Goal: Task Accomplishment & Management: Complete application form

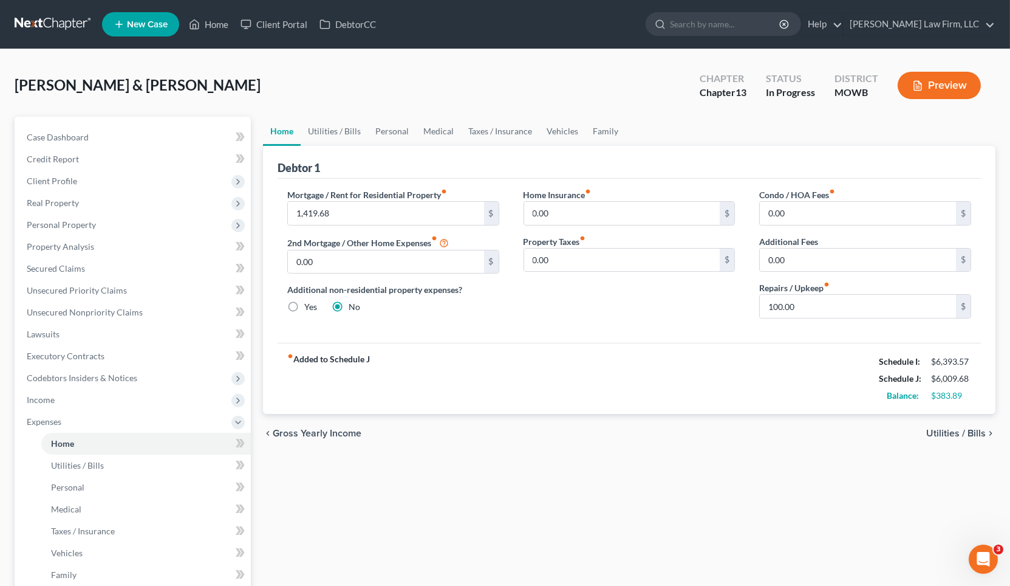
drag, startPoint x: 207, startPoint y: 80, endPoint x: 330, endPoint y: 56, distance: 126.0
click at [207, 80] on div "Hague, Jimmy & Margaret Upgraded Chapter Chapter 13 Status In Progress District…" at bounding box center [505, 90] width 981 height 53
click at [771, 13] on input "search" at bounding box center [725, 24] width 111 height 22
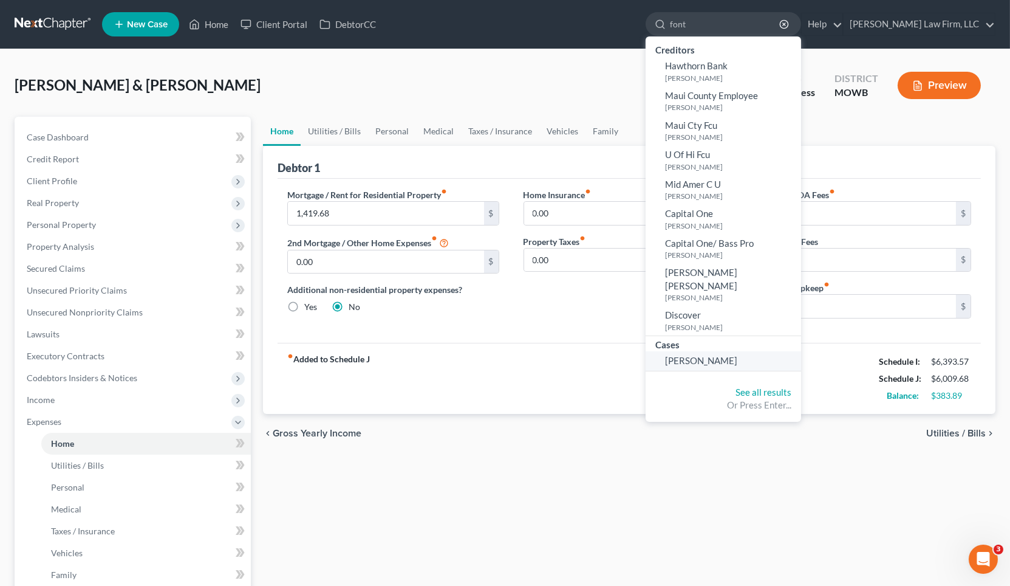
type input "font"
click at [737, 355] on span "[PERSON_NAME]" at bounding box center [701, 360] width 72 height 11
select select "4"
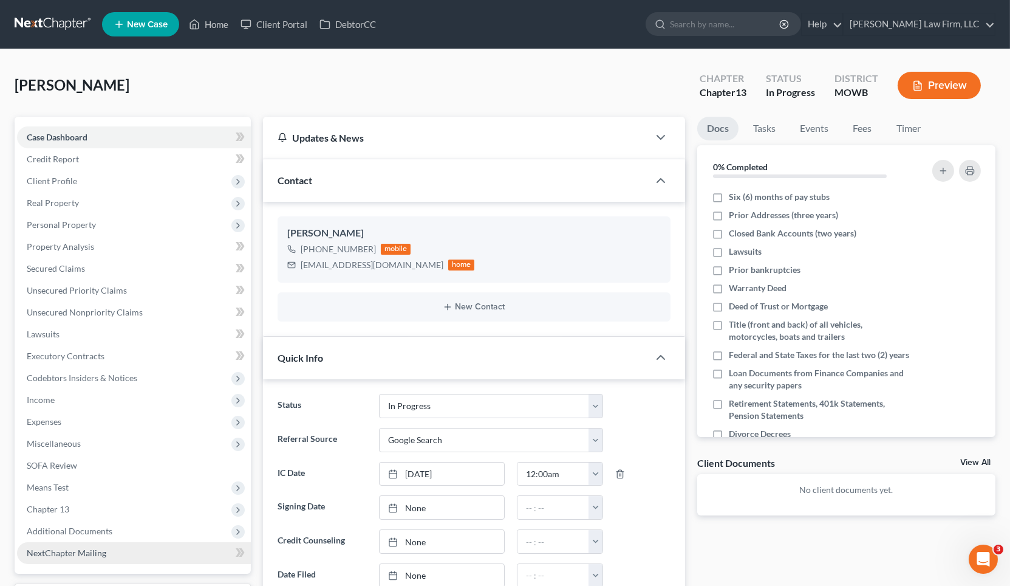
scroll to position [202, 0]
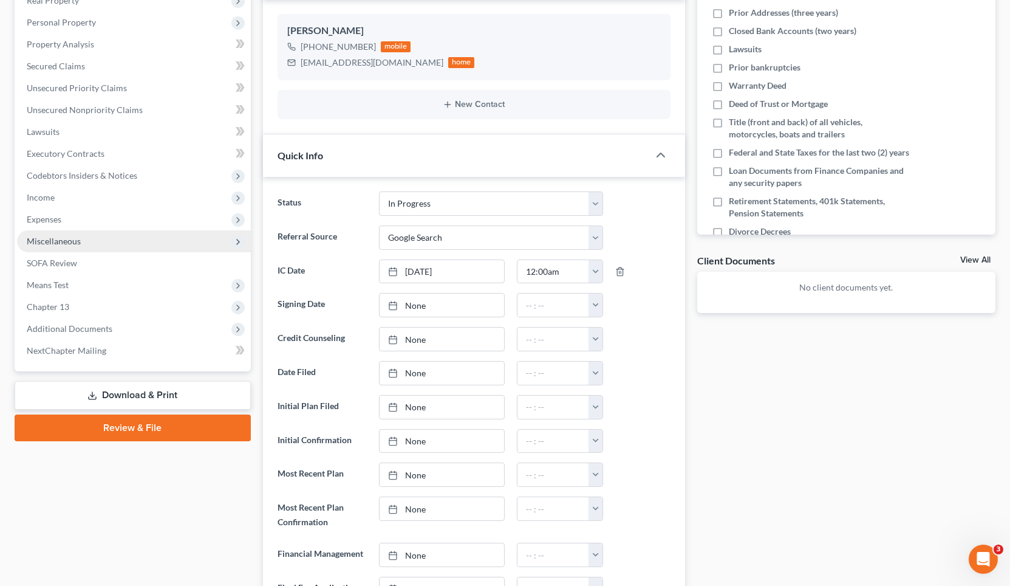
click at [102, 240] on span "Miscellaneous" at bounding box center [134, 241] width 234 height 22
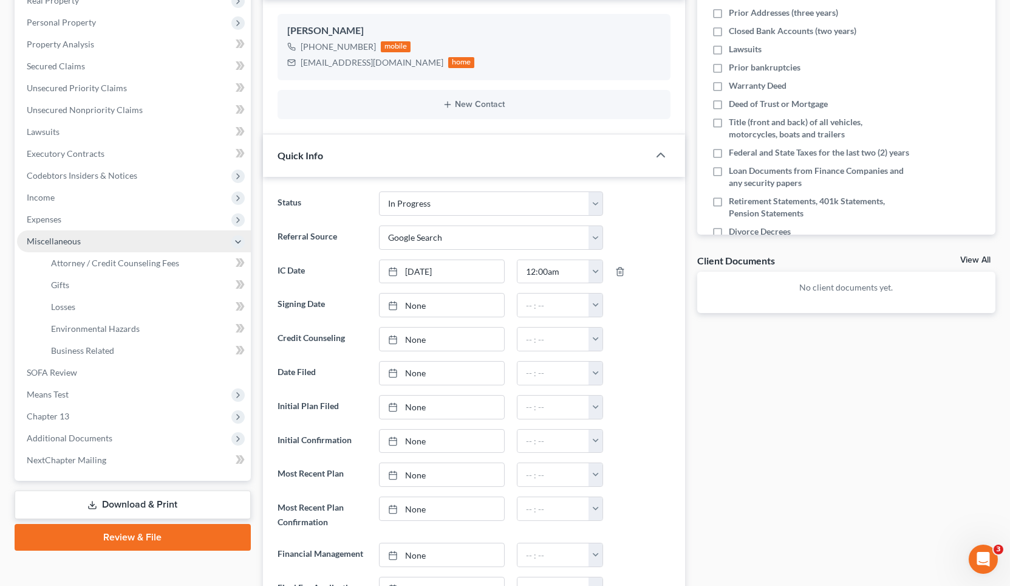
click at [102, 240] on span "Miscellaneous" at bounding box center [134, 241] width 234 height 22
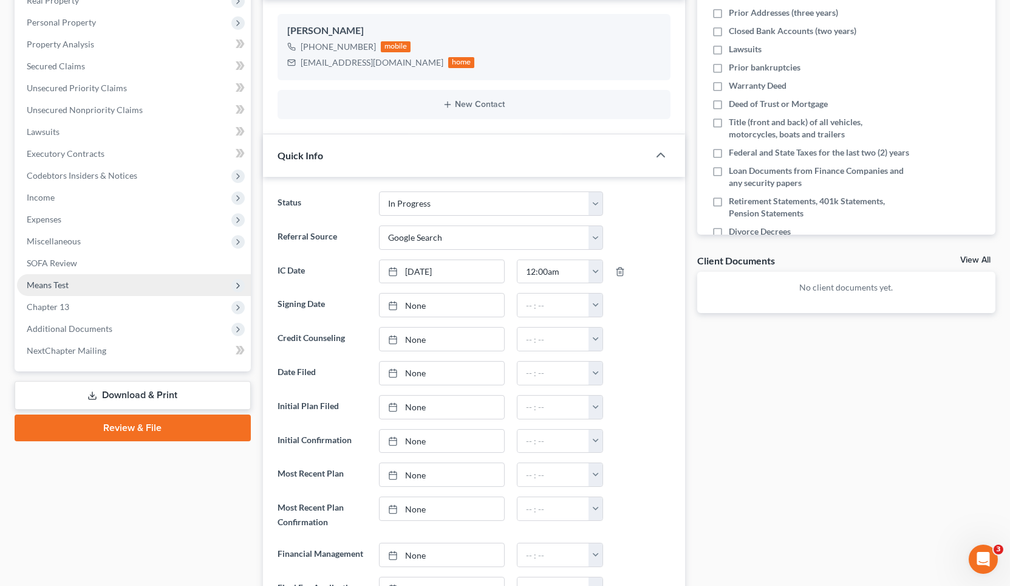
click at [100, 286] on span "Means Test" at bounding box center [134, 285] width 234 height 22
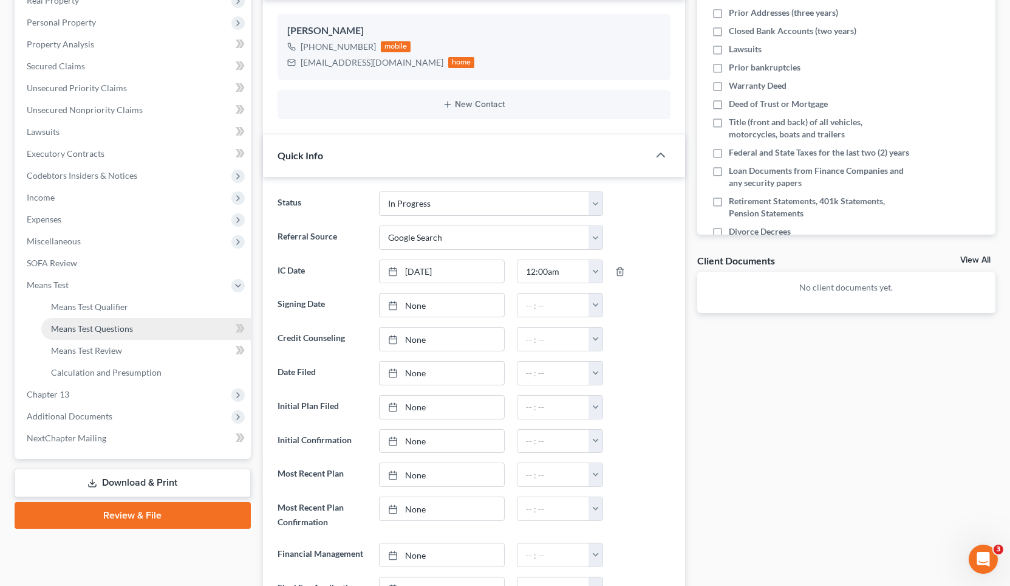
click at [107, 327] on span "Means Test Questions" at bounding box center [92, 328] width 82 height 10
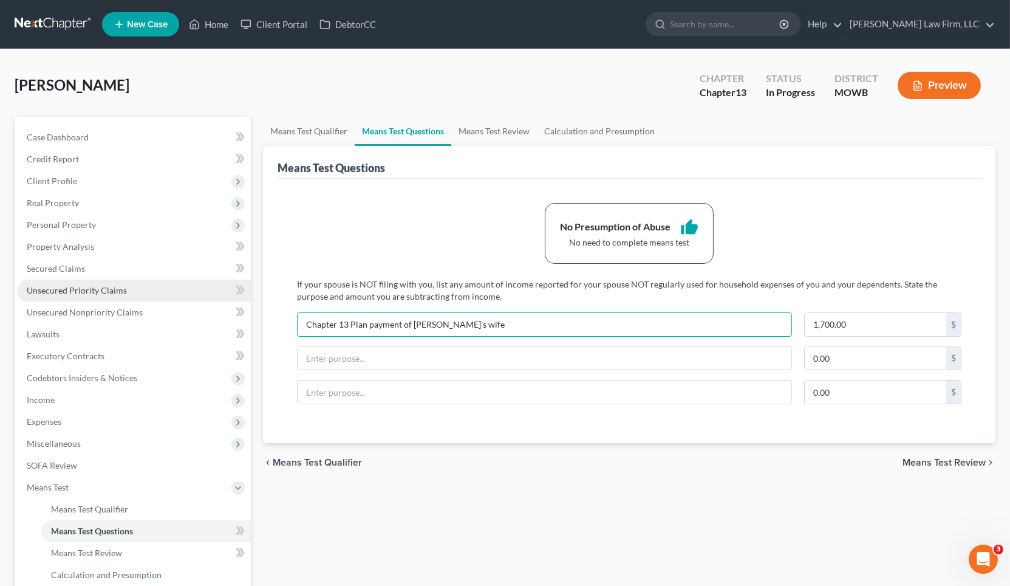
drag, startPoint x: 541, startPoint y: 328, endPoint x: 95, endPoint y: 293, distance: 447.2
click at [95, 293] on div "Petition Navigation Case Dashboard Payments Invoices Payments Payments Credit R…" at bounding box center [505, 424] width 993 height 614
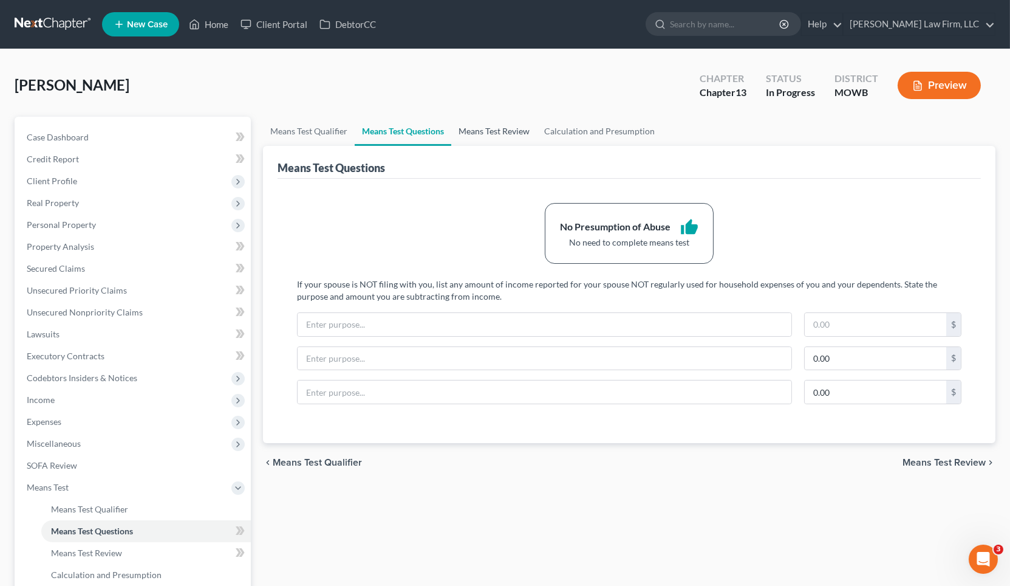
click at [513, 132] on link "Means Test Review" at bounding box center [494, 131] width 86 height 29
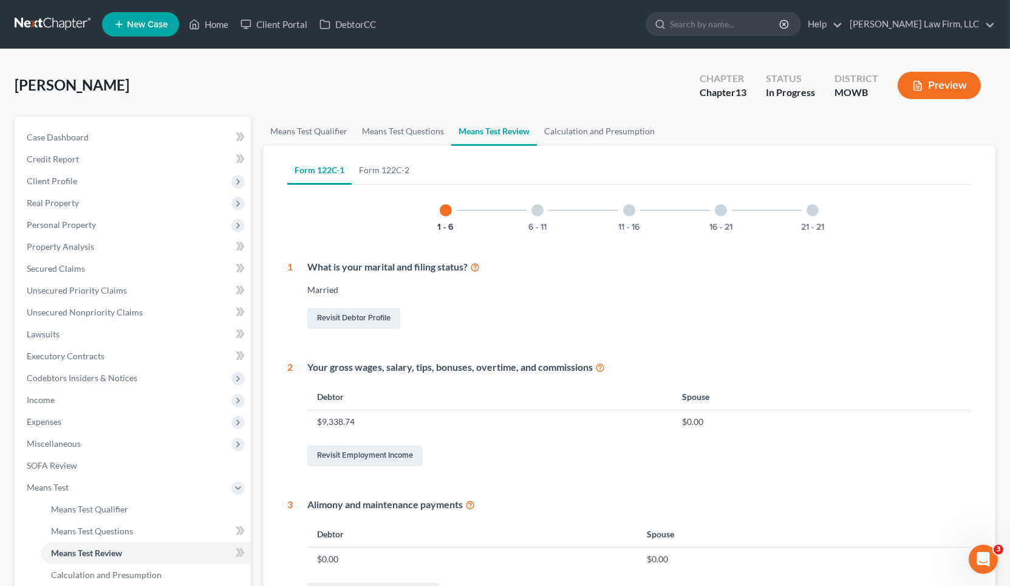
click at [261, 128] on div "Means Test Qualifier Means Test Questions Means Test Review Calculation and Pre…" at bounding box center [629, 552] width 745 height 870
click at [283, 129] on link "Means Test Qualifier" at bounding box center [309, 131] width 92 height 29
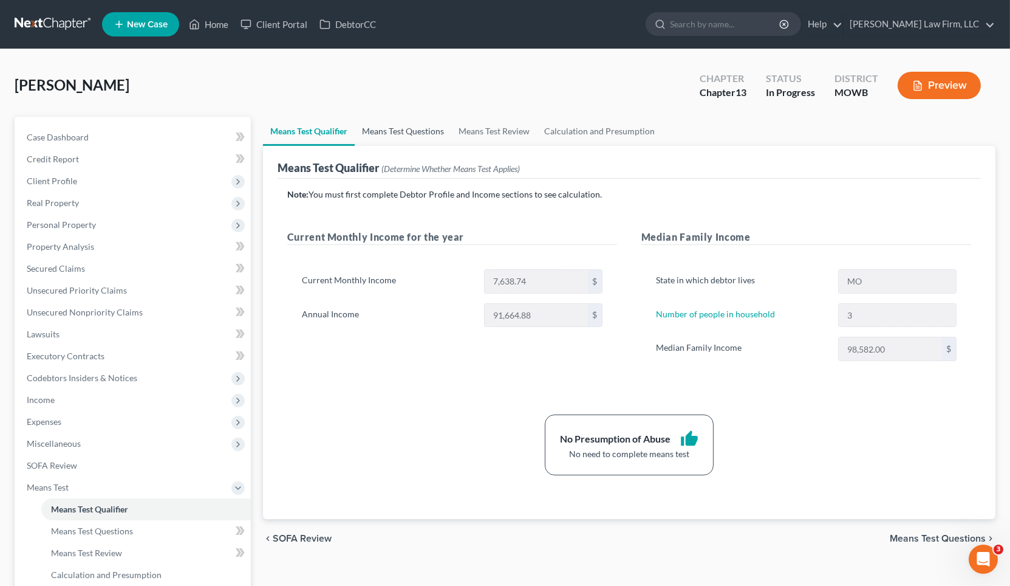
click at [387, 139] on link "Means Test Questions" at bounding box center [403, 131] width 97 height 29
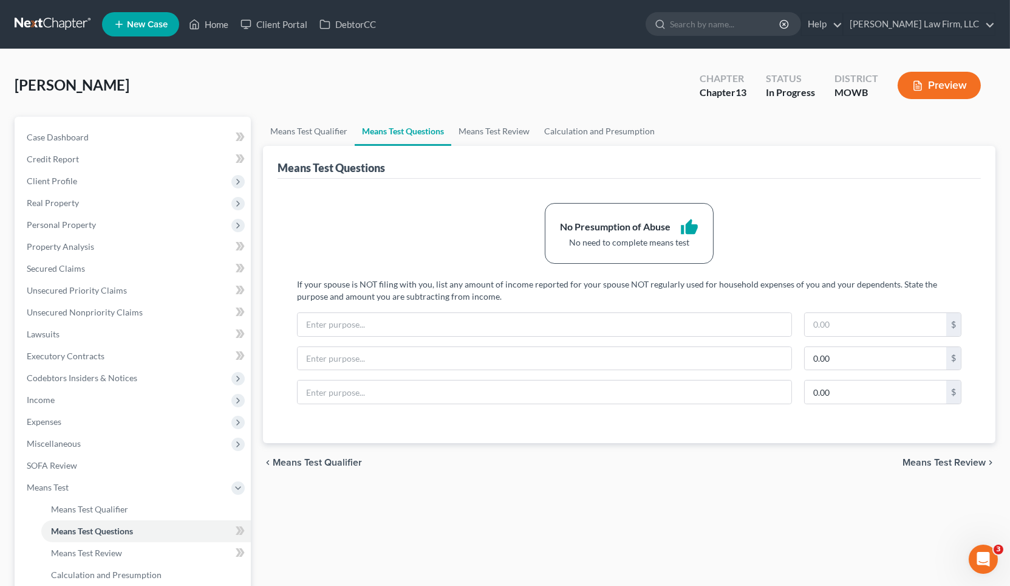
click at [952, 87] on button "Preview" at bounding box center [939, 85] width 83 height 27
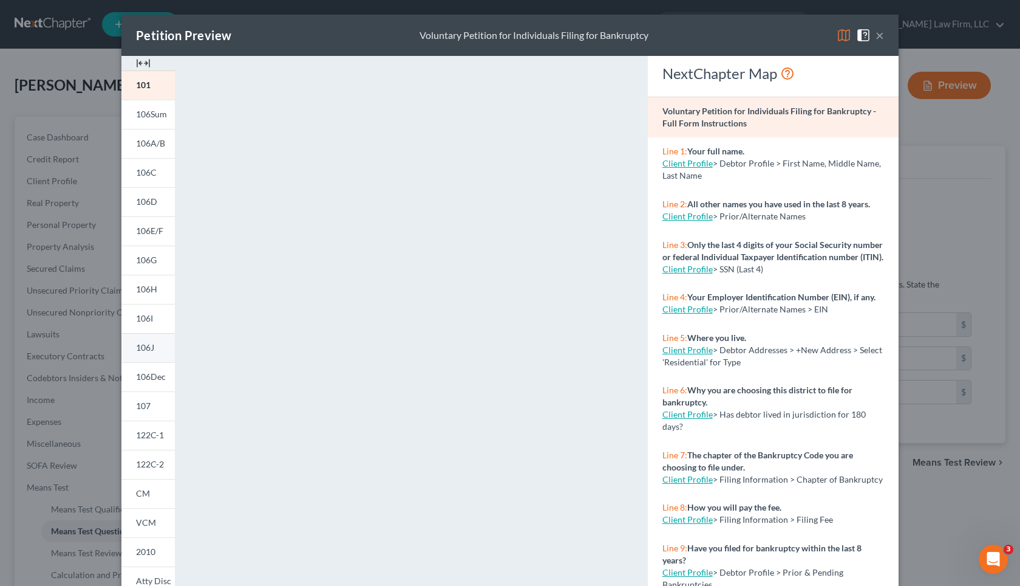
click at [155, 334] on link "106J" at bounding box center [147, 347] width 53 height 29
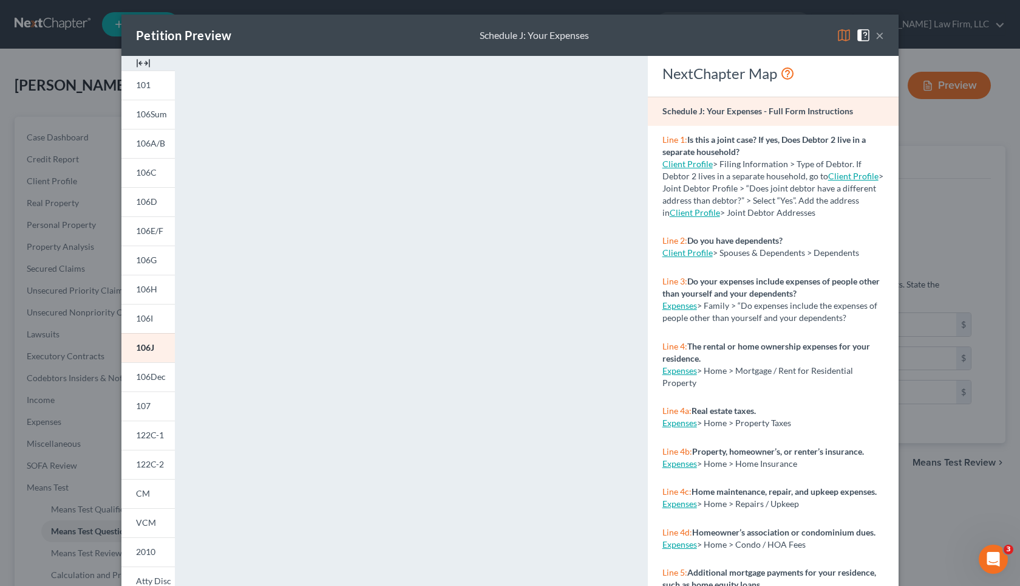
click at [931, 491] on div "Petition Preview Schedule J: Your Expenses × 101 106Sum 106A/B 106C 106D 106E/F…" at bounding box center [510, 293] width 1020 height 586
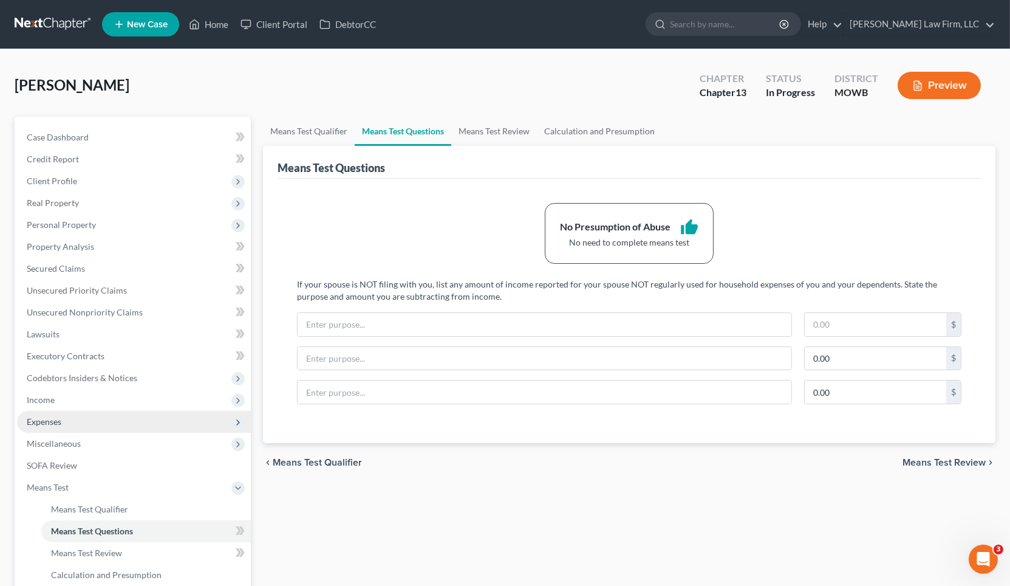
click at [112, 426] on span "Expenses" at bounding box center [134, 422] width 234 height 22
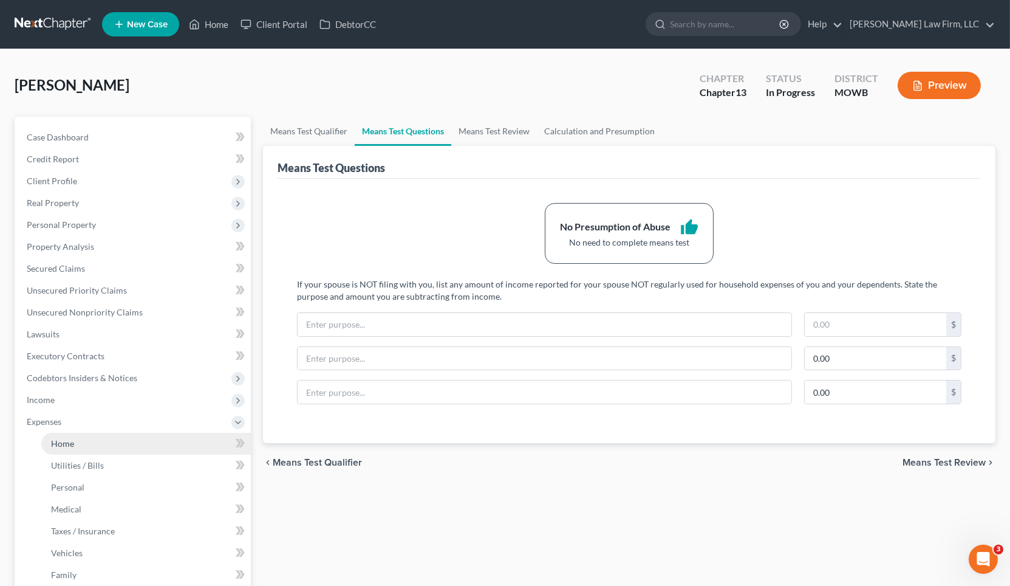
click at [111, 442] on link "Home" at bounding box center [146, 443] width 210 height 22
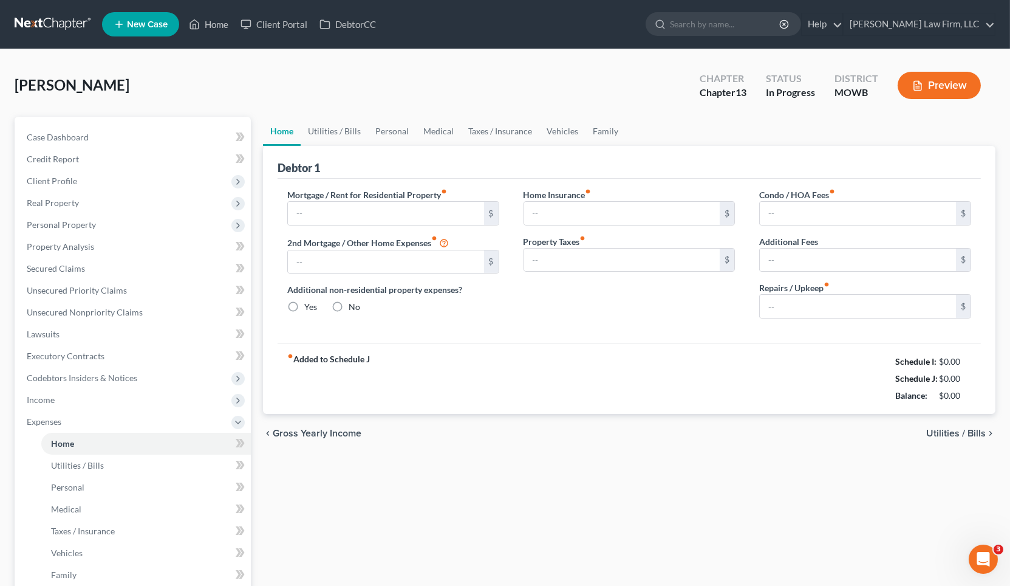
type input "500.00"
type input "0.00"
radio input "true"
type input "0.00"
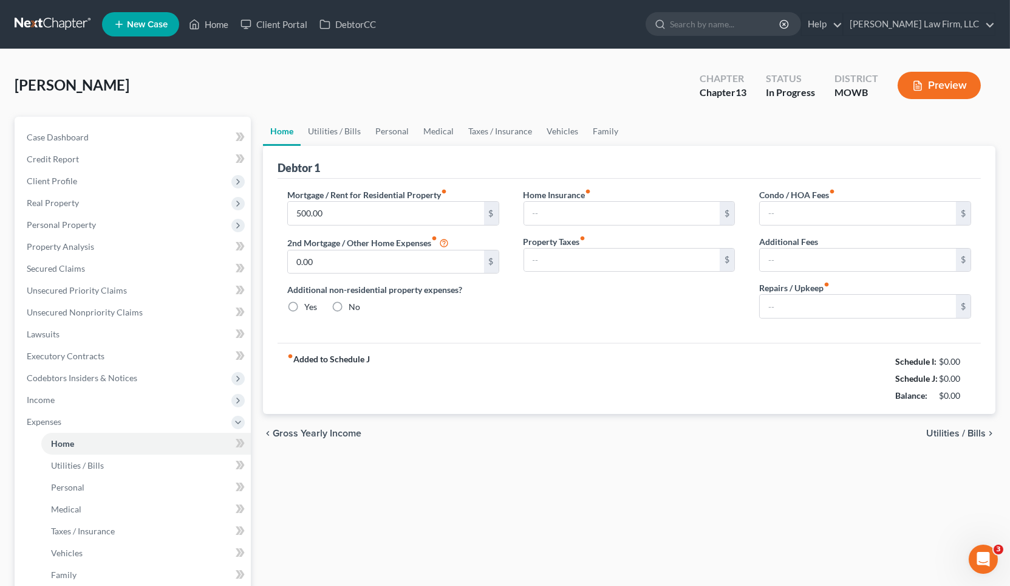
type input "0.00"
click at [855, 305] on input "100.00" at bounding box center [858, 306] width 196 height 23
type input "50.00"
click at [364, 134] on link "Utilities / Bills" at bounding box center [334, 131] width 67 height 29
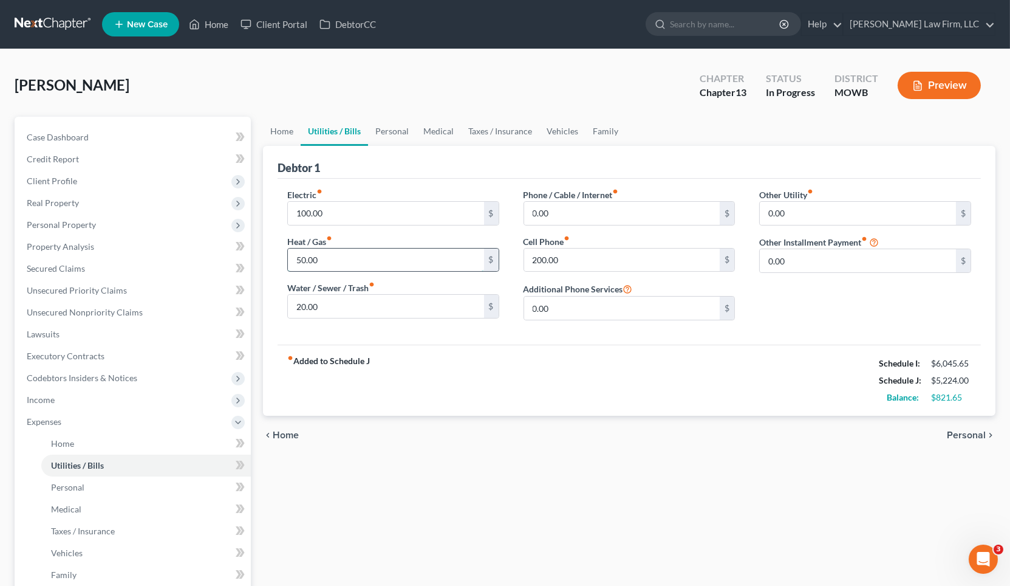
click at [372, 264] on input "50.00" at bounding box center [386, 259] width 196 height 23
click at [405, 488] on div "Home Utilities / Bills Personal Medical Taxes / Insurance Vehicles Family Debto…" at bounding box center [629, 457] width 745 height 680
click at [401, 134] on link "Personal" at bounding box center [392, 131] width 48 height 29
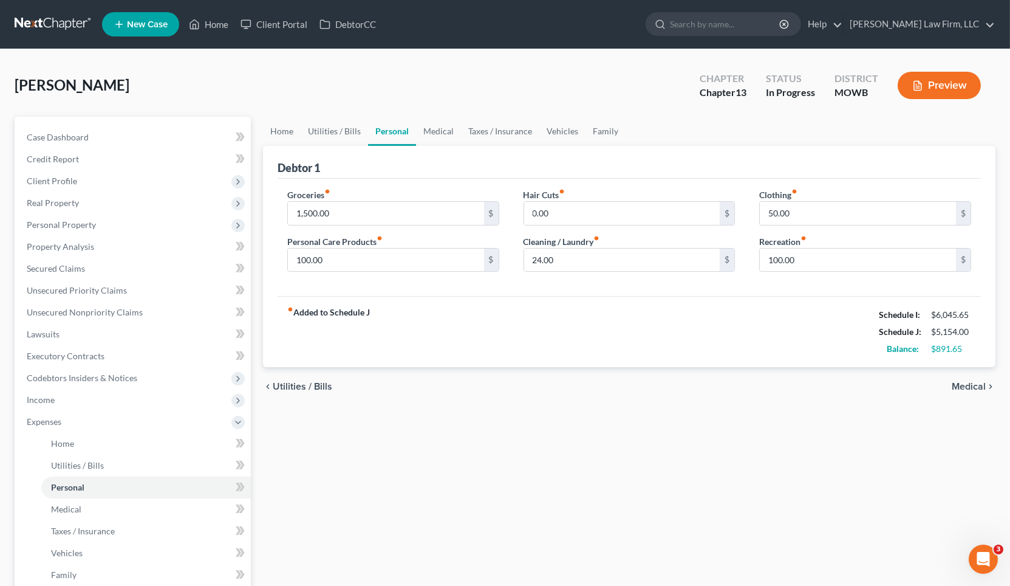
click at [558, 434] on div "Home Utilities / Bills Personal Medical Taxes / Insurance Vehicles Family Debto…" at bounding box center [629, 457] width 745 height 680
click at [635, 259] on input "24.00" at bounding box center [622, 259] width 196 height 23
click at [845, 212] on input "50.00" at bounding box center [858, 213] width 196 height 23
drag, startPoint x: 458, startPoint y: 432, endPoint x: 656, endPoint y: 393, distance: 201.9
click at [458, 432] on div "Home Utilities / Bills Personal Medical Taxes / Insurance Vehicles Family Debto…" at bounding box center [629, 457] width 745 height 680
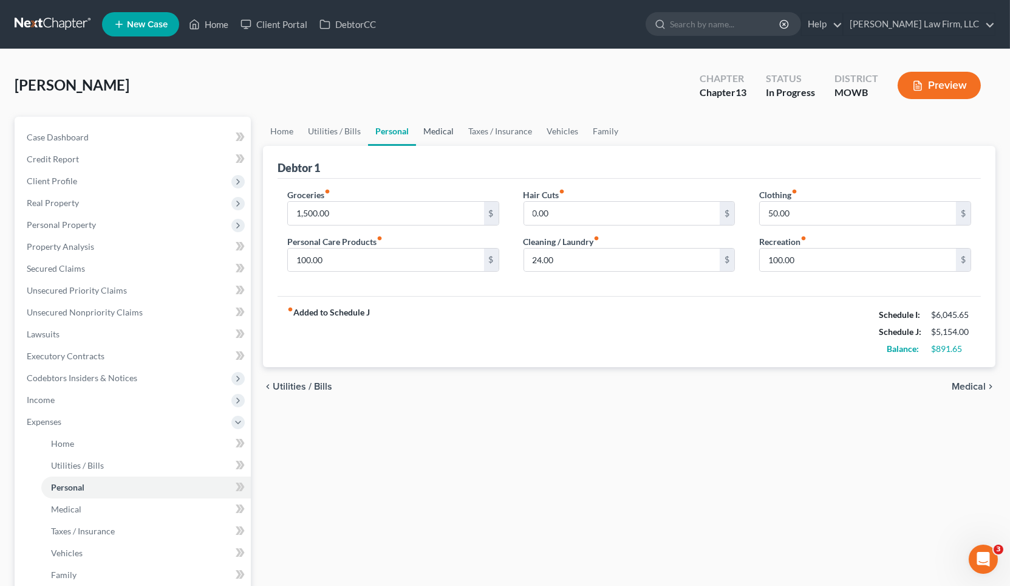
click at [419, 133] on link "Medical" at bounding box center [438, 131] width 45 height 29
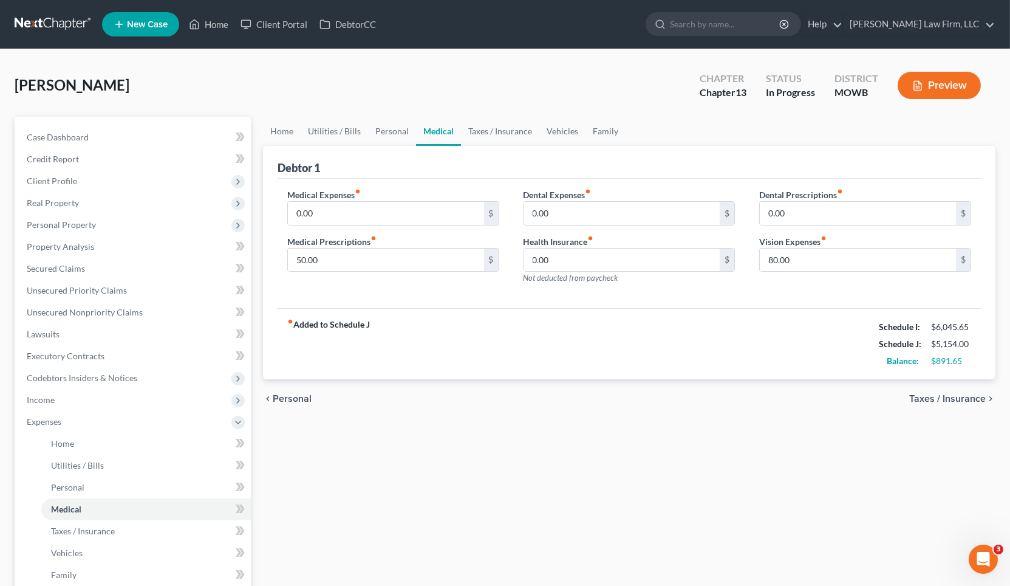
click at [573, 388] on div "chevron_left Personal Taxes / Insurance chevron_right" at bounding box center [629, 398] width 732 height 39
click at [491, 131] on link "Taxes / Insurance" at bounding box center [500, 131] width 78 height 29
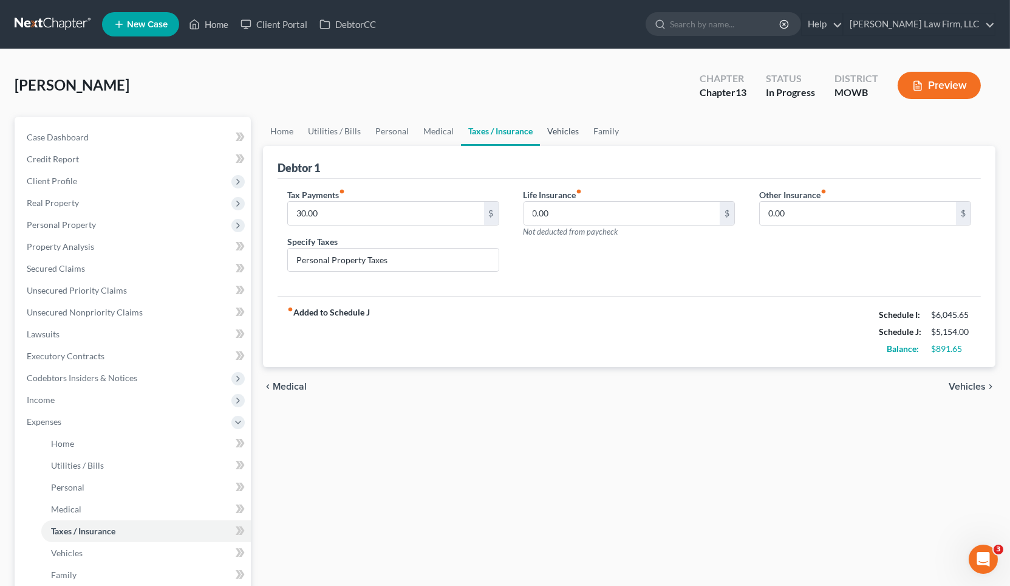
click at [555, 132] on link "Vehicles" at bounding box center [563, 131] width 46 height 29
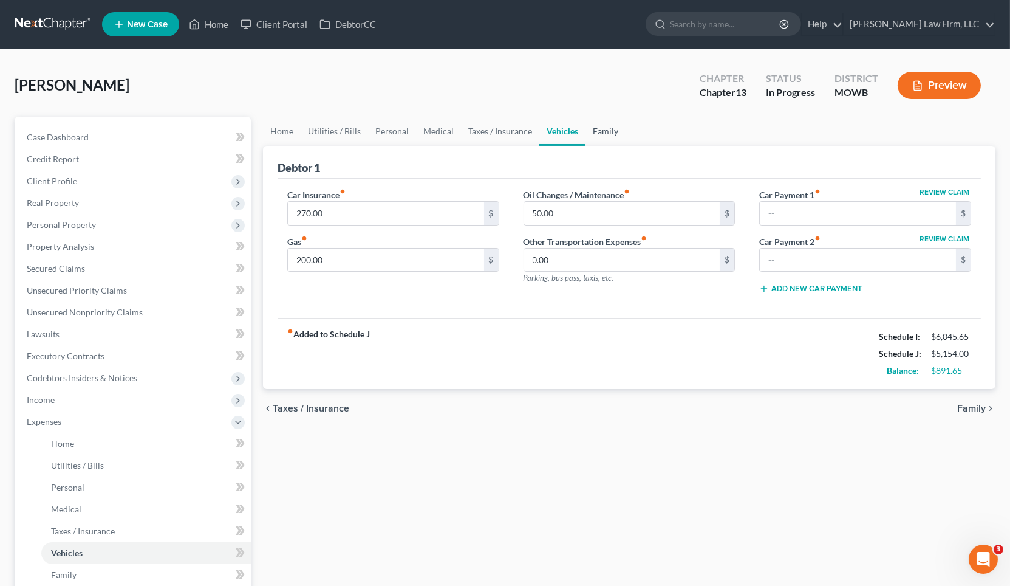
click at [612, 134] on link "Family" at bounding box center [606, 131] width 40 height 29
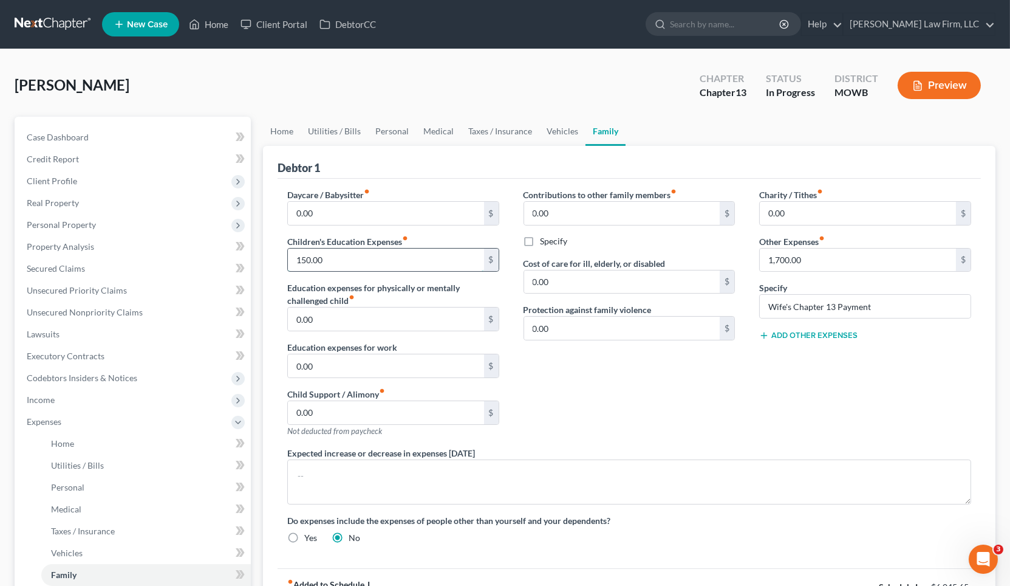
click at [370, 259] on input "150.00" at bounding box center [386, 259] width 196 height 23
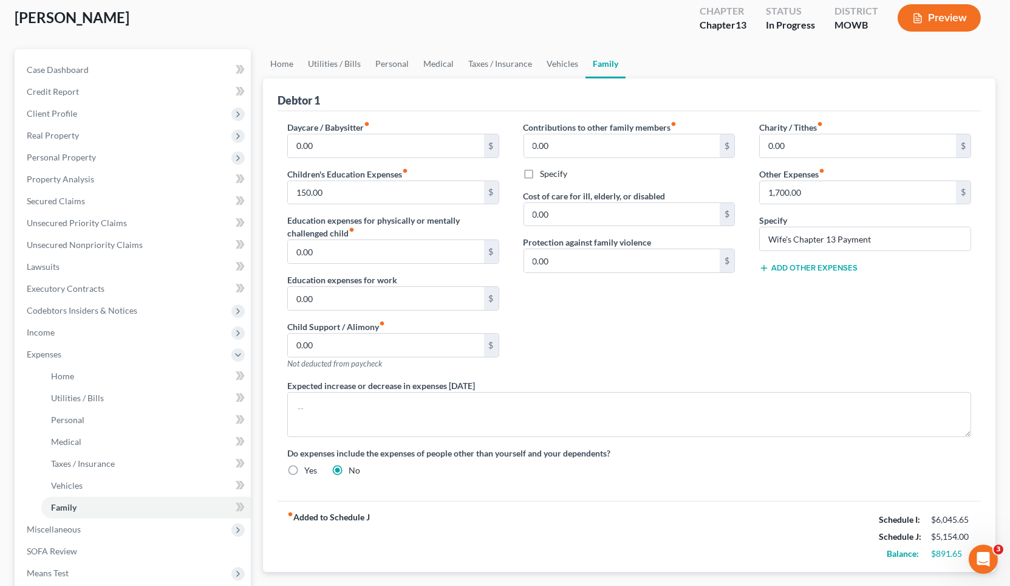
scroll to position [135, 0]
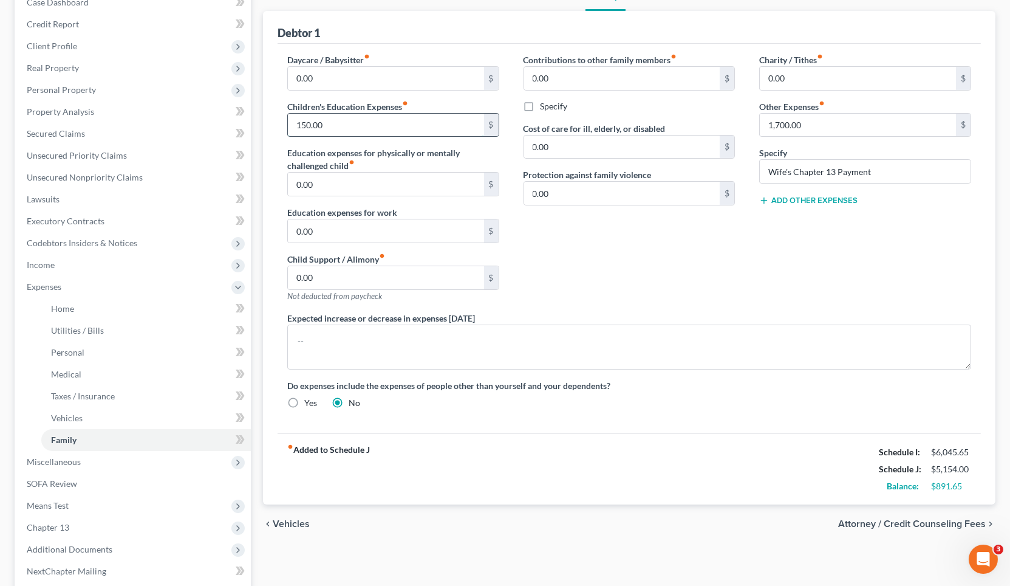
click at [379, 115] on input "150.00" at bounding box center [386, 125] width 196 height 23
click at [346, 128] on input "150.00" at bounding box center [386, 125] width 196 height 23
type input "1"
type input "91.00"
click at [652, 281] on div "Contributions to other family members fiber_manual_record 0.00 $ Specify Cost o…" at bounding box center [629, 182] width 236 height 258
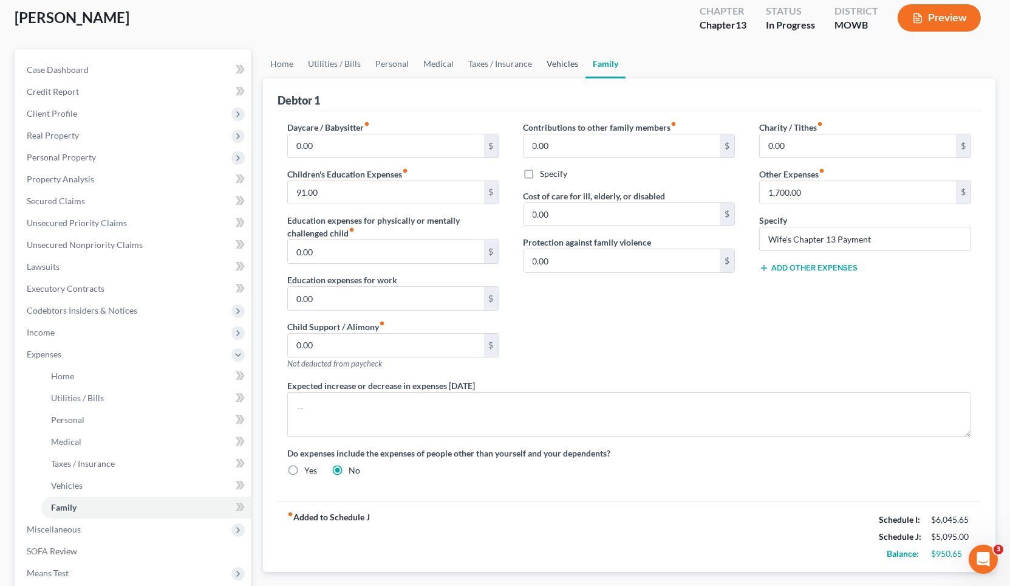
click at [550, 56] on link "Vehicles" at bounding box center [562, 63] width 46 height 29
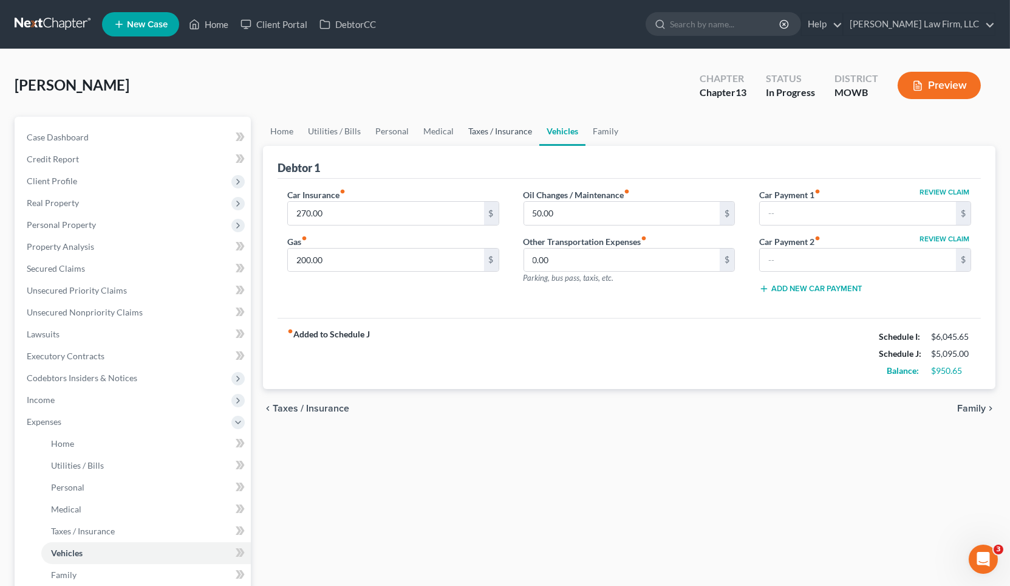
click at [513, 131] on link "Taxes / Insurance" at bounding box center [500, 131] width 78 height 29
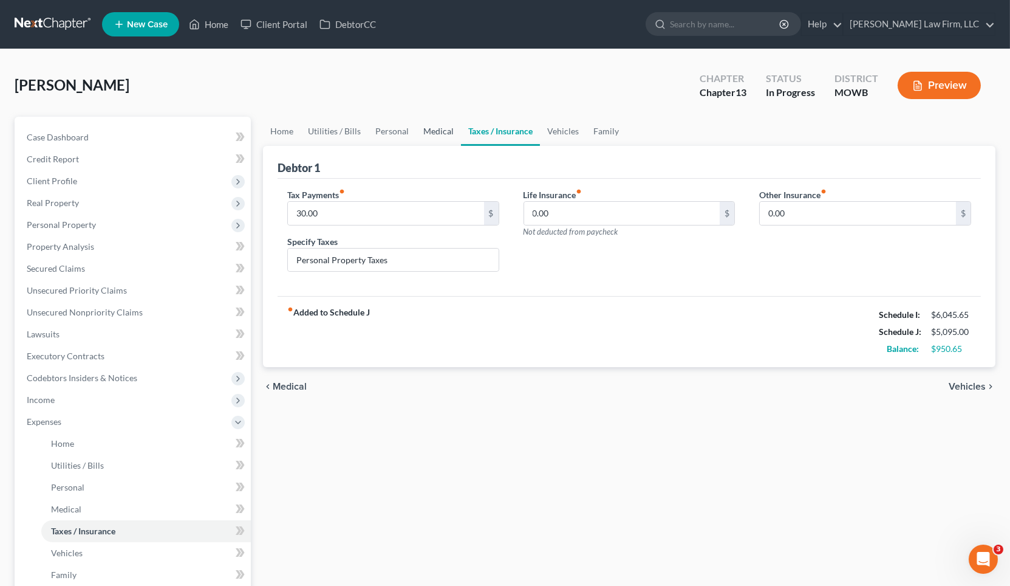
click at [441, 129] on link "Medical" at bounding box center [438, 131] width 45 height 29
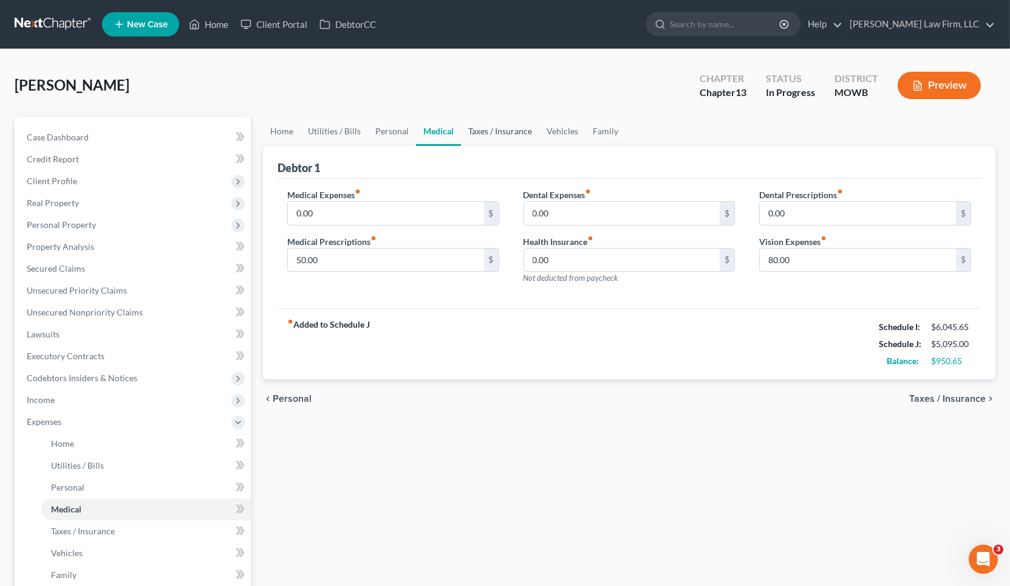
click at [482, 133] on link "Taxes / Insurance" at bounding box center [500, 131] width 78 height 29
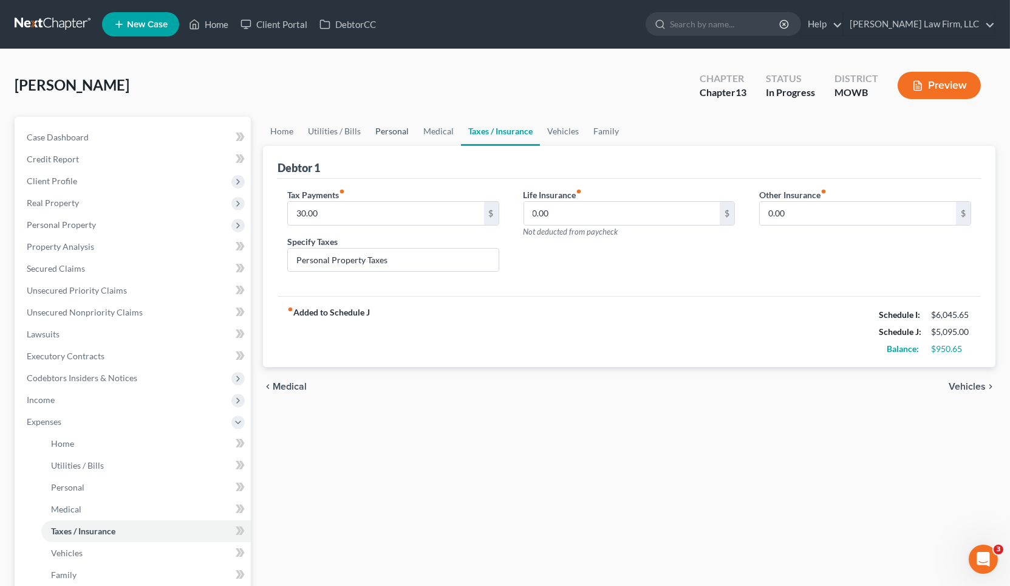
click at [412, 132] on link "Personal" at bounding box center [392, 131] width 48 height 29
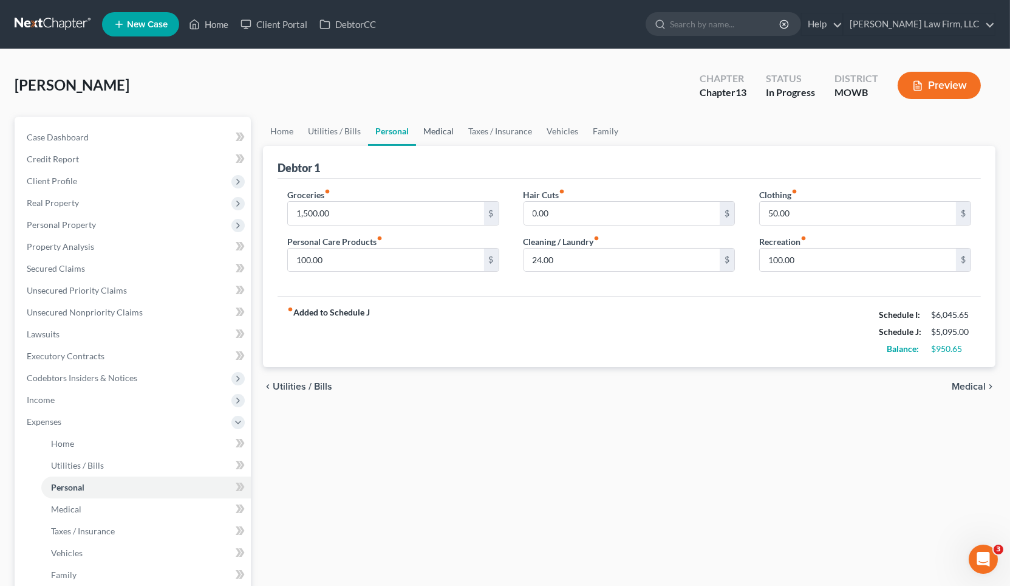
click at [438, 135] on link "Medical" at bounding box center [438, 131] width 45 height 29
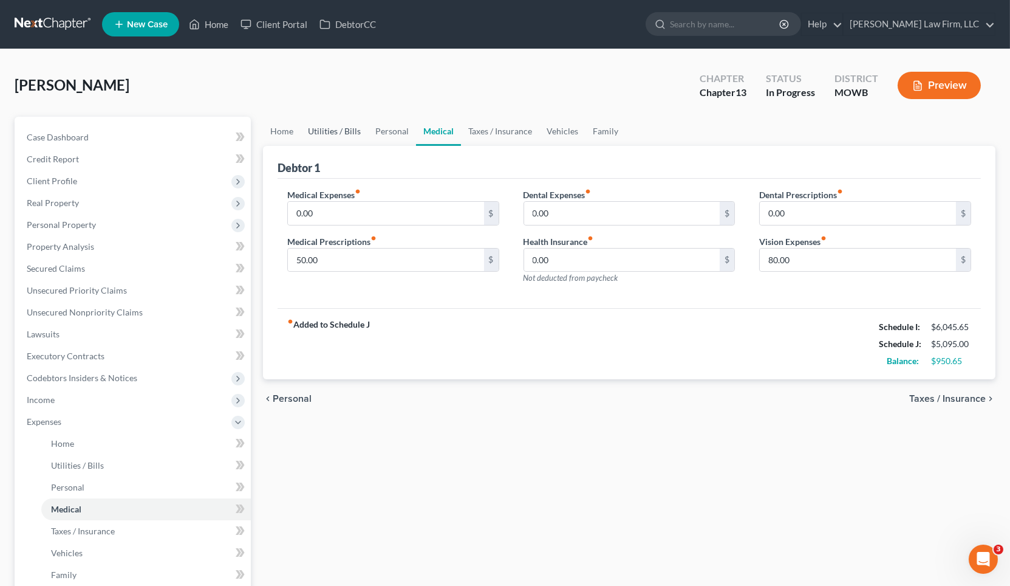
click at [347, 138] on link "Utilities / Bills" at bounding box center [334, 131] width 67 height 29
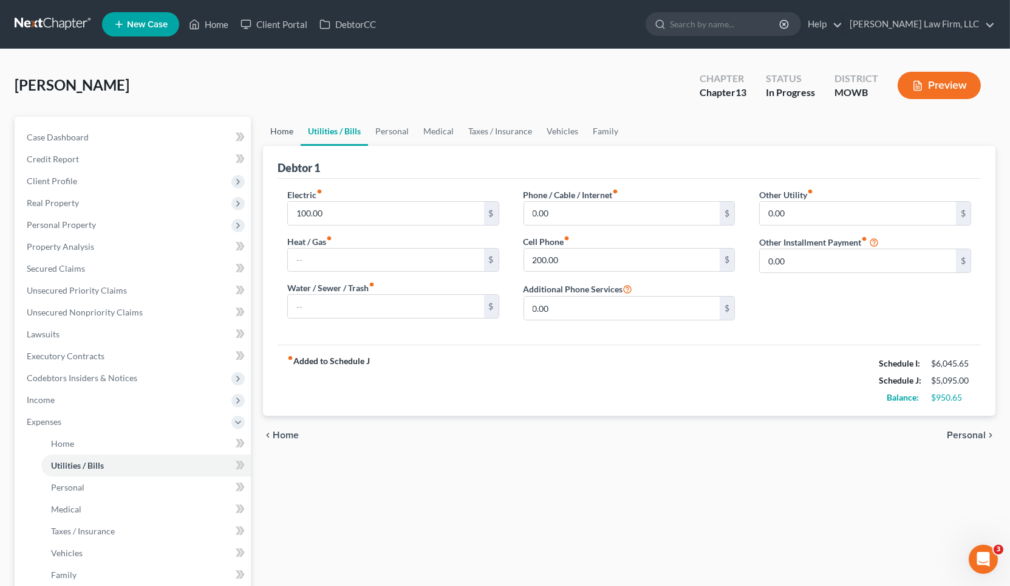
click at [285, 142] on link "Home" at bounding box center [282, 131] width 38 height 29
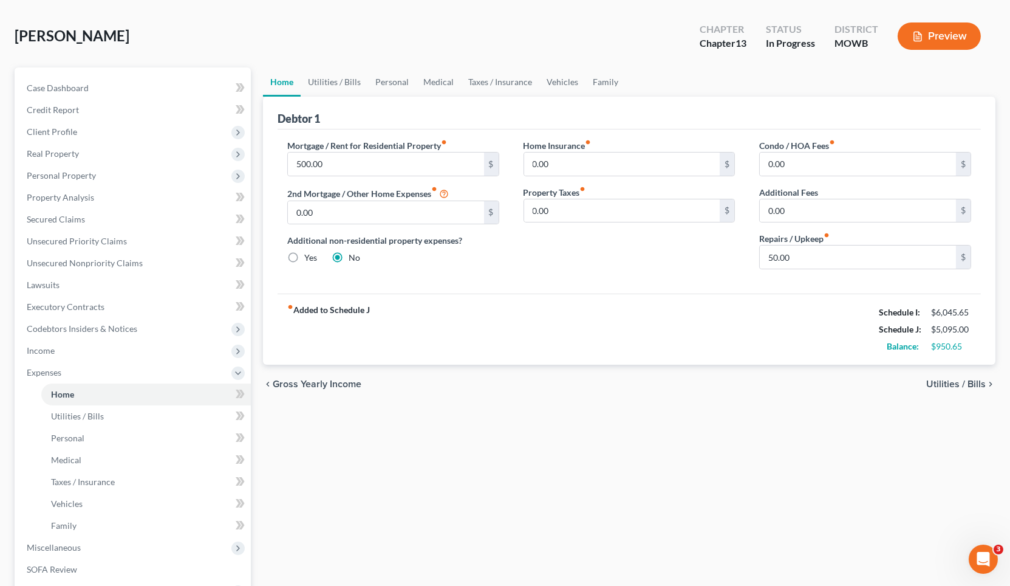
scroll to position [135, 0]
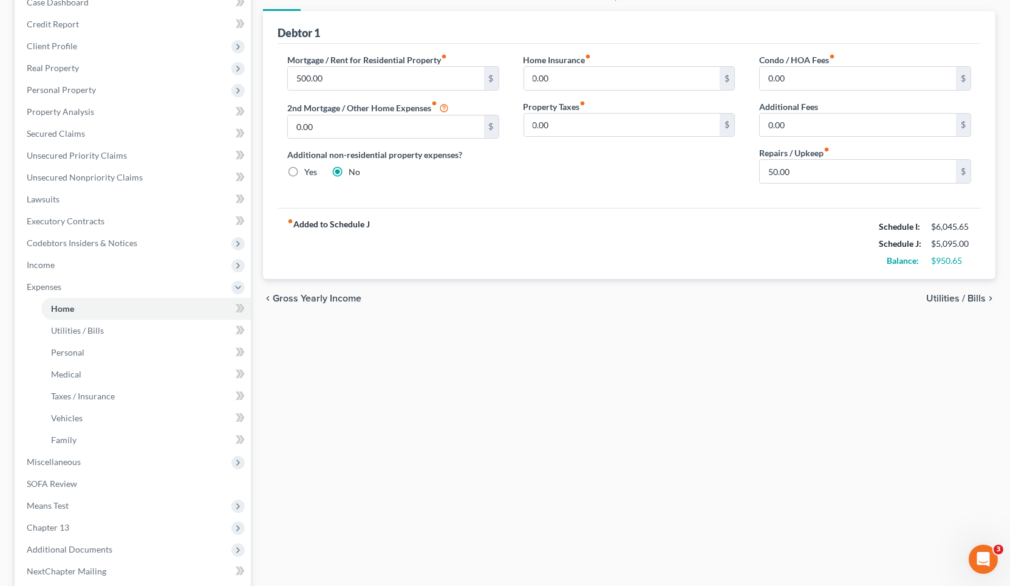
click at [476, 438] on div "Home Utilities / Bills Personal Medical Taxes / Insurance Vehicles Family Debto…" at bounding box center [629, 322] width 745 height 680
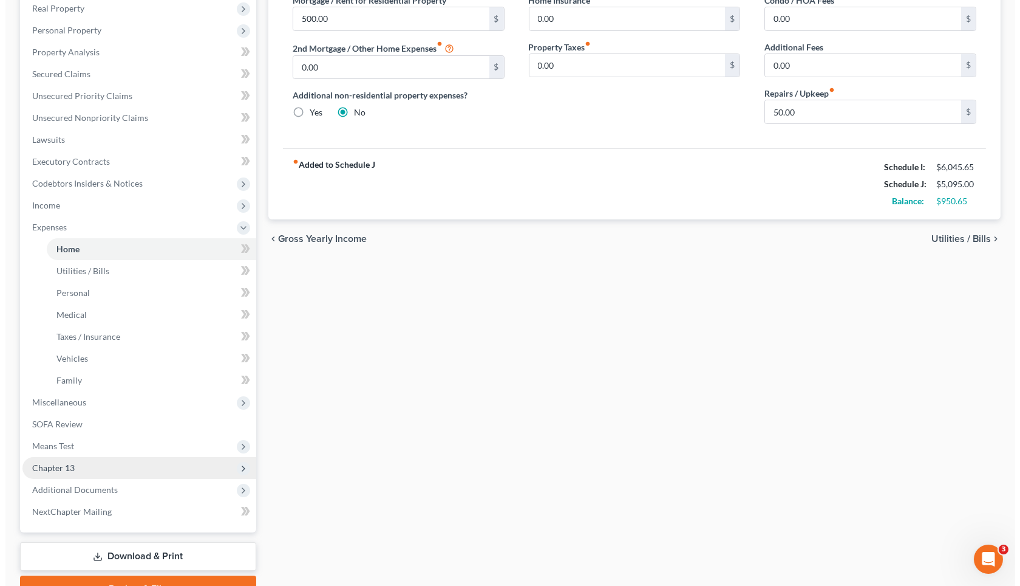
scroll to position [256, 0]
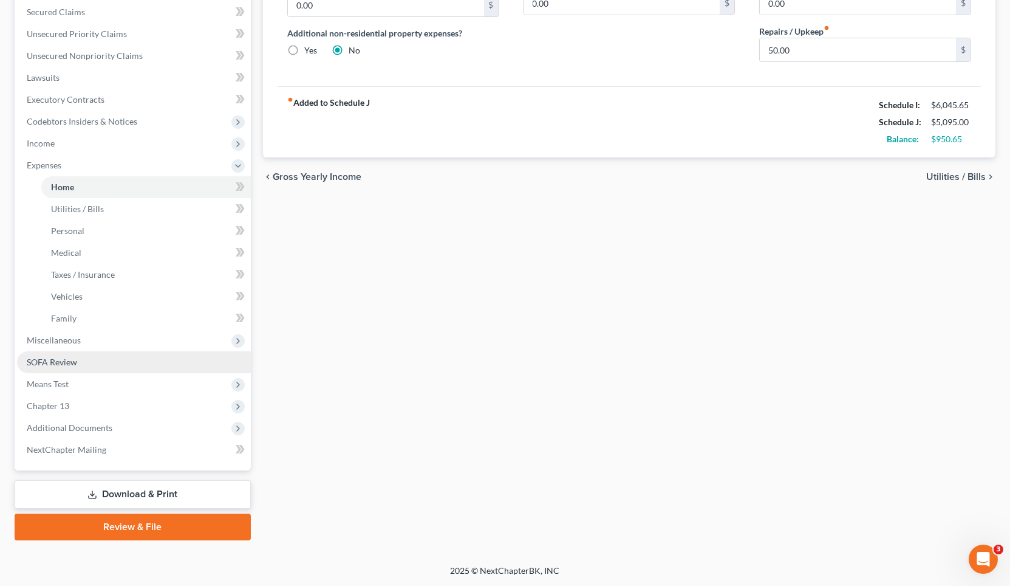
click at [92, 367] on link "SOFA Review" at bounding box center [134, 362] width 234 height 22
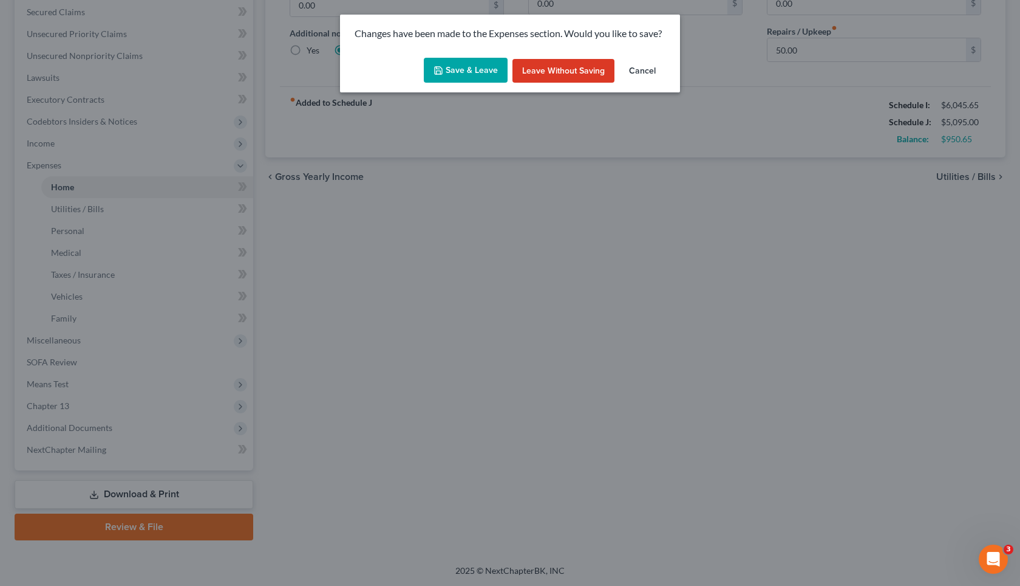
click at [477, 72] on button "Save & Leave" at bounding box center [466, 71] width 84 height 26
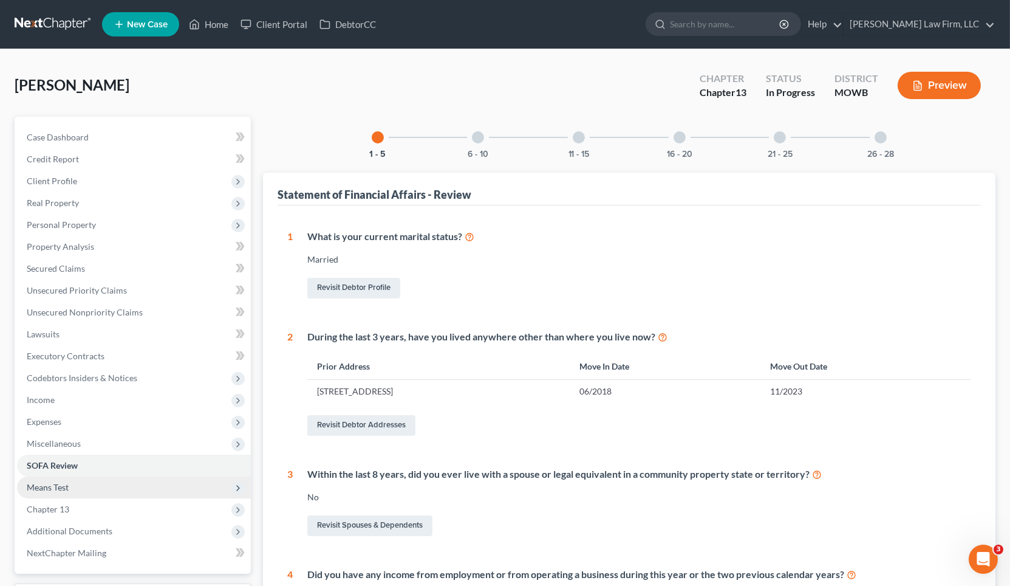
click at [119, 480] on span "Means Test" at bounding box center [134, 487] width 234 height 22
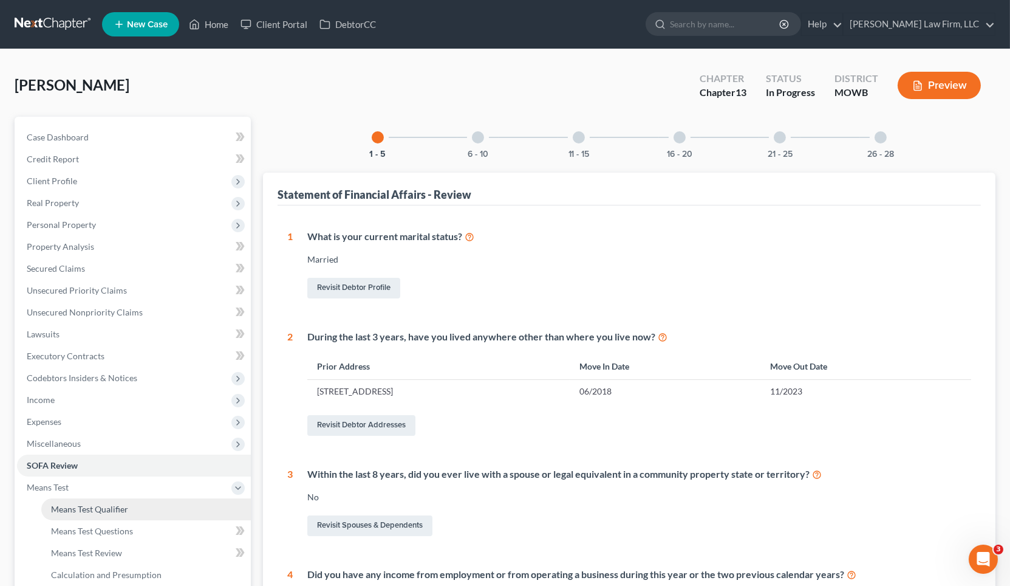
click at [125, 504] on span "Means Test Qualifier" at bounding box center [89, 509] width 77 height 10
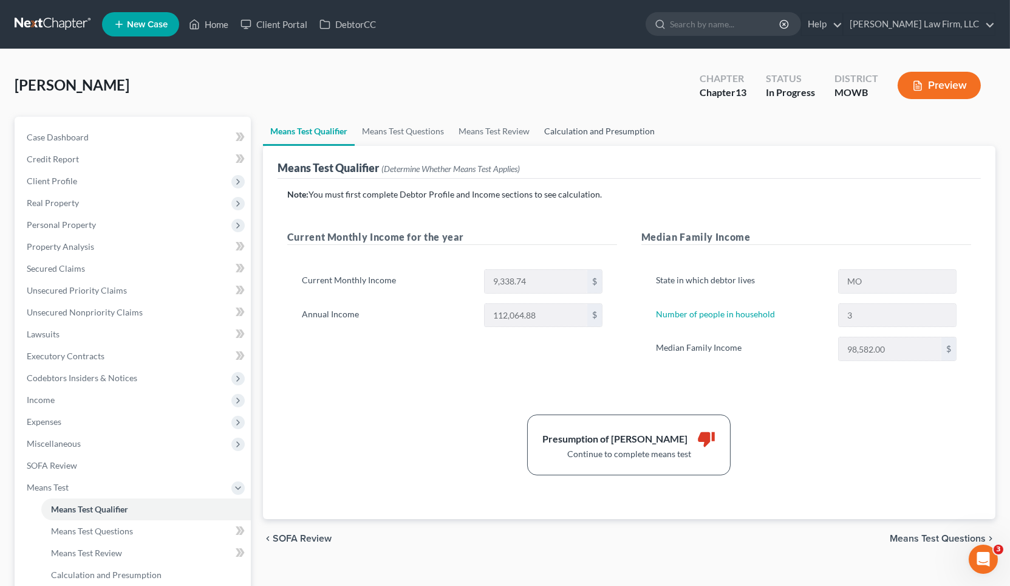
click at [565, 134] on link "Calculation and Presumption" at bounding box center [599, 131] width 125 height 29
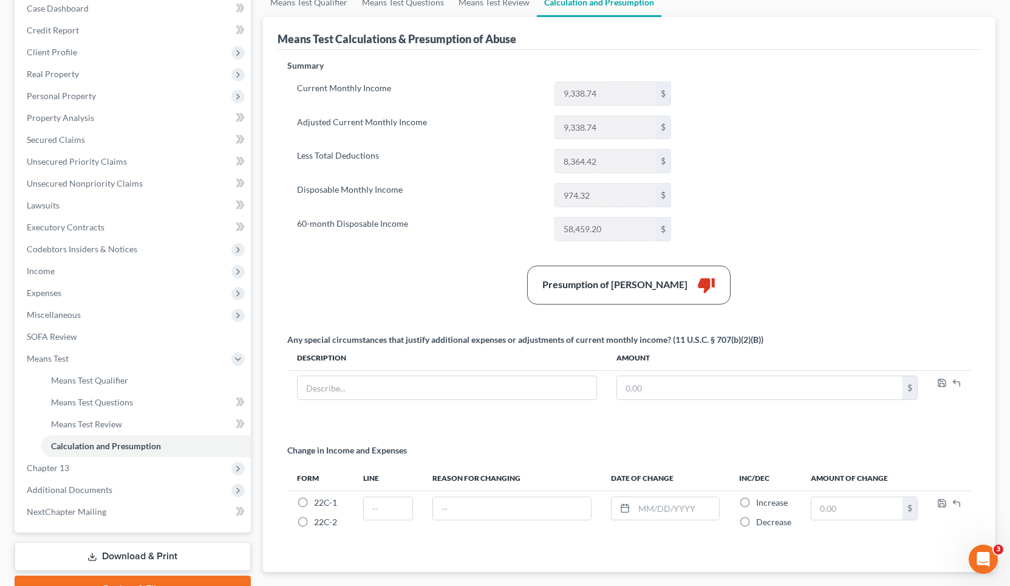
scroll to position [135, 0]
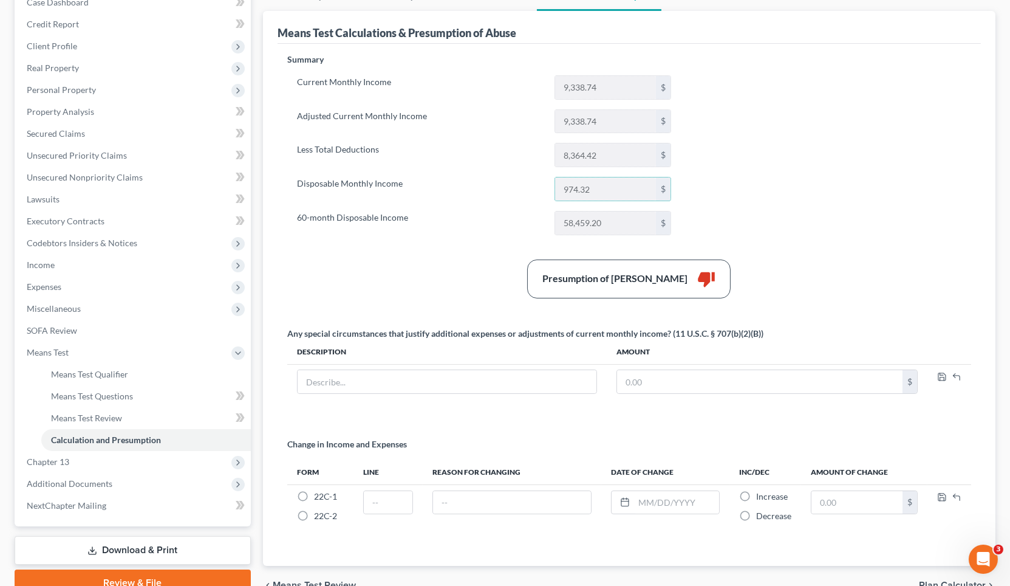
drag, startPoint x: 608, startPoint y: 184, endPoint x: 548, endPoint y: 190, distance: 59.8
click at [548, 190] on div "974.32 $" at bounding box center [612, 189] width 129 height 24
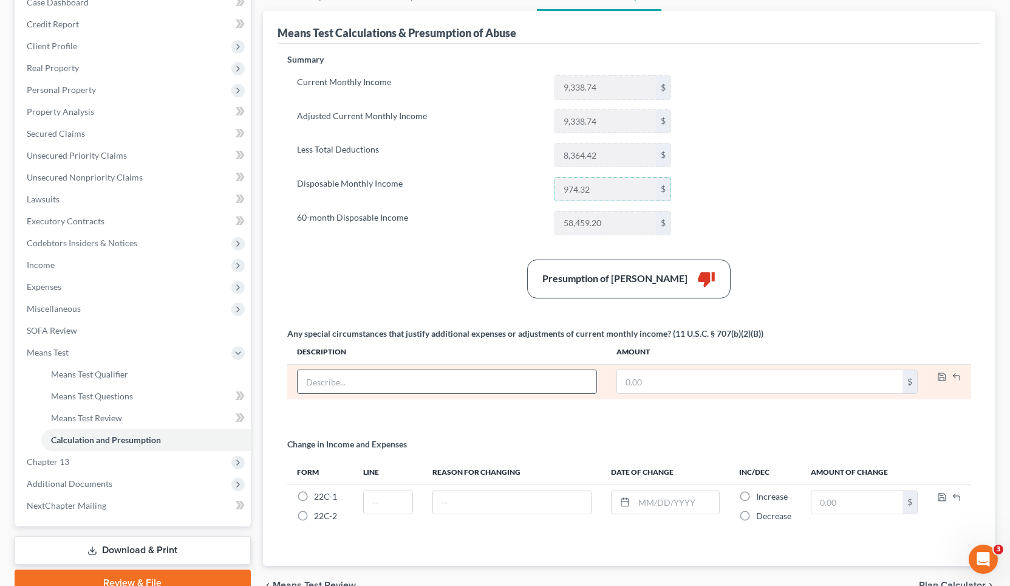
click at [408, 386] on input "text" at bounding box center [447, 381] width 299 height 23
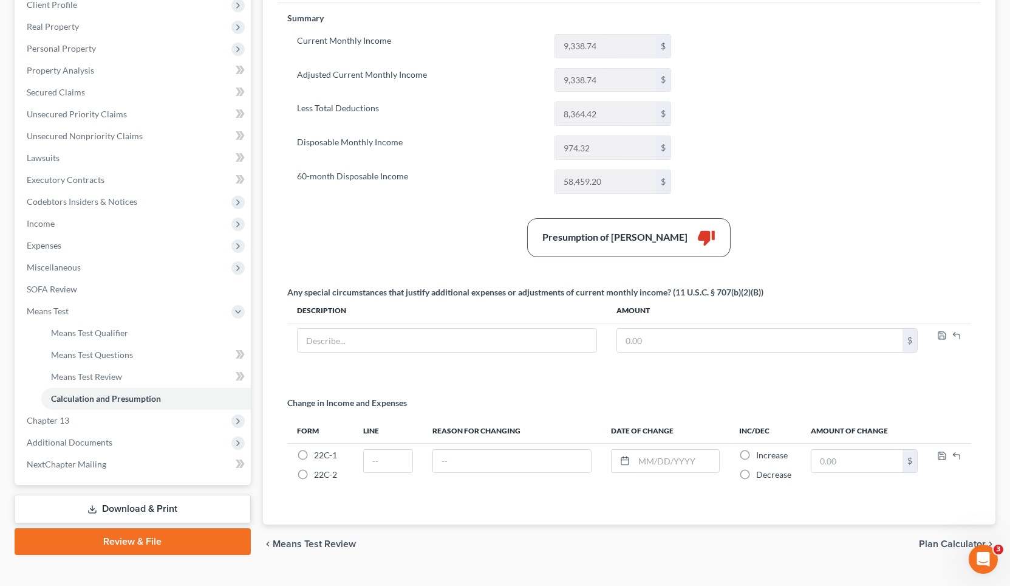
scroll to position [199, 0]
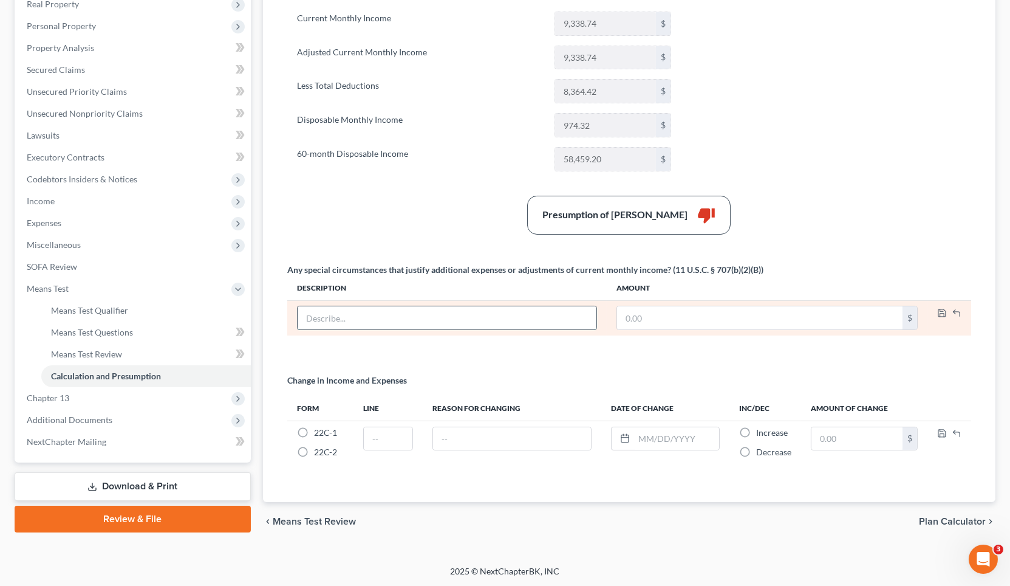
click at [388, 319] on input "text" at bounding box center [447, 317] width 299 height 23
type input "Wife's Chapter 13 Plan Payment"
type input "1,700"
click at [938, 311] on icon "button" at bounding box center [942, 313] width 10 height 10
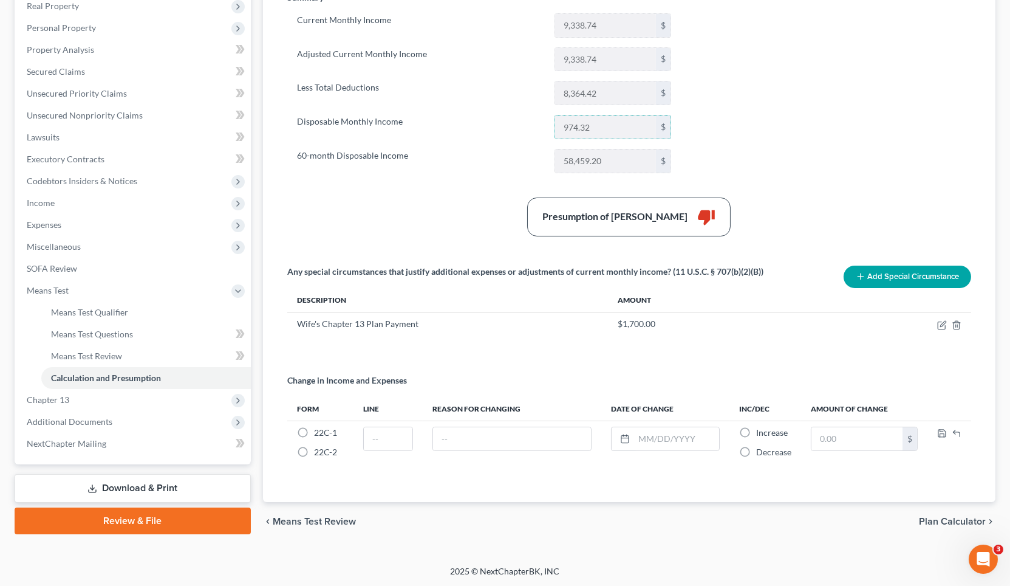
drag, startPoint x: 603, startPoint y: 126, endPoint x: 530, endPoint y: 129, distance: 72.3
click at [535, 126] on div "Disposable Monthly Income 974.32 $" at bounding box center [484, 127] width 387 height 24
click at [654, 131] on input "974.32" at bounding box center [605, 126] width 101 height 23
click at [653, 535] on div "chevron_left Means Test Review Plan Calculator chevron_right" at bounding box center [629, 521] width 732 height 39
click at [125, 116] on span "Unsecured Nonpriority Claims" at bounding box center [85, 115] width 116 height 10
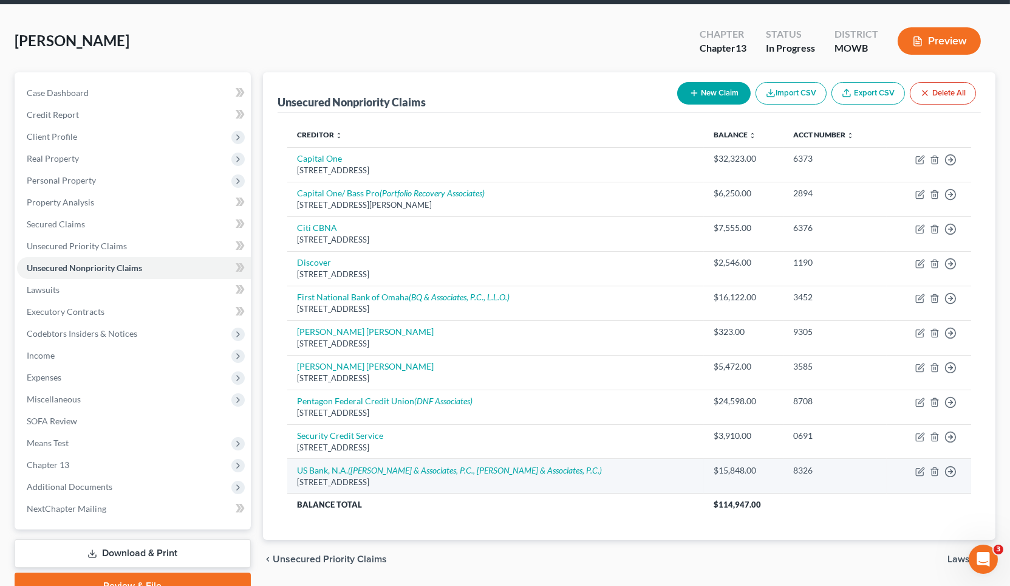
scroll to position [103, 0]
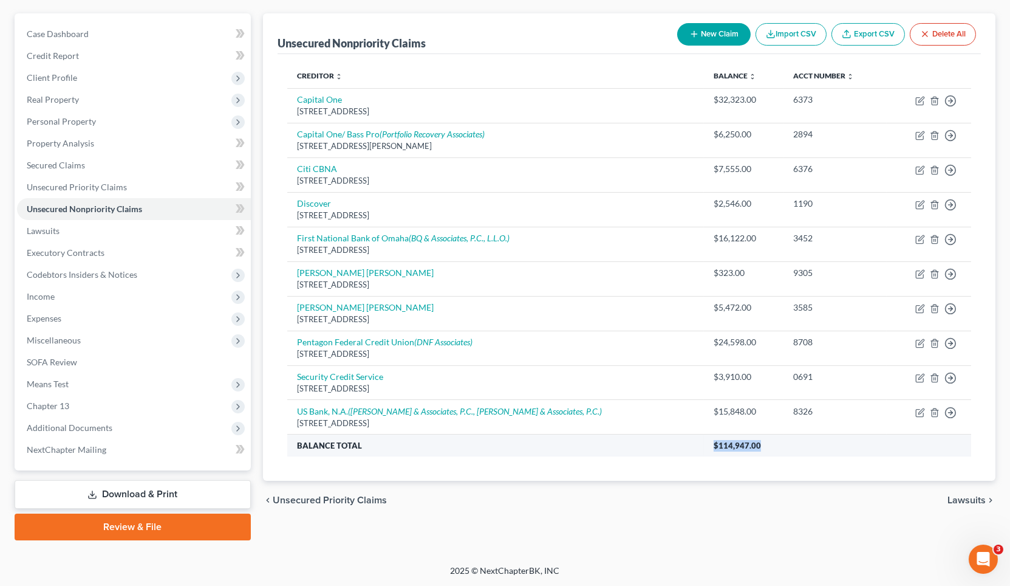
drag, startPoint x: 687, startPoint y: 447, endPoint x: 667, endPoint y: 449, distance: 20.2
click at [704, 449] on th "$114,947.00" at bounding box center [837, 445] width 267 height 22
click at [588, 476] on div "Creditor expand_more expand_less unfold_more Balance expand_more expand_less un…" at bounding box center [629, 267] width 703 height 427
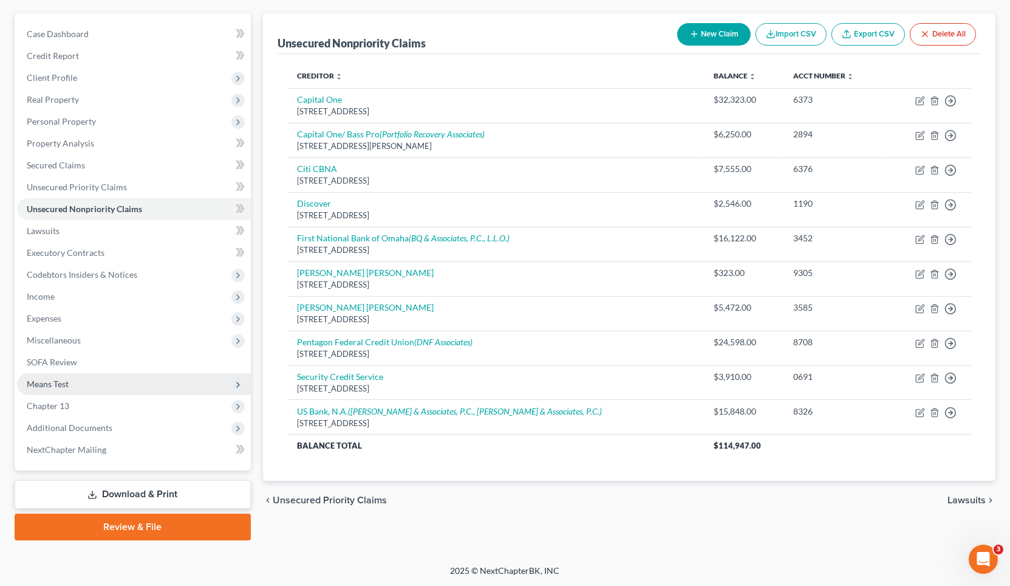
click at [59, 387] on span "Means Test" at bounding box center [48, 383] width 42 height 10
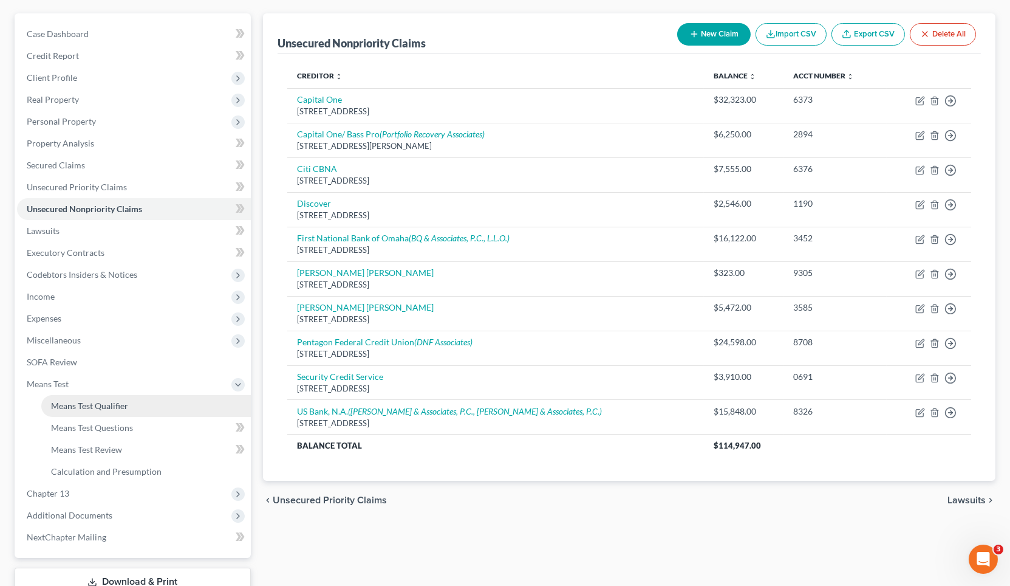
click at [60, 401] on span "Means Test Qualifier" at bounding box center [89, 405] width 77 height 10
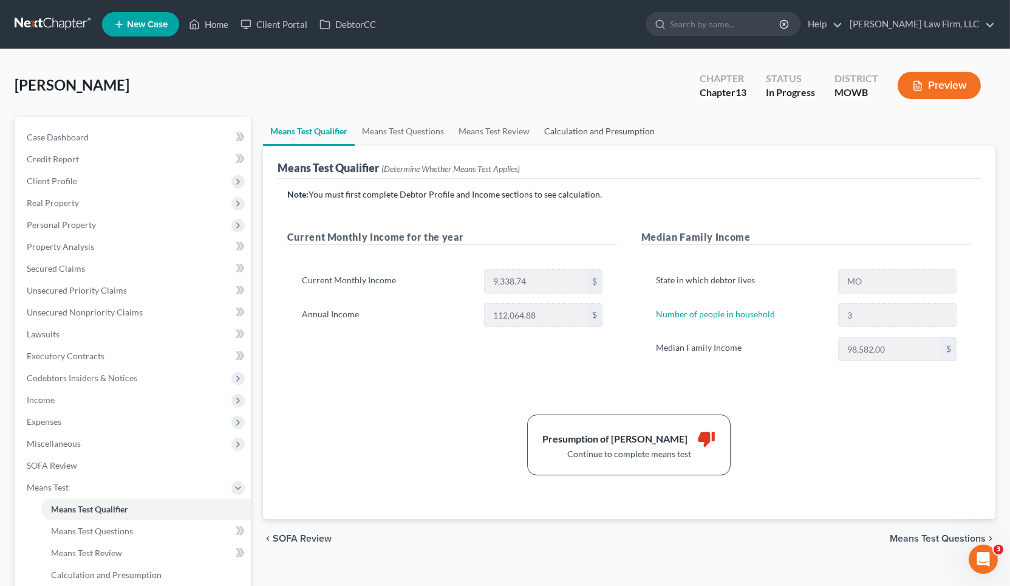
click at [607, 137] on link "Calculation and Presumption" at bounding box center [599, 131] width 125 height 29
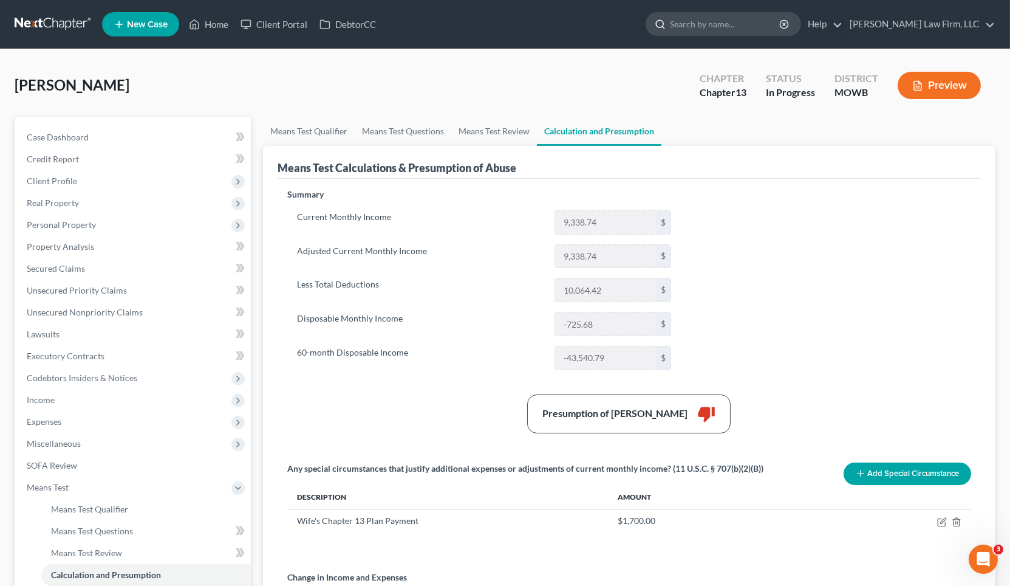
click at [772, 16] on input "search" at bounding box center [725, 24] width 111 height 22
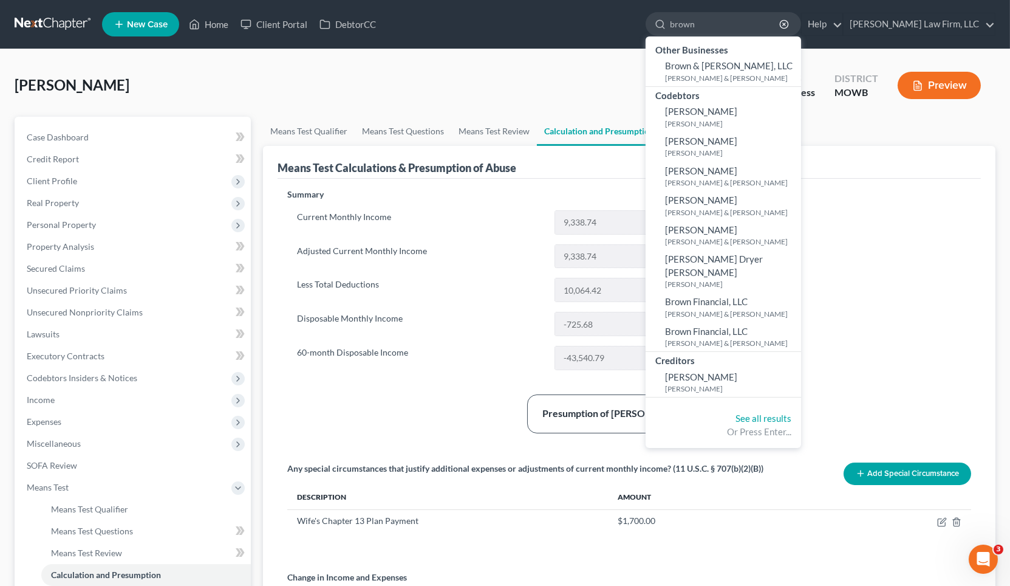
type input "brown"
click at [50, 18] on link at bounding box center [54, 24] width 78 height 22
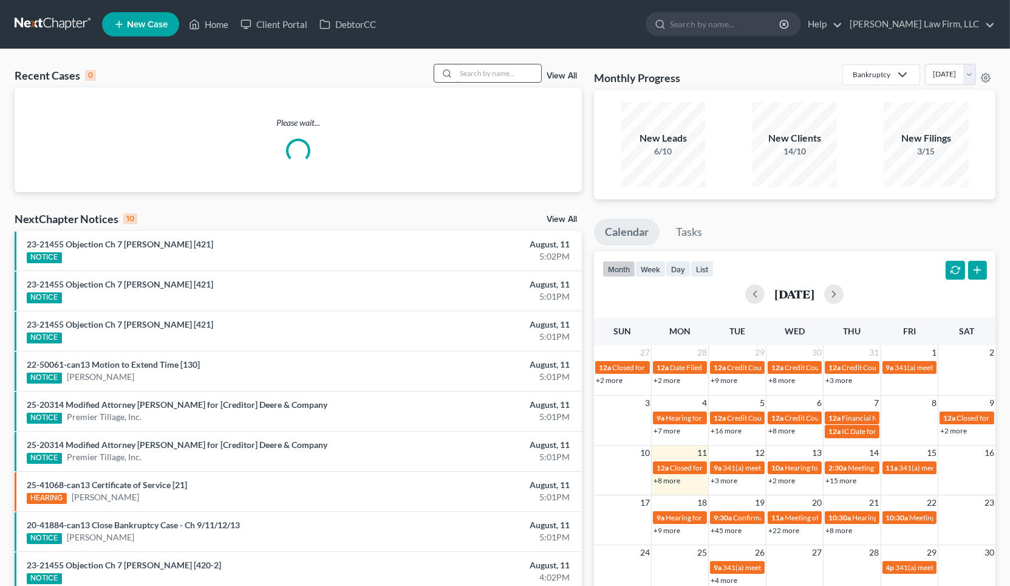
click at [499, 80] on input "search" at bounding box center [498, 73] width 85 height 18
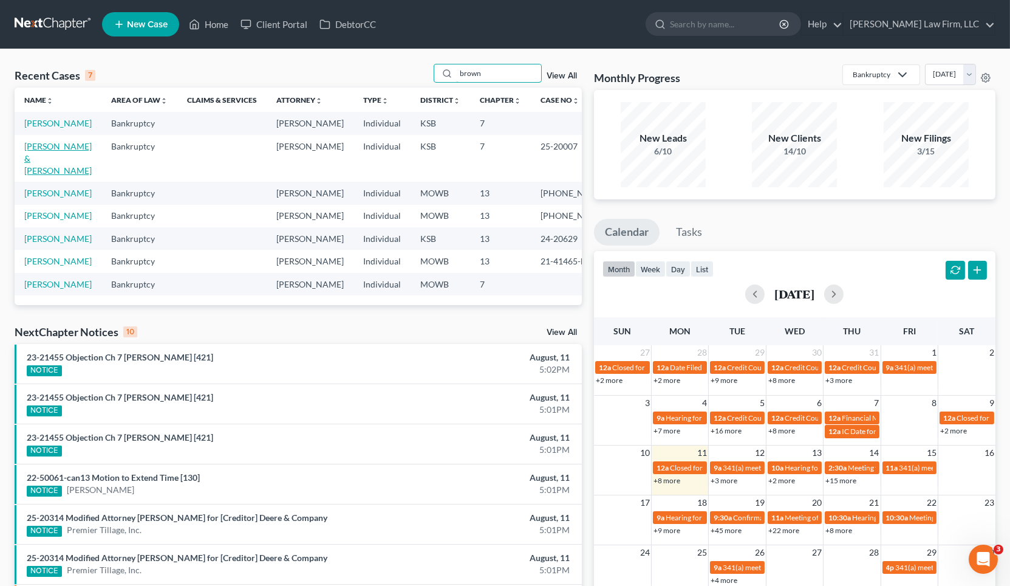
type input "brown"
click at [34, 176] on link "[PERSON_NAME] & [PERSON_NAME]" at bounding box center [57, 158] width 67 height 35
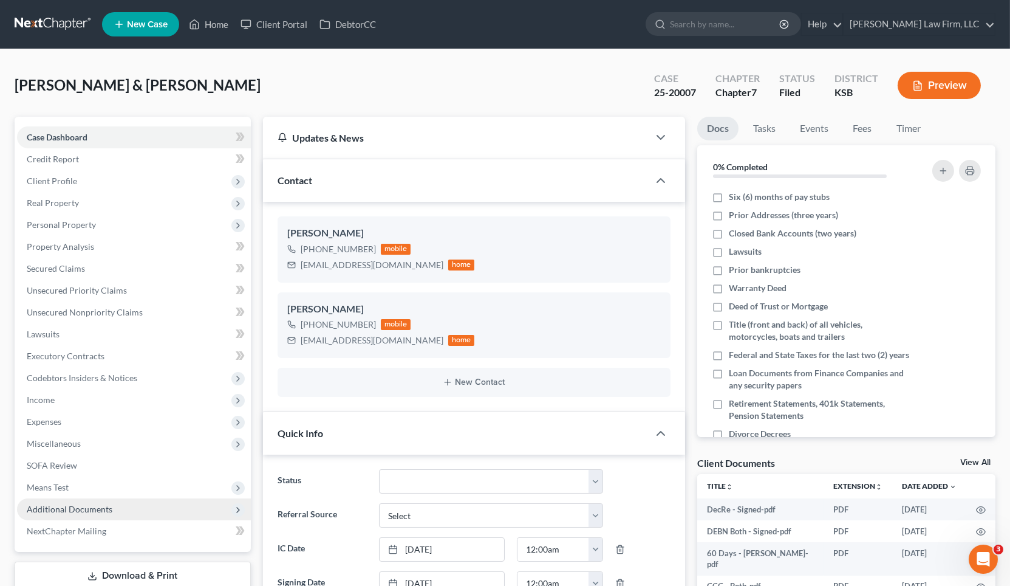
click at [132, 506] on span "Additional Documents" at bounding box center [134, 509] width 234 height 22
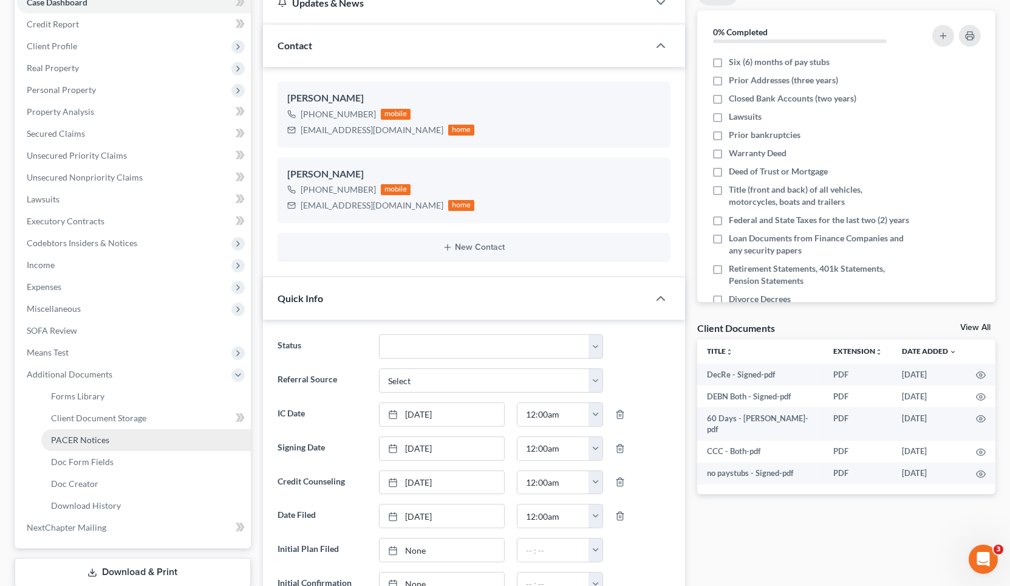
scroll to position [841, 0]
click at [106, 441] on span "PACER Notices" at bounding box center [80, 439] width 58 height 10
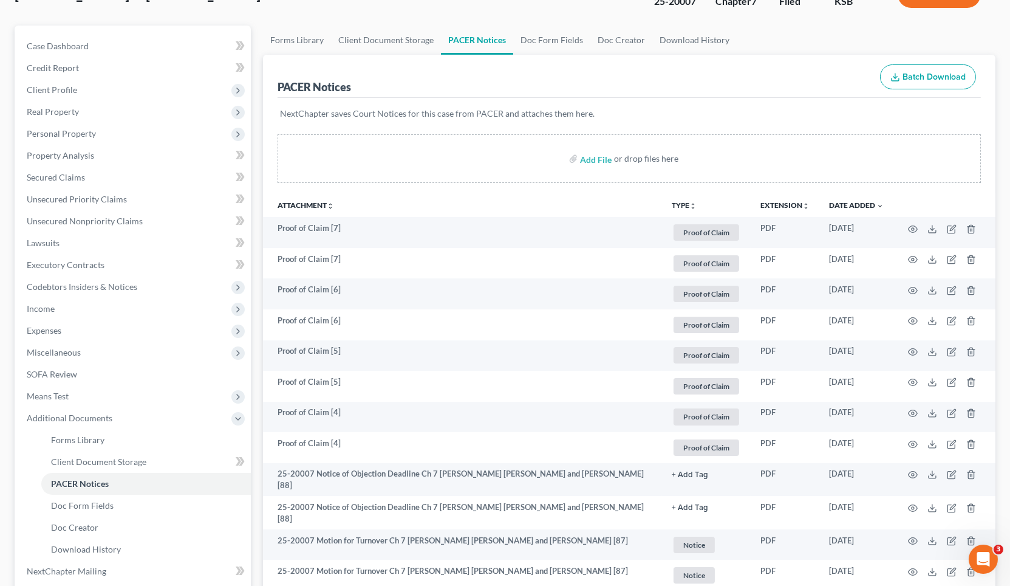
scroll to position [202, 0]
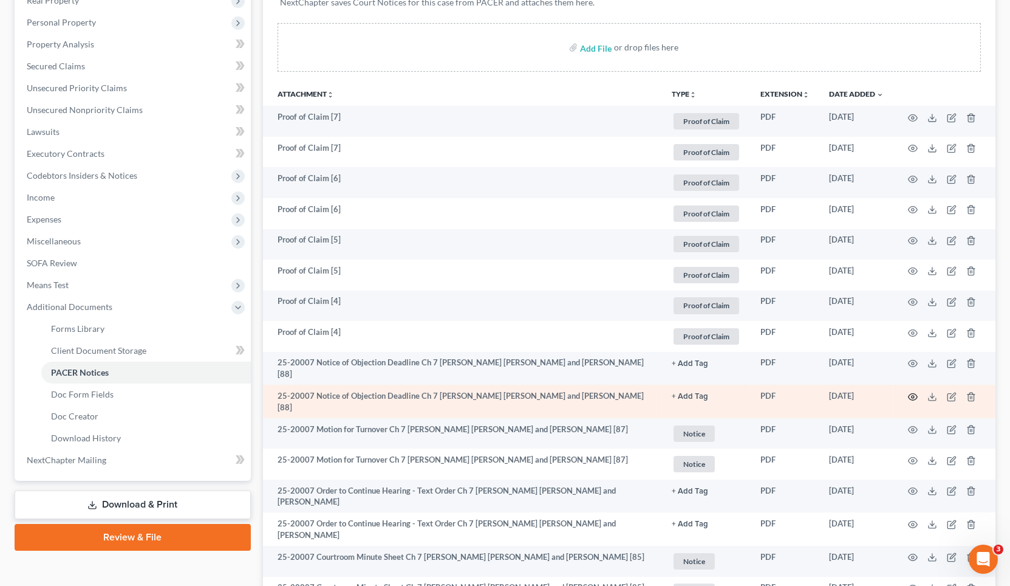
click at [913, 395] on circle "button" at bounding box center [913, 396] width 2 height 2
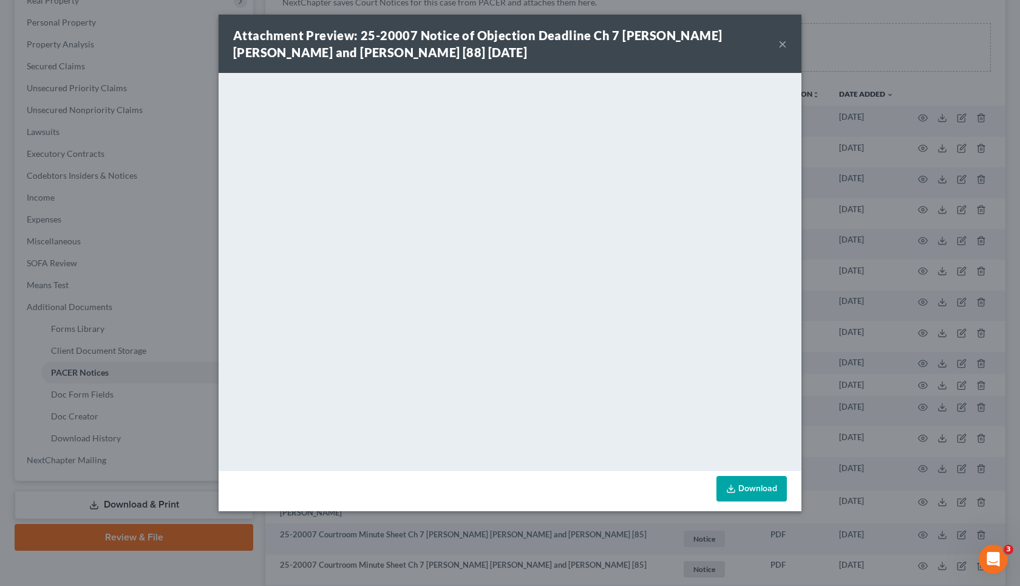
click at [848, 62] on div "Attachment Preview: 25-20007 Notice of Objection Deadline Ch 7 Steven William B…" at bounding box center [510, 293] width 1020 height 586
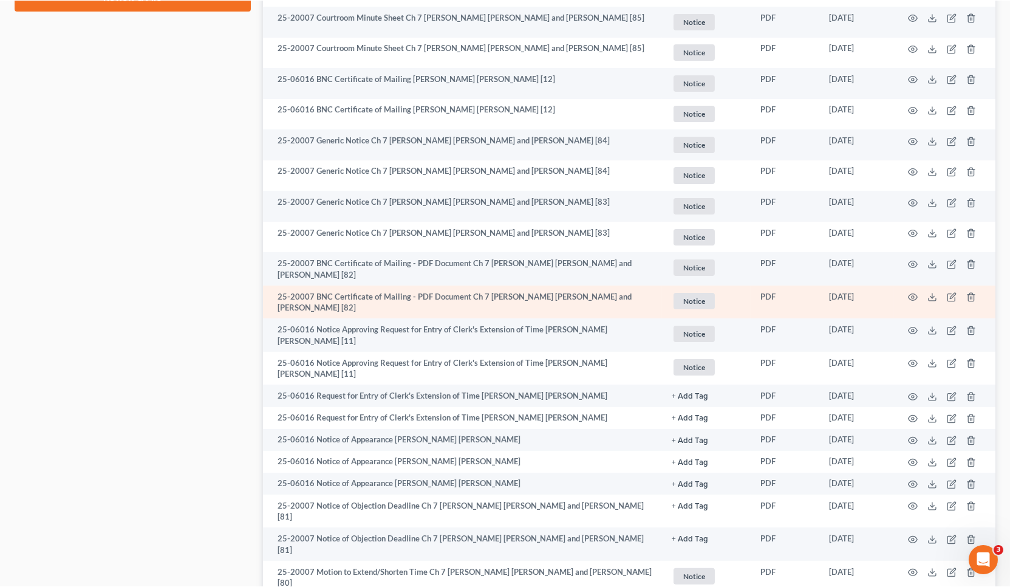
scroll to position [742, 0]
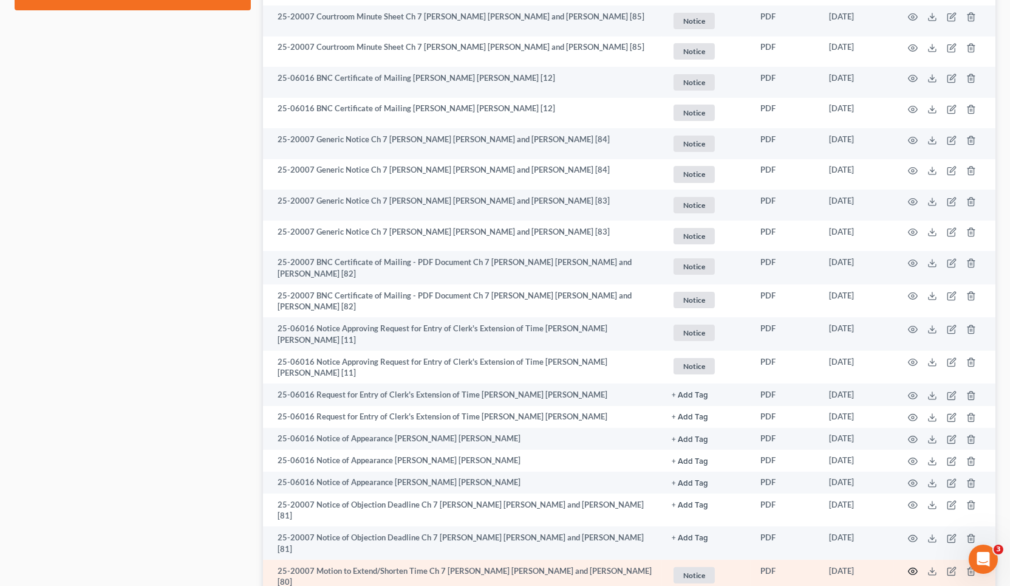
click at [910, 566] on icon "button" at bounding box center [913, 571] width 10 height 10
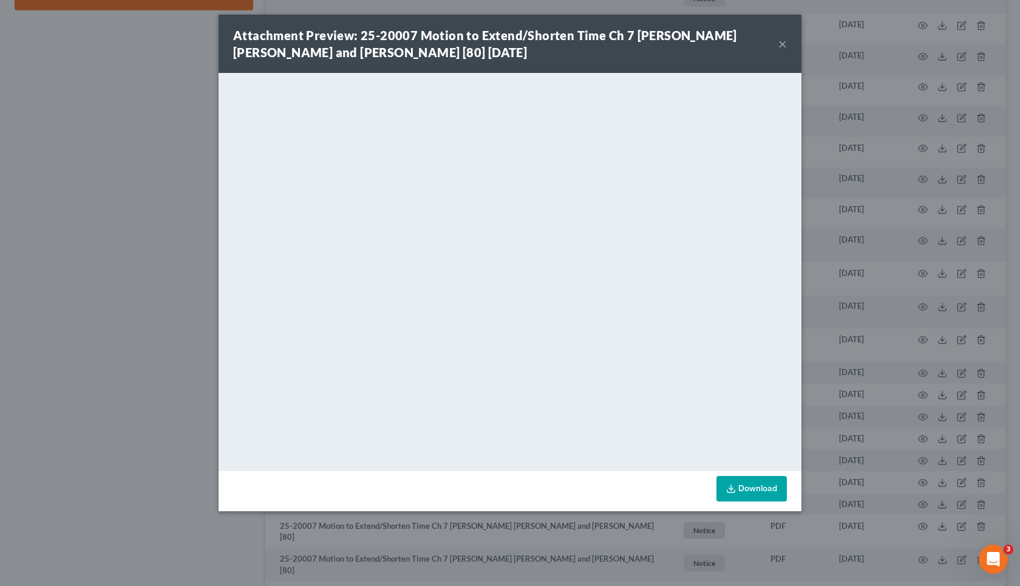
click at [108, 383] on div "Attachment Preview: 25-20007 Motion to Extend/Shorten Time Ch 7 Steven William …" at bounding box center [510, 293] width 1020 height 586
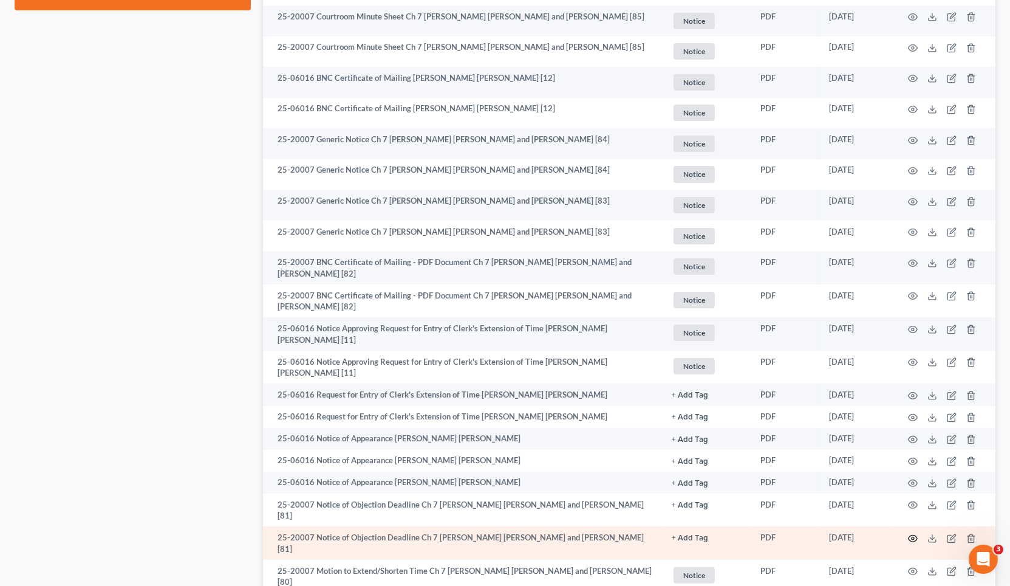
click at [908, 533] on icon "button" at bounding box center [913, 538] width 10 height 10
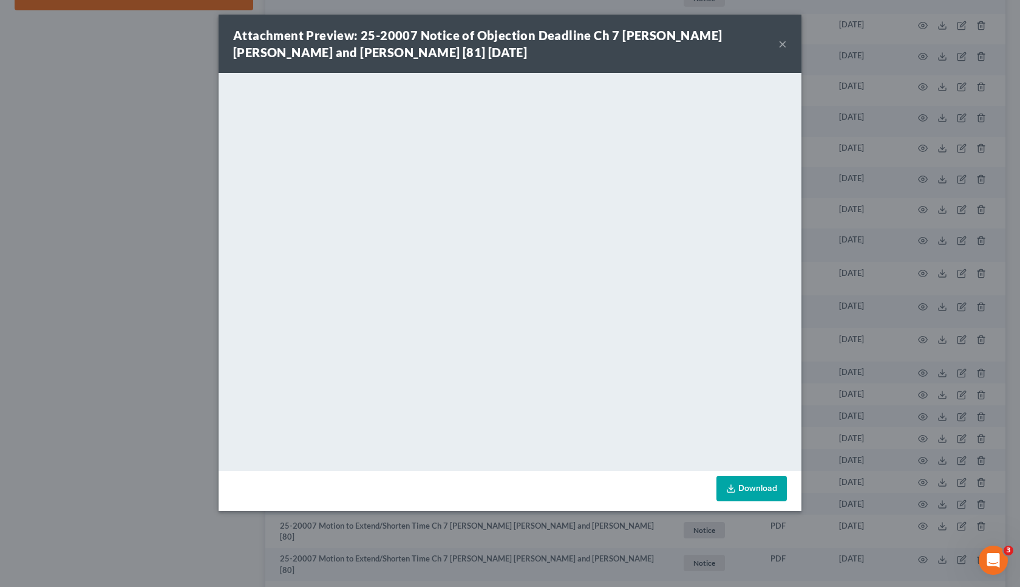
click at [150, 271] on div "Attachment Preview: 25-20007 Notice of Objection Deadline Ch 7 Steven William B…" at bounding box center [510, 293] width 1020 height 587
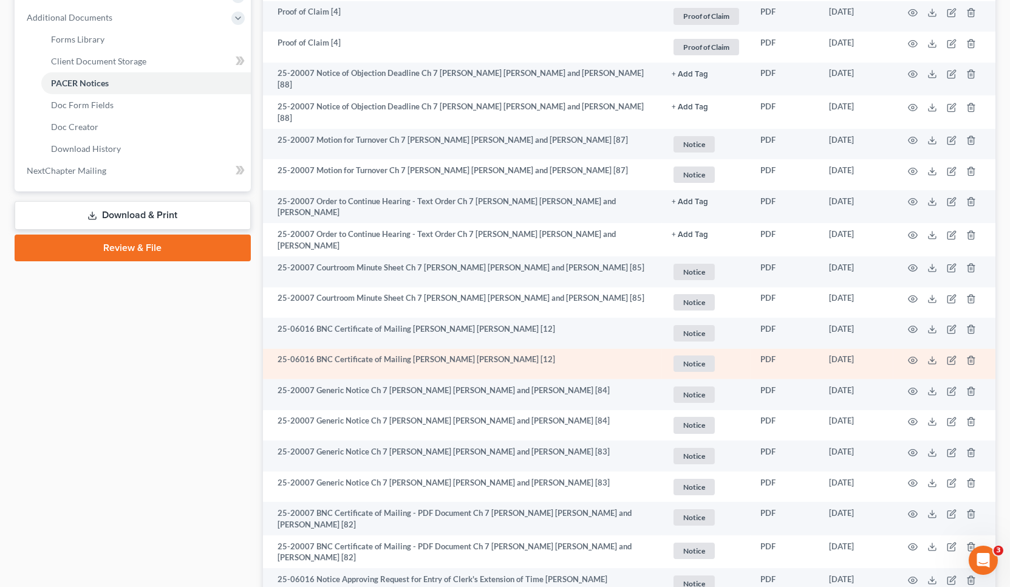
scroll to position [472, 0]
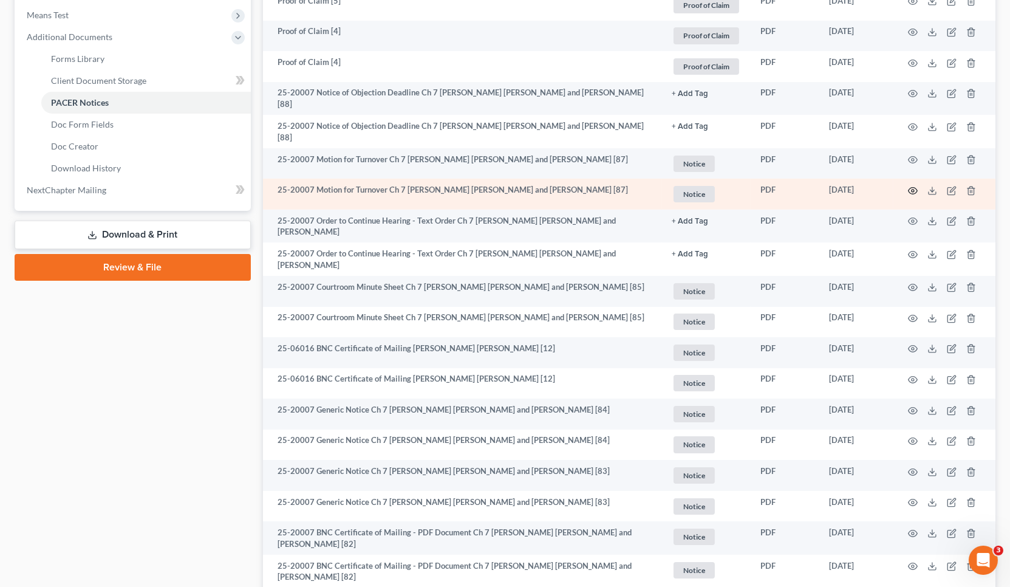
click at [913, 189] on circle "button" at bounding box center [913, 190] width 2 height 2
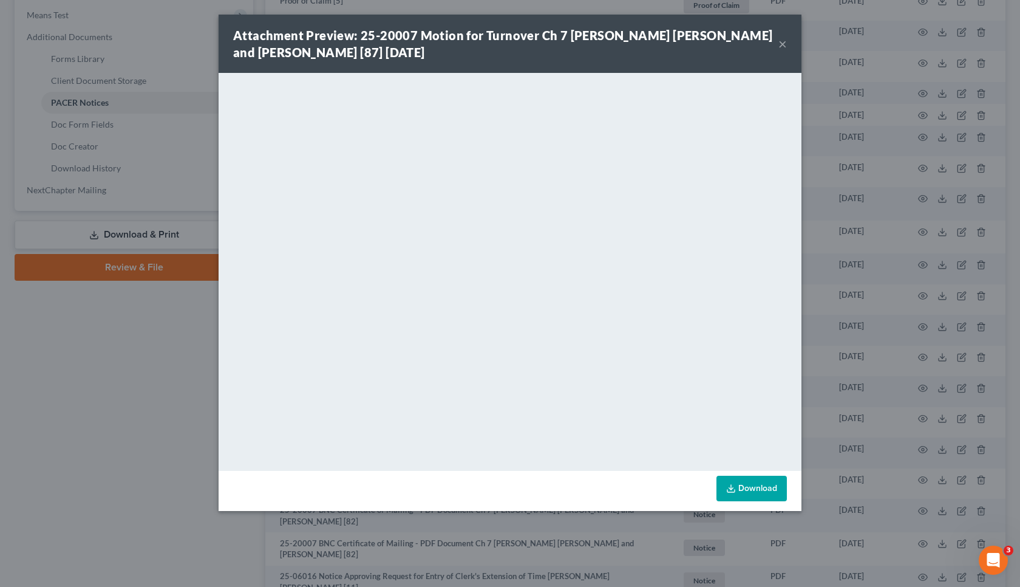
click at [85, 429] on div "Attachment Preview: 25-20007 Motion for Turnover Ch 7 Steven William Brown and …" at bounding box center [510, 293] width 1020 height 587
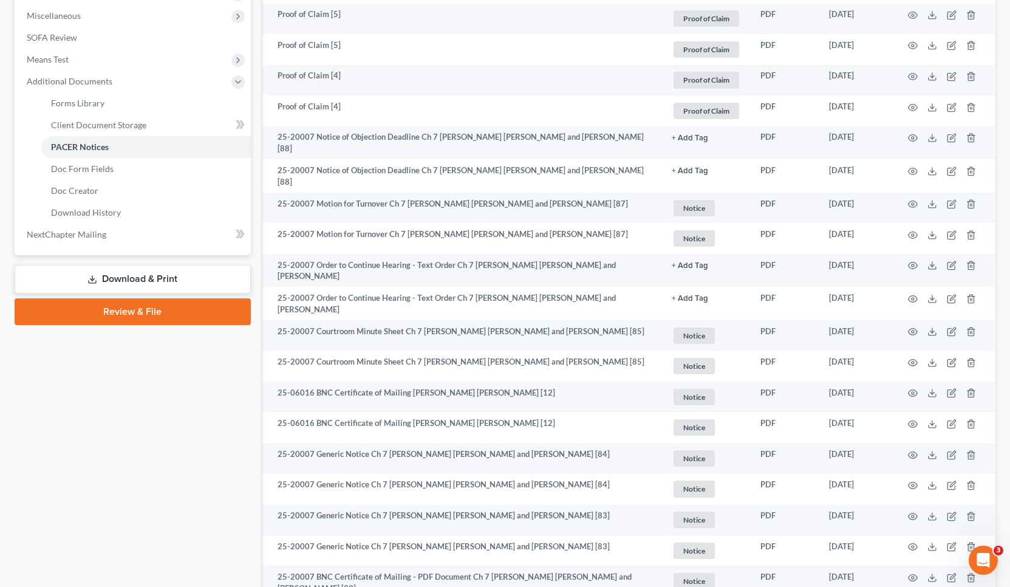
scroll to position [405, 0]
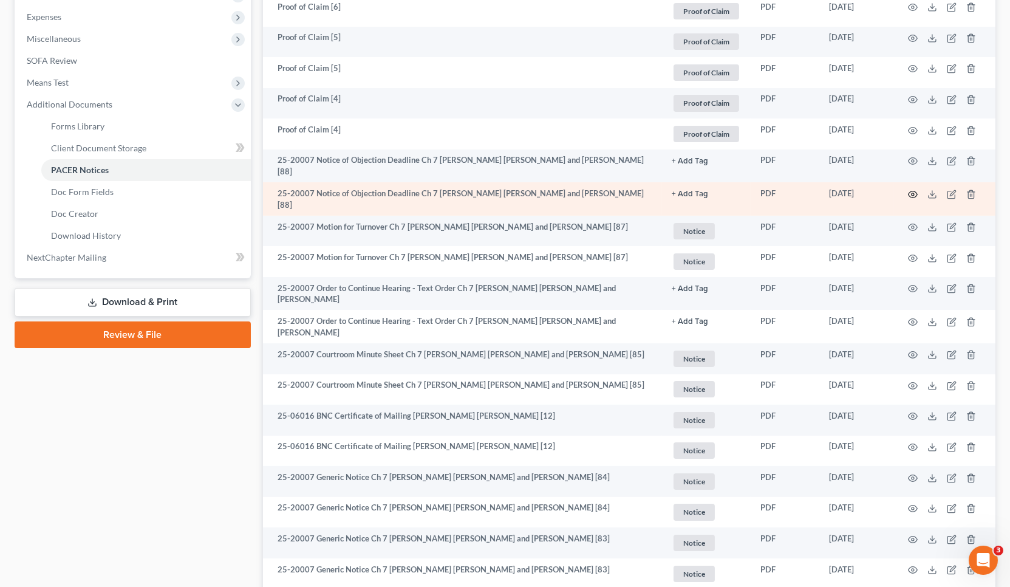
click at [916, 191] on icon "button" at bounding box center [913, 194] width 9 height 7
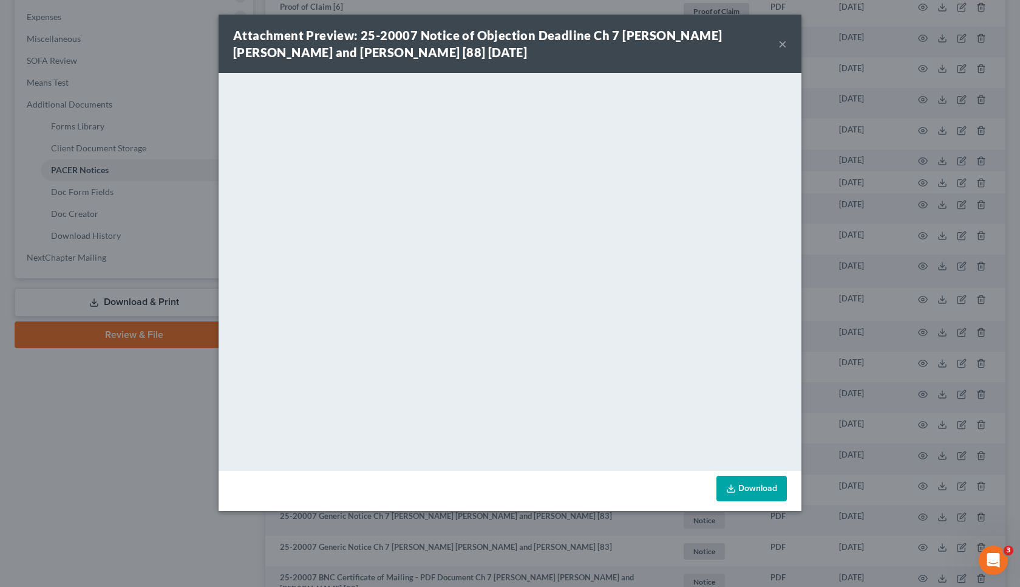
drag, startPoint x: 123, startPoint y: 495, endPoint x: 155, endPoint y: 478, distance: 36.4
click at [123, 495] on div "Attachment Preview: 25-20007 Notice of Objection Deadline Ch 7 Steven William B…" at bounding box center [510, 293] width 1020 height 587
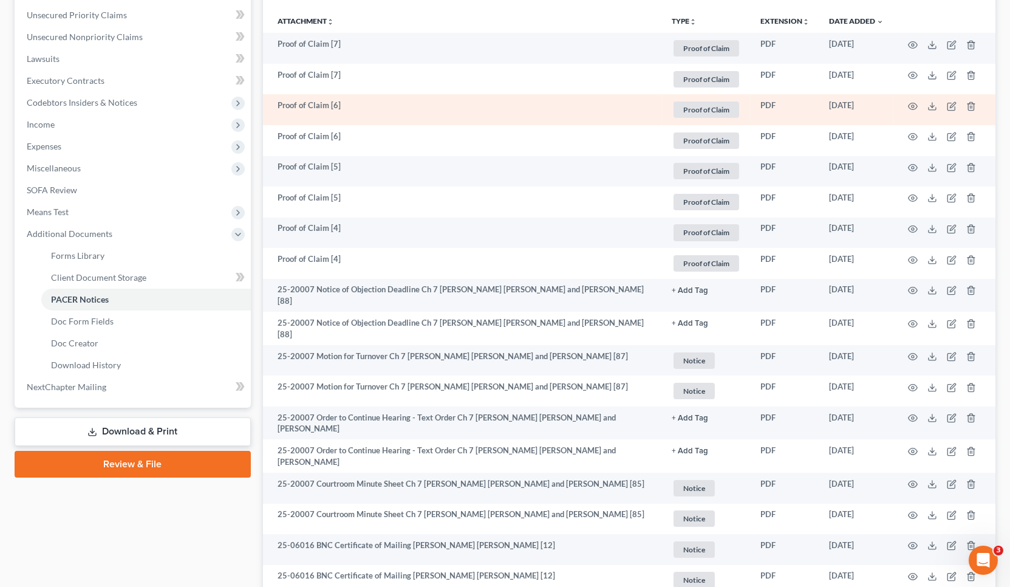
scroll to position [0, 0]
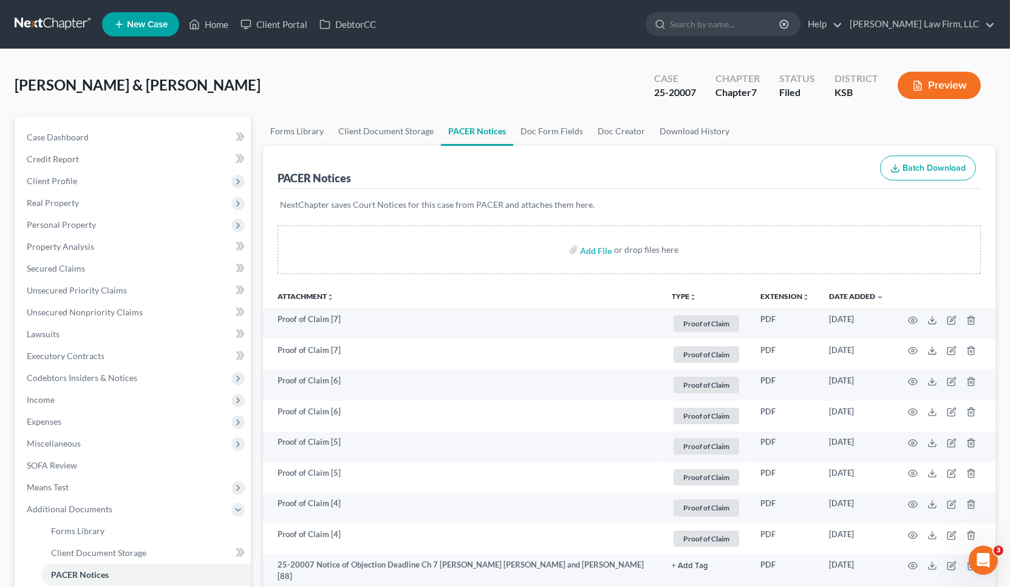
click at [45, 36] on nav "Home New Case Client Portal DebtorCC Sader Law Firm, LLC jlee@saderlawfirm.com …" at bounding box center [505, 24] width 1010 height 49
click at [47, 18] on link at bounding box center [54, 24] width 78 height 22
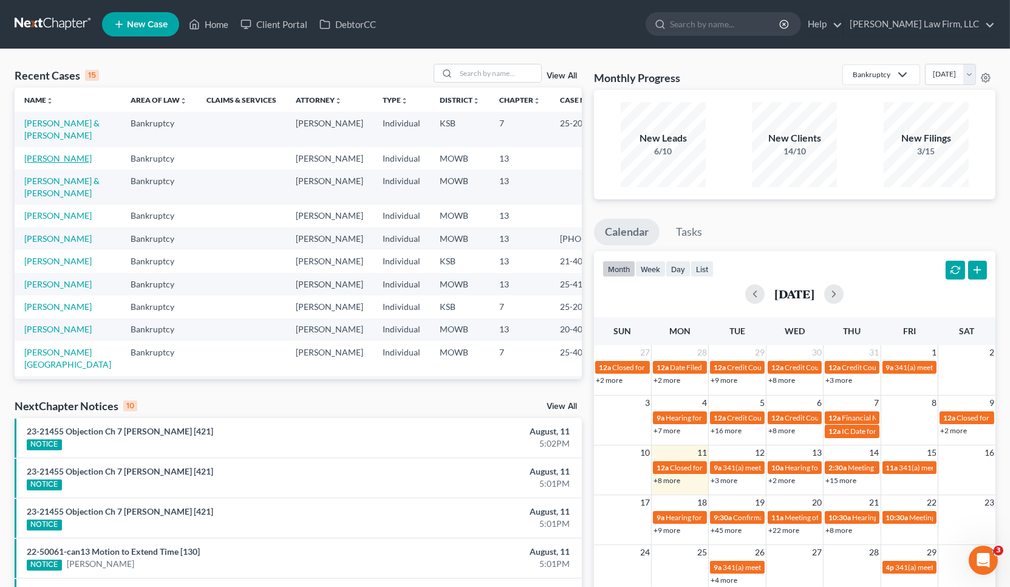
click at [61, 163] on link "[PERSON_NAME]" at bounding box center [57, 158] width 67 height 10
select select "4"
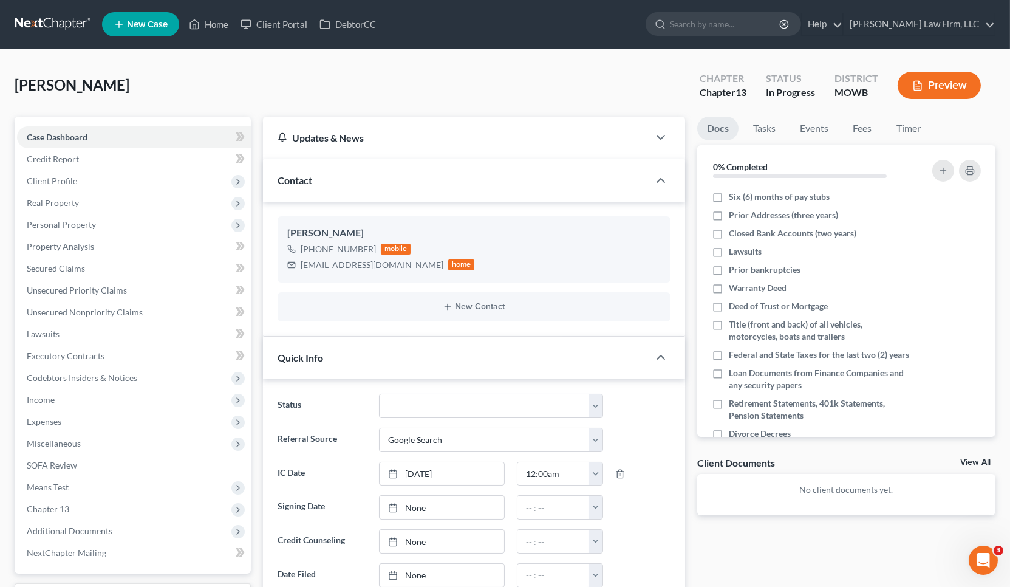
click at [506, 363] on div "Quick Info" at bounding box center [456, 357] width 386 height 42
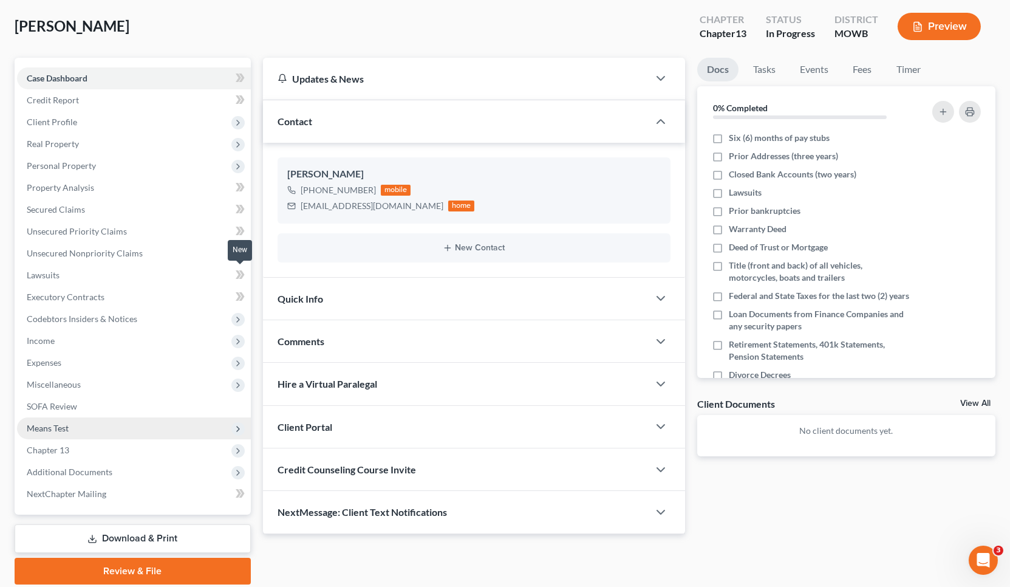
scroll to position [102, 0]
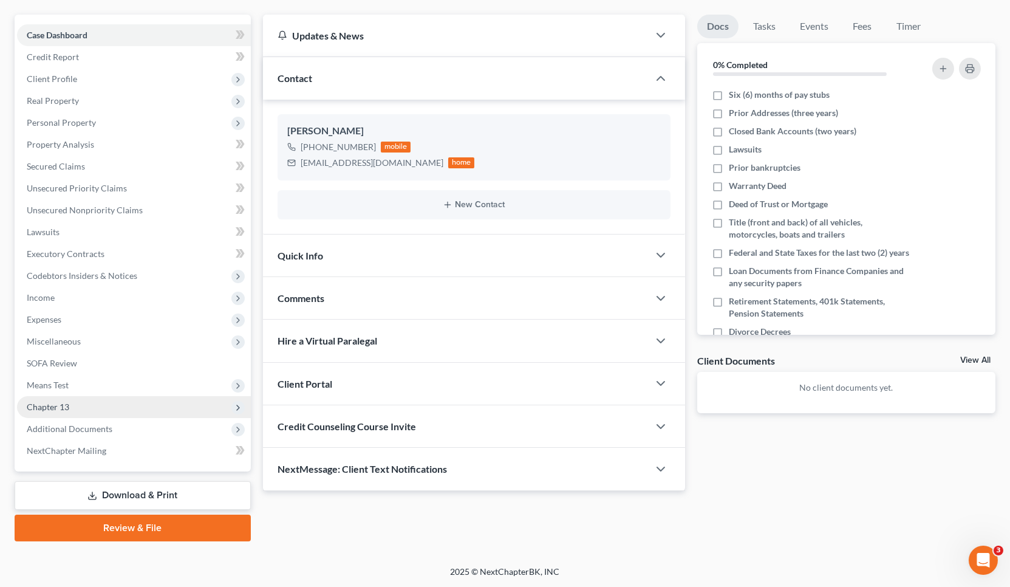
click at [72, 396] on span "Chapter 13" at bounding box center [134, 407] width 234 height 22
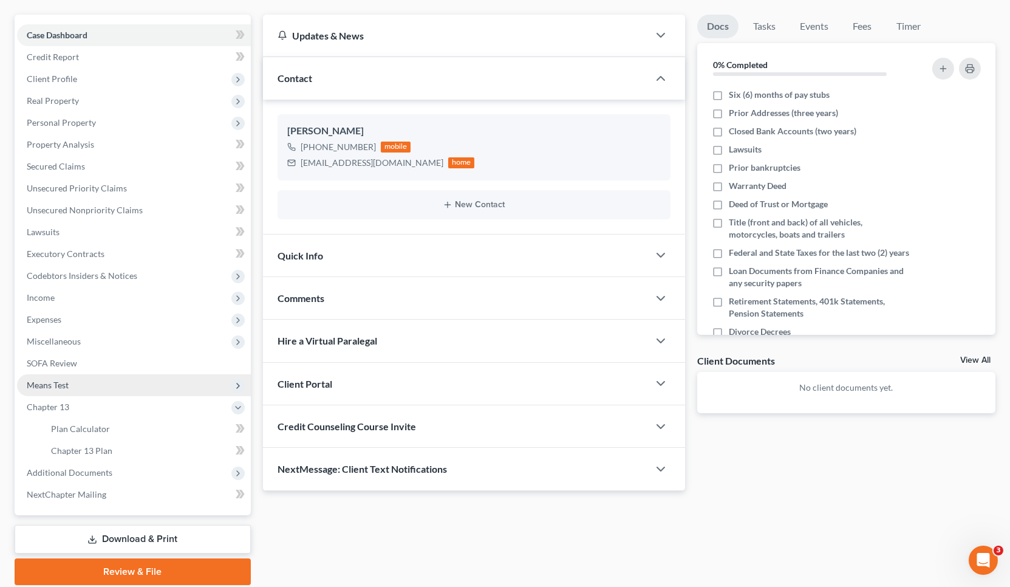
click at [73, 388] on span "Means Test" at bounding box center [134, 385] width 234 height 22
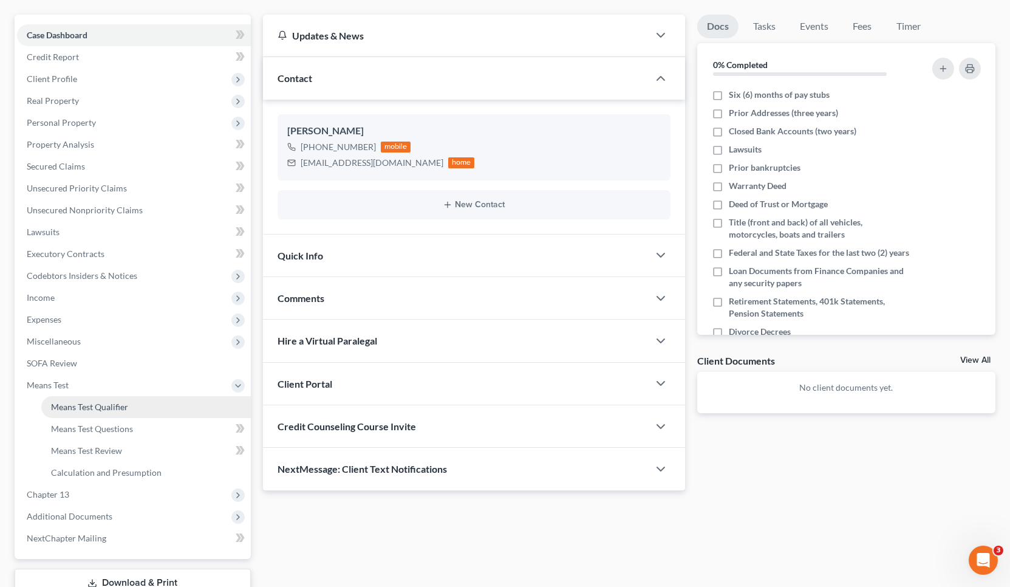
click at [85, 404] on span "Means Test Qualifier" at bounding box center [89, 406] width 77 height 10
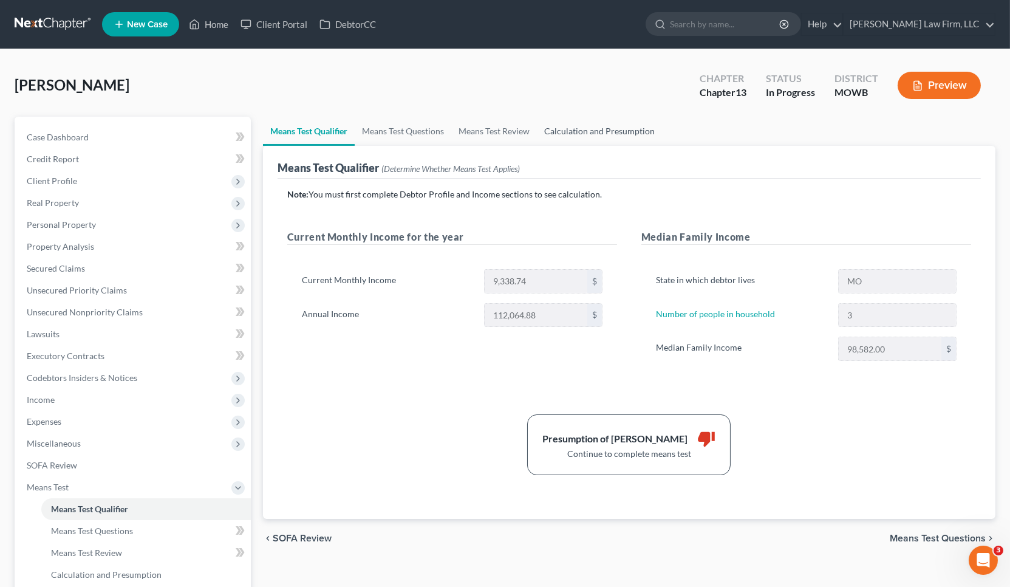
click at [625, 129] on link "Calculation and Presumption" at bounding box center [599, 131] width 125 height 29
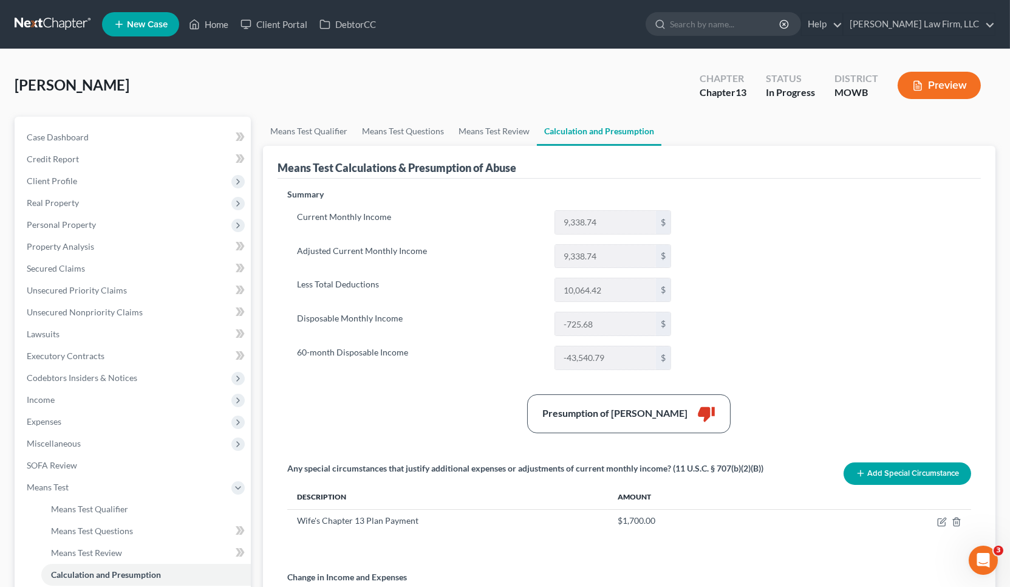
click at [923, 85] on button "Preview" at bounding box center [939, 85] width 83 height 27
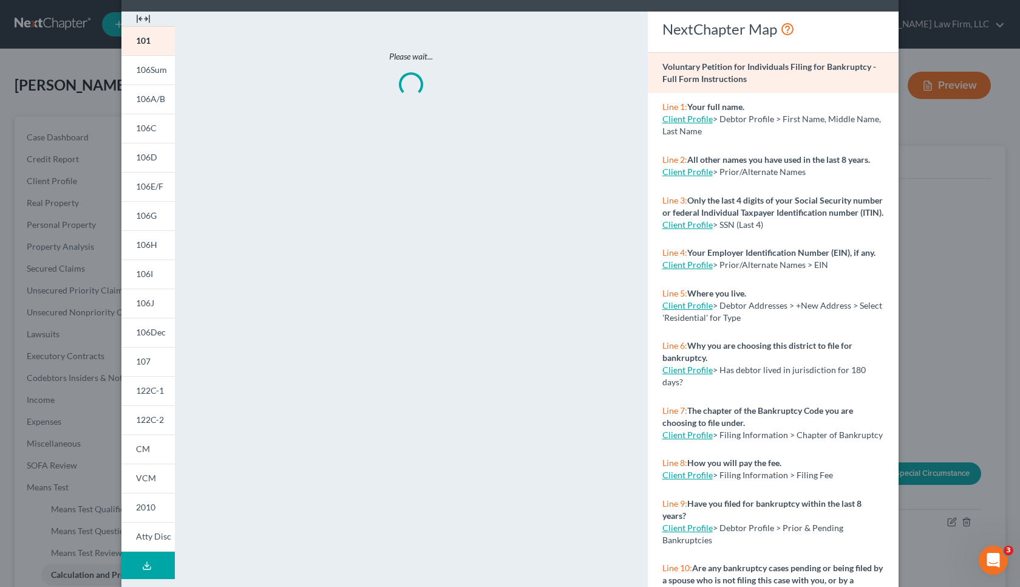
scroll to position [87, 0]
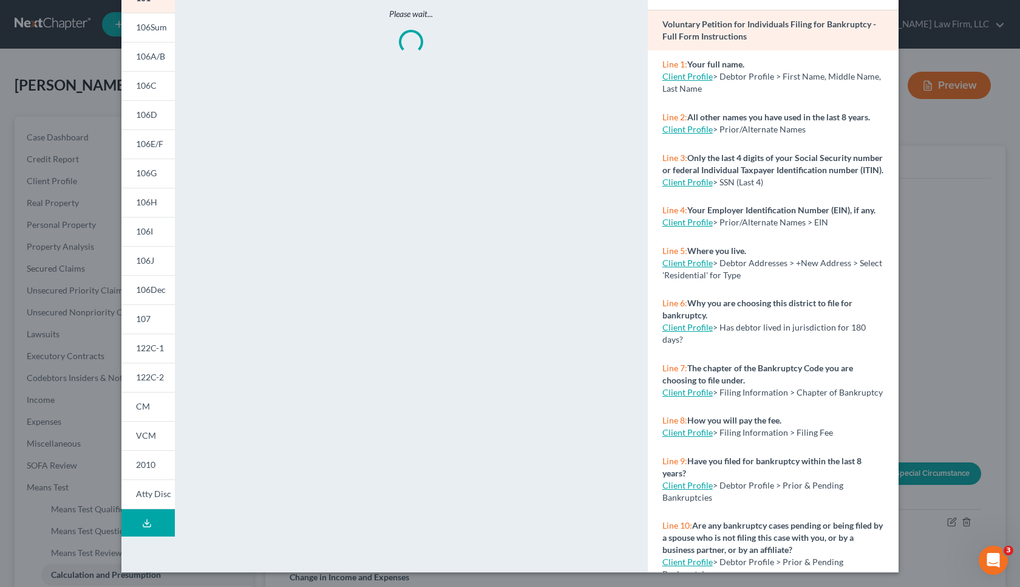
click at [145, 520] on icon at bounding box center [147, 523] width 10 height 10
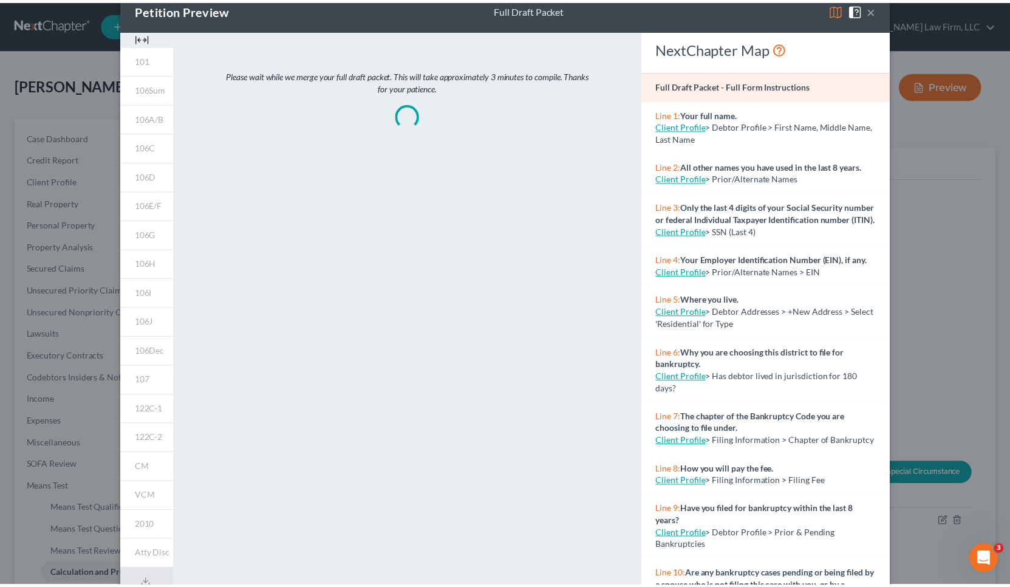
scroll to position [0, 0]
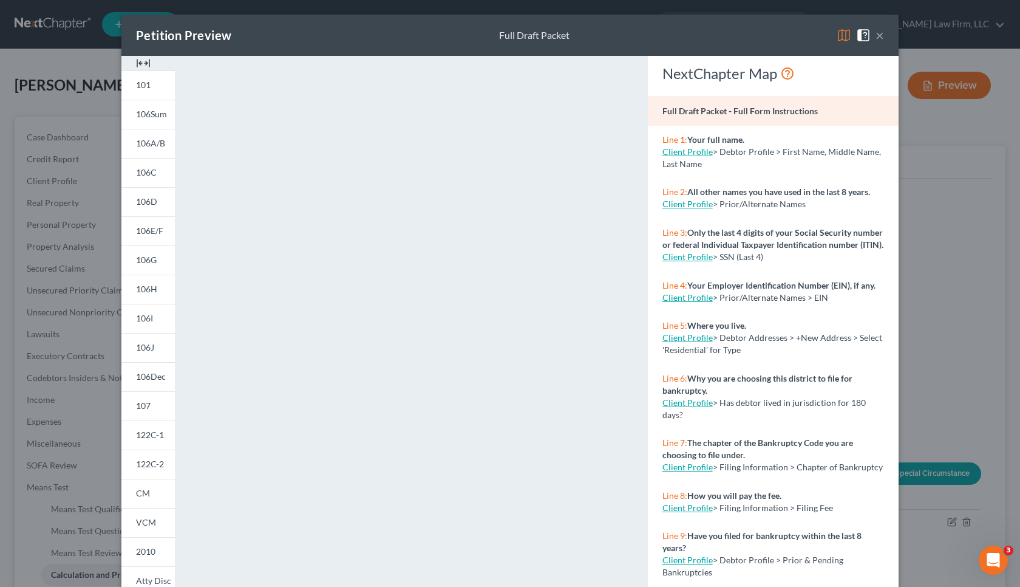
click at [971, 302] on div "Petition Preview Full Draft Packet × 101 106Sum 106A/B 106C 106D 106E/F 106G 10…" at bounding box center [510, 293] width 1020 height 587
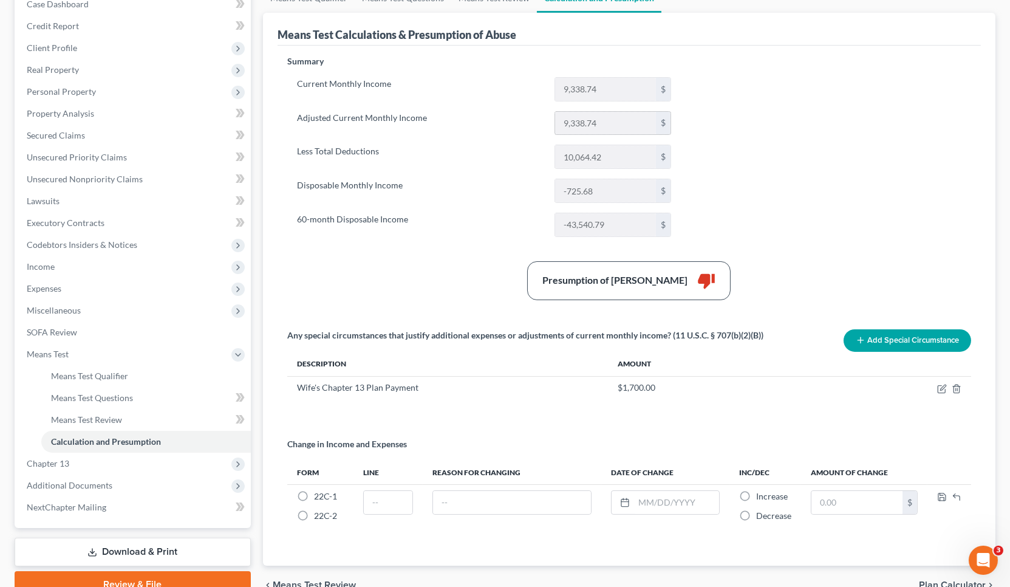
scroll to position [135, 0]
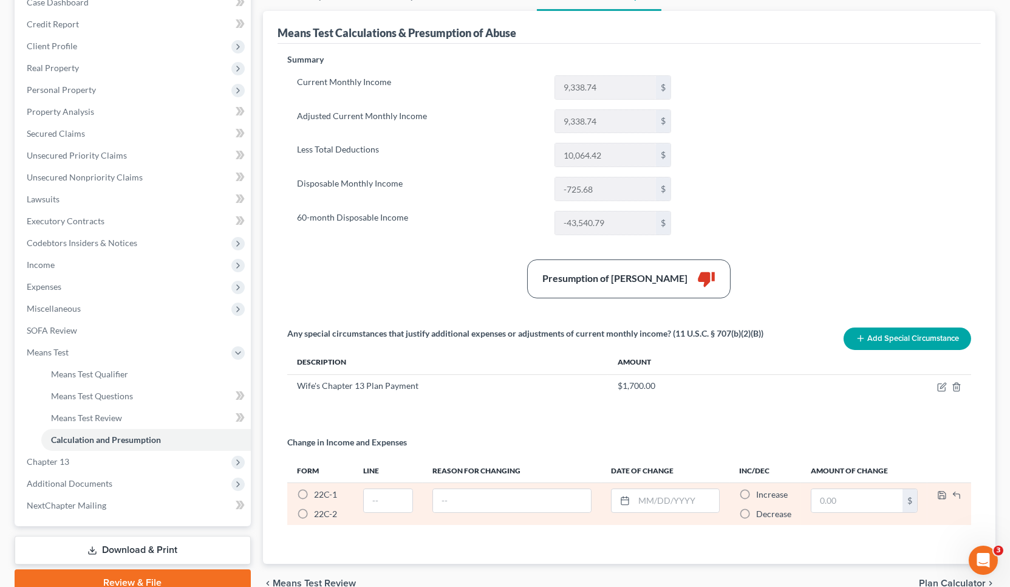
click at [316, 514] on span "22C-2" at bounding box center [325, 513] width 23 height 10
click at [319, 514] on input "22C-2 *" at bounding box center [323, 512] width 8 height 8
radio input "true"
click at [473, 491] on input "text" at bounding box center [512, 500] width 158 height 23
type input "e"
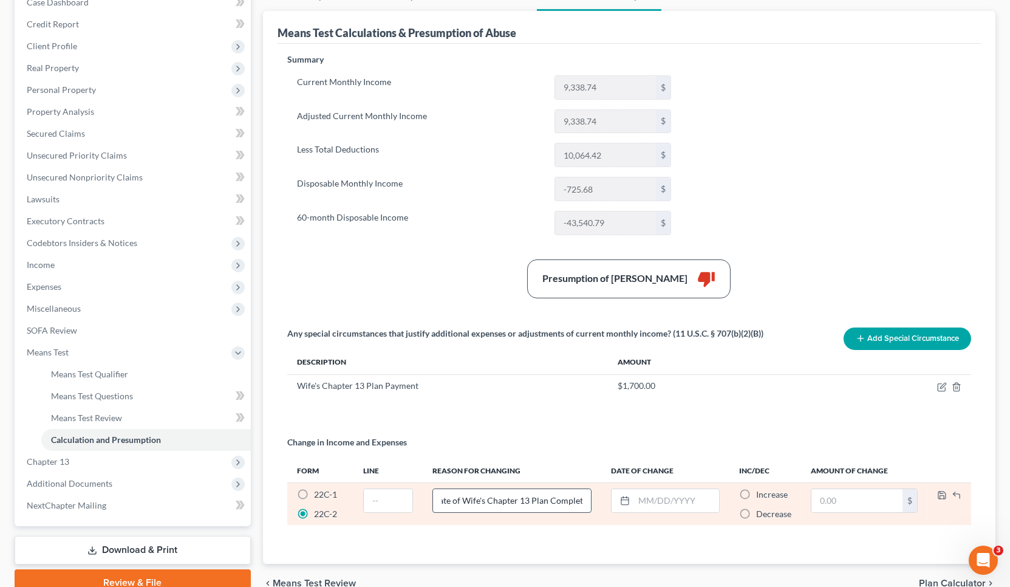
scroll to position [0, 58]
type input "Estimated Date of Wife's Chapter 13 Plan Completion"
type input "12/31/2026"
click at [781, 490] on span "Increase" at bounding box center [772, 494] width 32 height 10
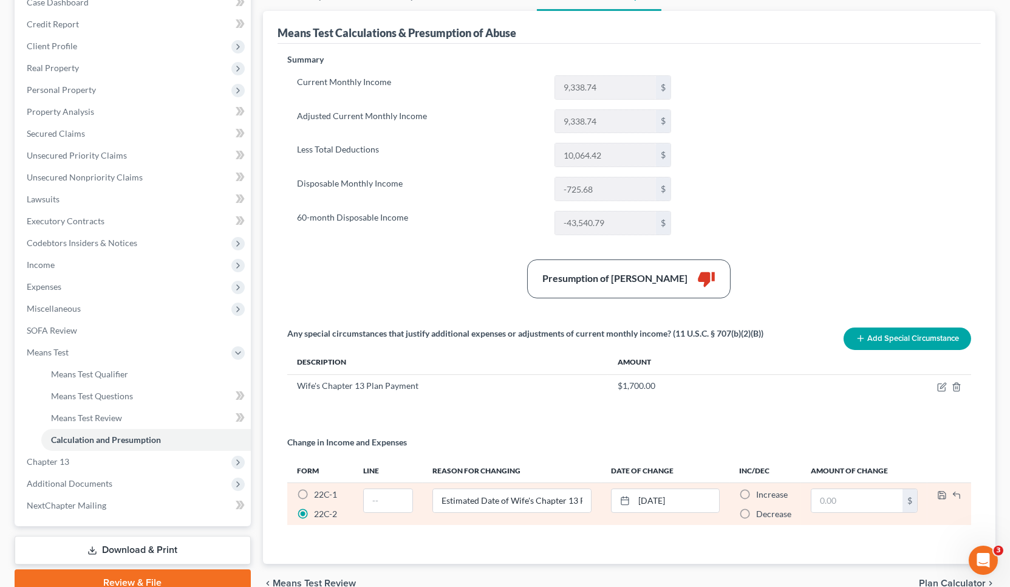
click at [769, 490] on input "Increase *" at bounding box center [765, 492] width 8 height 8
radio input "true"
click at [879, 502] on input "text" at bounding box center [856, 500] width 91 height 23
type input "0"
type input "1,700"
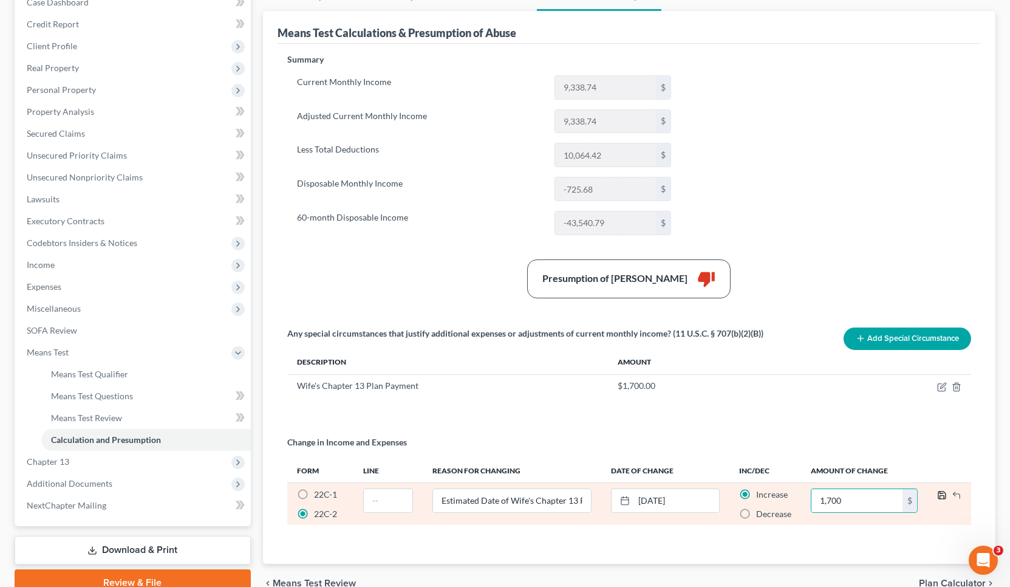
click at [941, 496] on icon "button" at bounding box center [942, 495] width 10 height 10
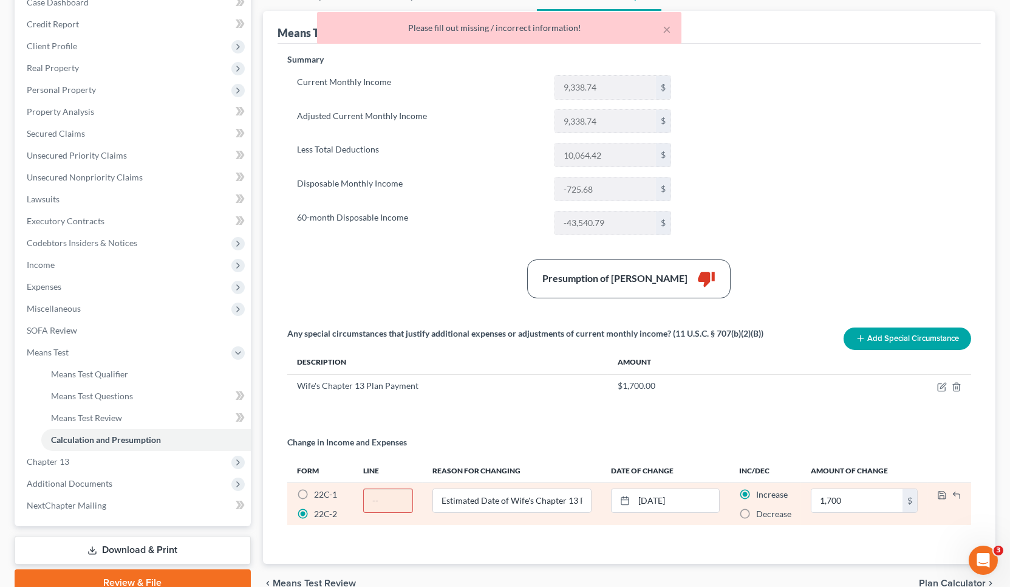
click at [395, 499] on input "text" at bounding box center [388, 500] width 49 height 23
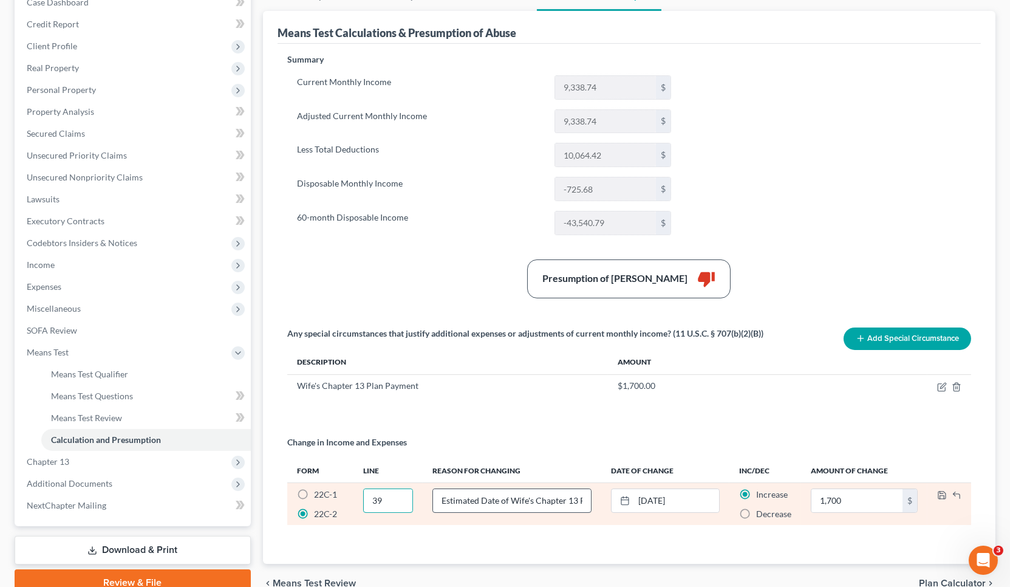
type input "39"
drag, startPoint x: 482, startPoint y: 500, endPoint x: 592, endPoint y: 496, distance: 110.6
click at [592, 496] on td "Estimated Date of Wife's Chapter 13 Plan Completion" at bounding box center [512, 504] width 179 height 43
click at [573, 504] on input "Estimated Date of Wife's Chapter 13 Plan Completion" at bounding box center [512, 500] width 158 height 23
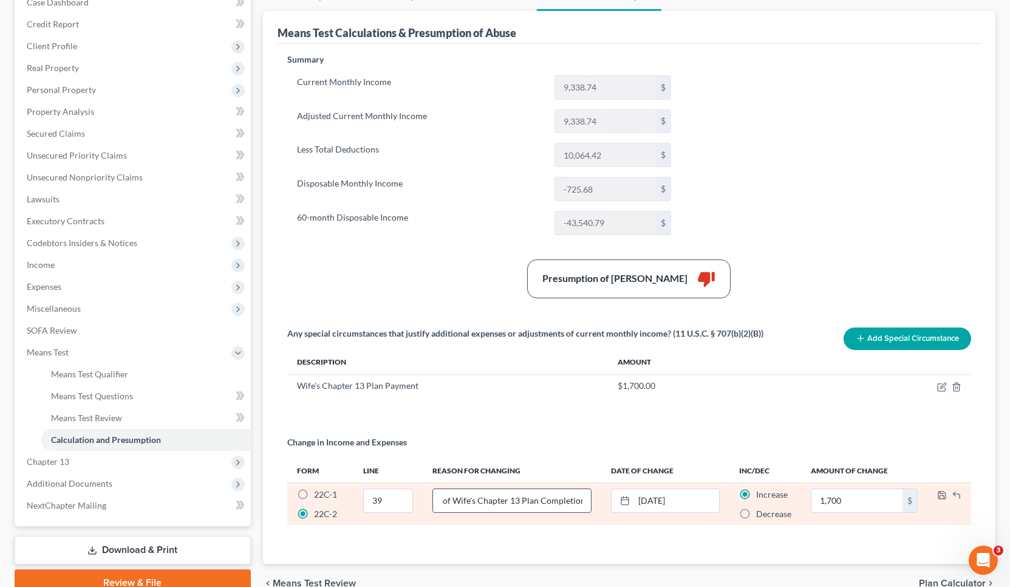
click at [587, 504] on input "Estimated Date of Wife's Chapter 13 Plan Completion" at bounding box center [512, 500] width 158 height 23
click at [944, 495] on icon "button" at bounding box center [942, 495] width 10 height 10
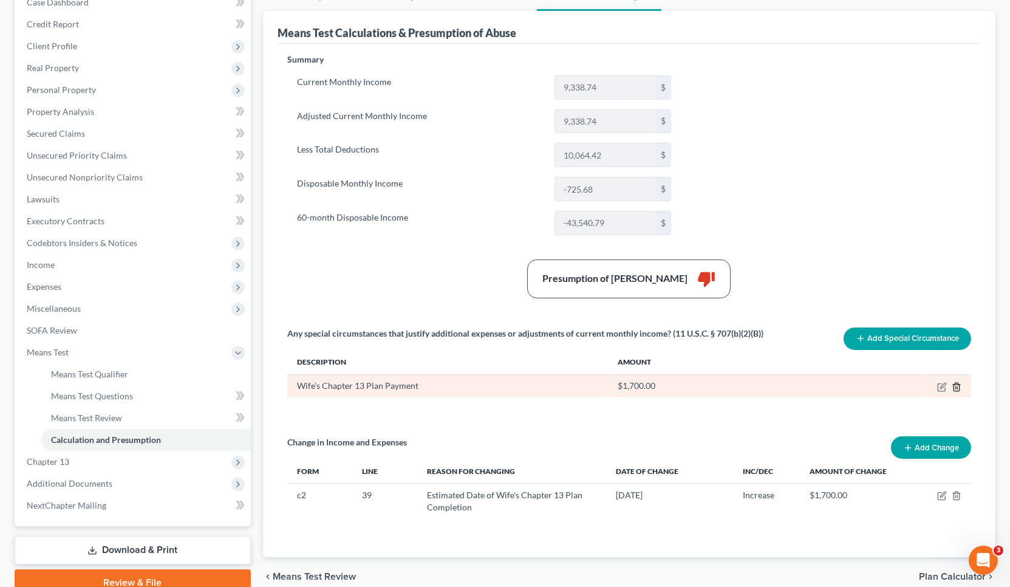
click at [956, 387] on line "button" at bounding box center [956, 387] width 0 height 2
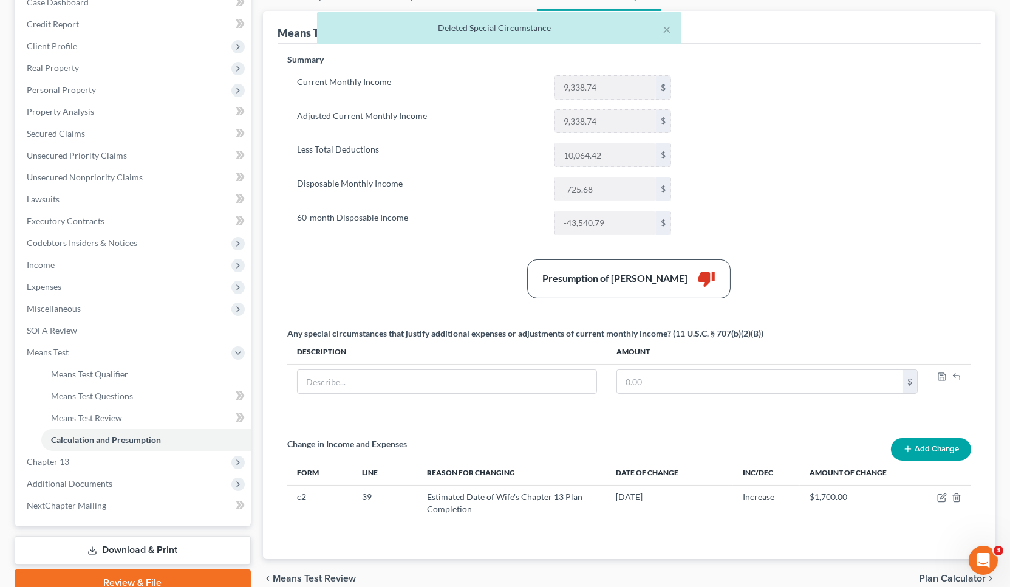
click at [823, 193] on div "Summary Current Monthly Income 9,338.74 $ Adjusted Current Monthly Income 9,338…" at bounding box center [629, 298] width 696 height 491
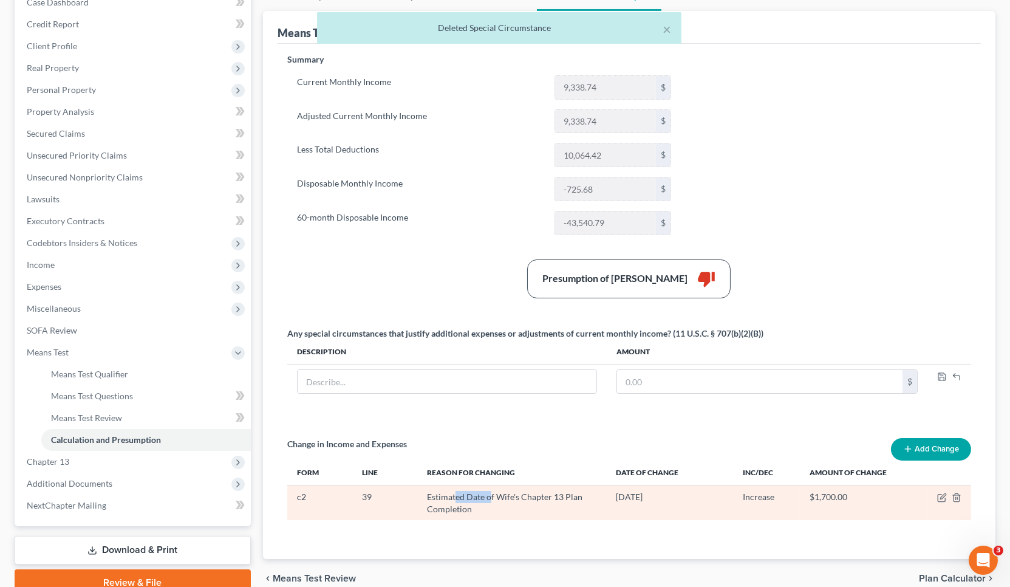
drag, startPoint x: 454, startPoint y: 500, endPoint x: 490, endPoint y: 497, distance: 35.9
click at [490, 497] on div "Estimated Date of Wife's Chapter 13 Plan Completion" at bounding box center [512, 503] width 170 height 24
click at [525, 499] on div "Estimated Date of Wife's Chapter 13 Plan Completion" at bounding box center [512, 503] width 170 height 24
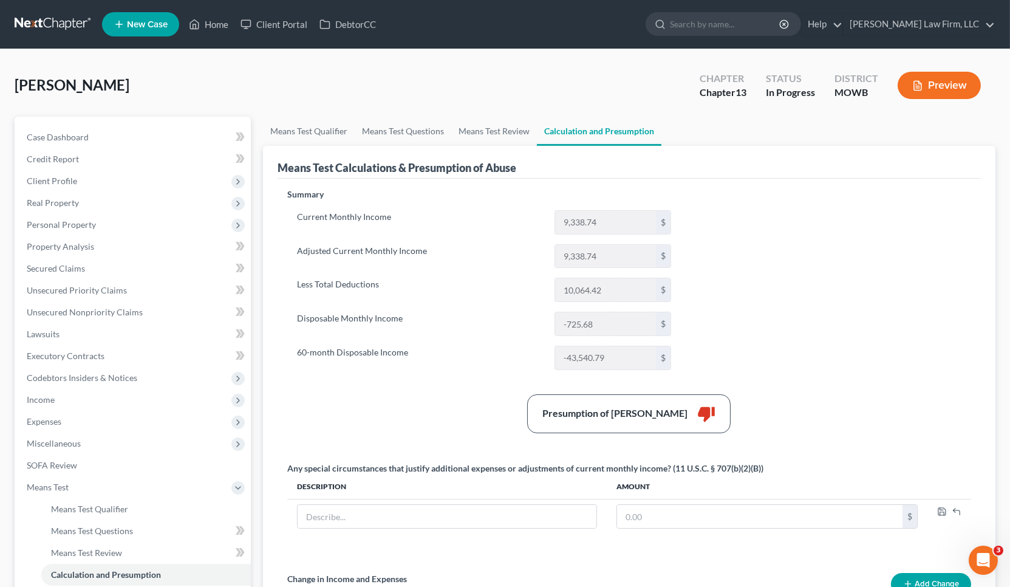
click at [931, 103] on div "Preview" at bounding box center [942, 87] width 108 height 36
click at [930, 99] on div "Preview" at bounding box center [942, 87] width 108 height 36
click at [930, 90] on button "Preview" at bounding box center [939, 85] width 83 height 27
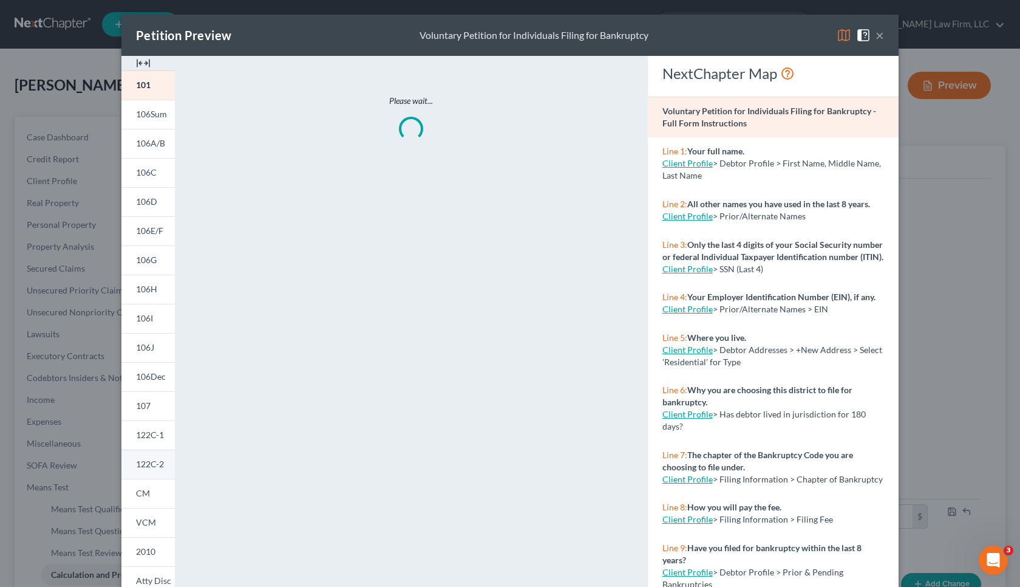
click at [161, 456] on link "122C-2" at bounding box center [147, 463] width 53 height 29
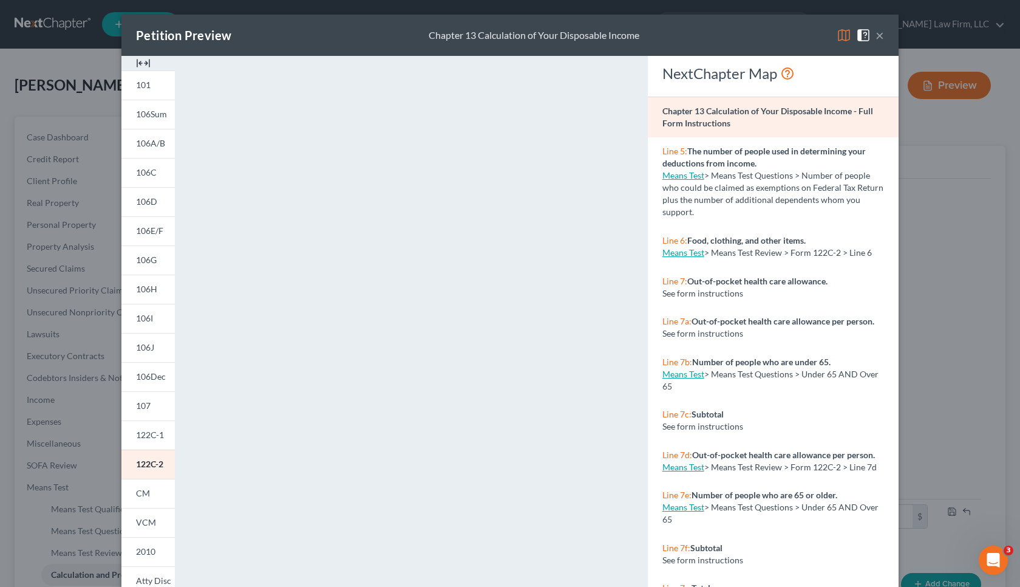
click at [876, 34] on button "×" at bounding box center [880, 35] width 9 height 15
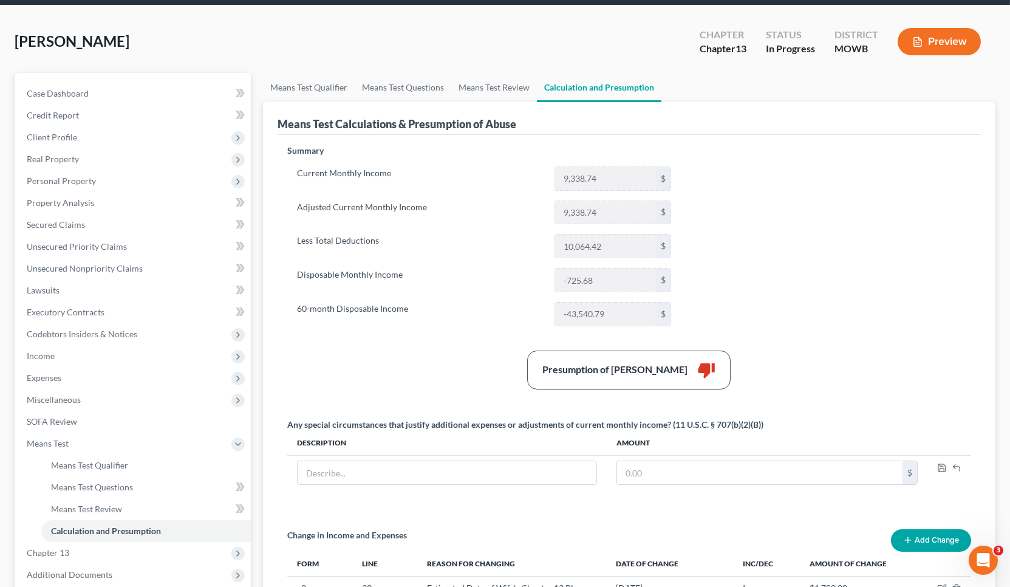
scroll to position [67, 0]
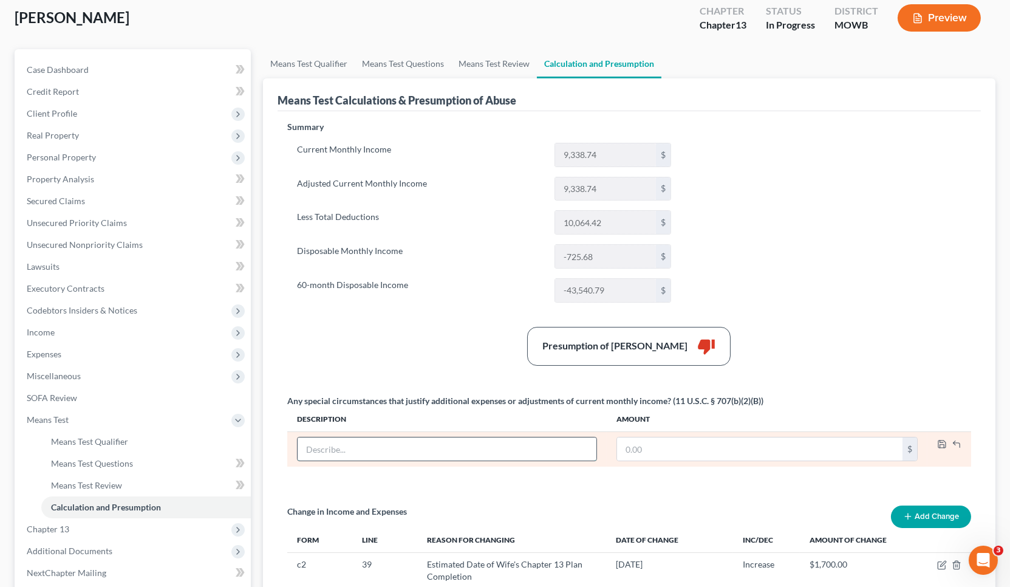
click at [471, 456] on input "text" at bounding box center [447, 448] width 299 height 23
type input "Wife's Chapter 13 Plan Payment"
type input "1,700"
click at [944, 444] on polyline "button" at bounding box center [942, 445] width 4 height 3
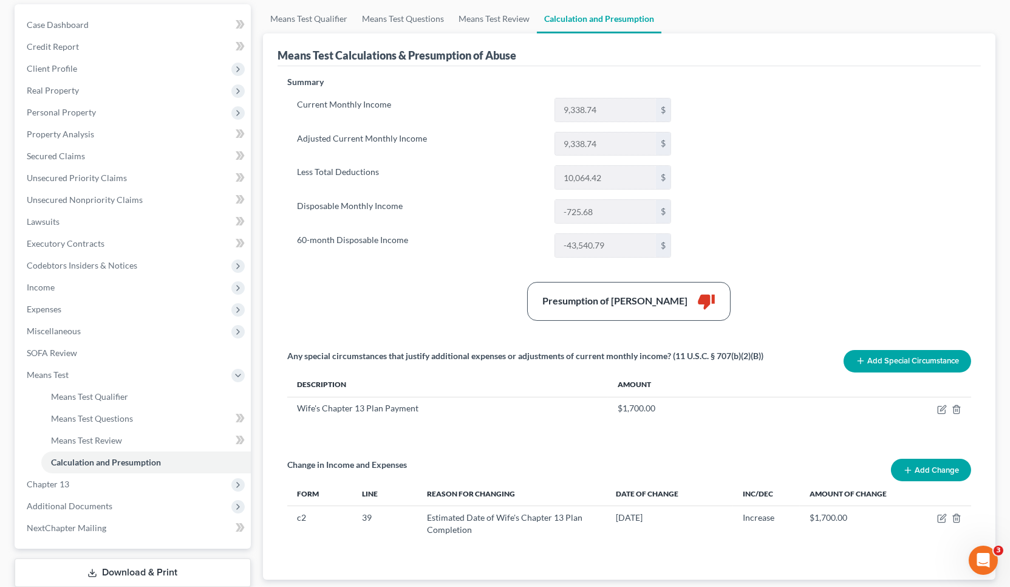
scroll to position [189, 0]
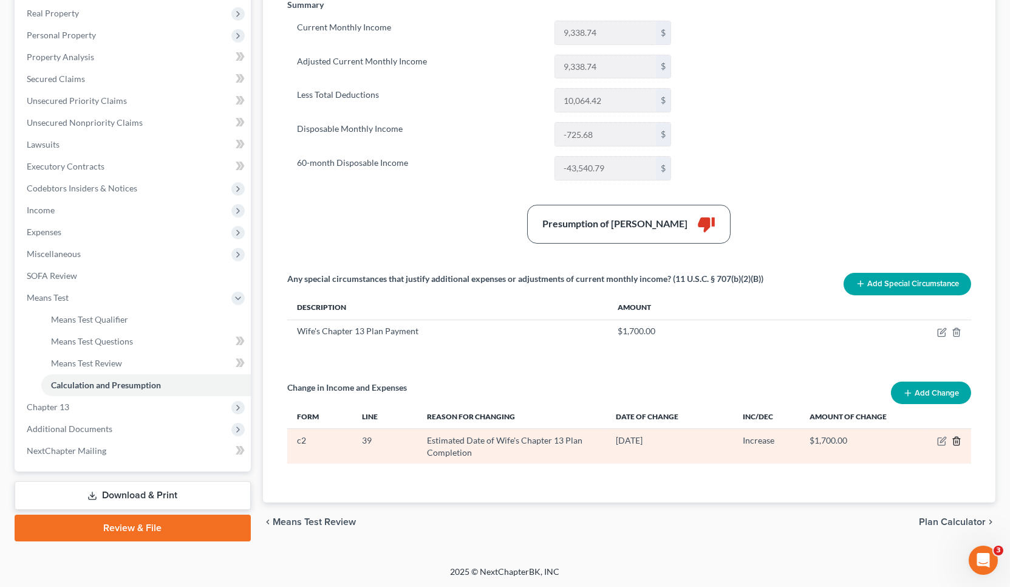
click at [958, 440] on icon "button" at bounding box center [957, 441] width 10 height 10
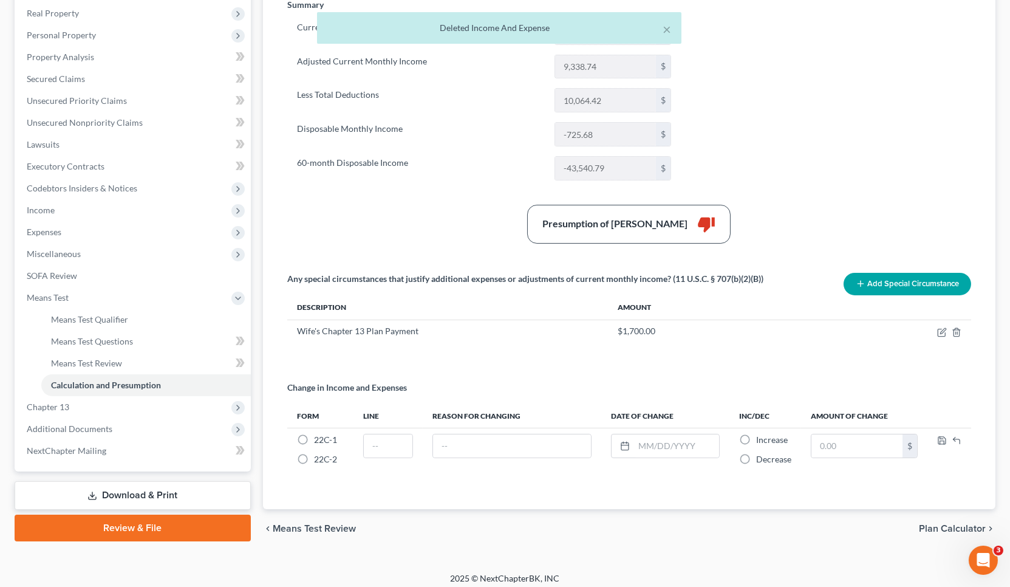
click at [670, 528] on div "chevron_left Means Test Review Plan Calculator chevron_right" at bounding box center [629, 528] width 732 height 39
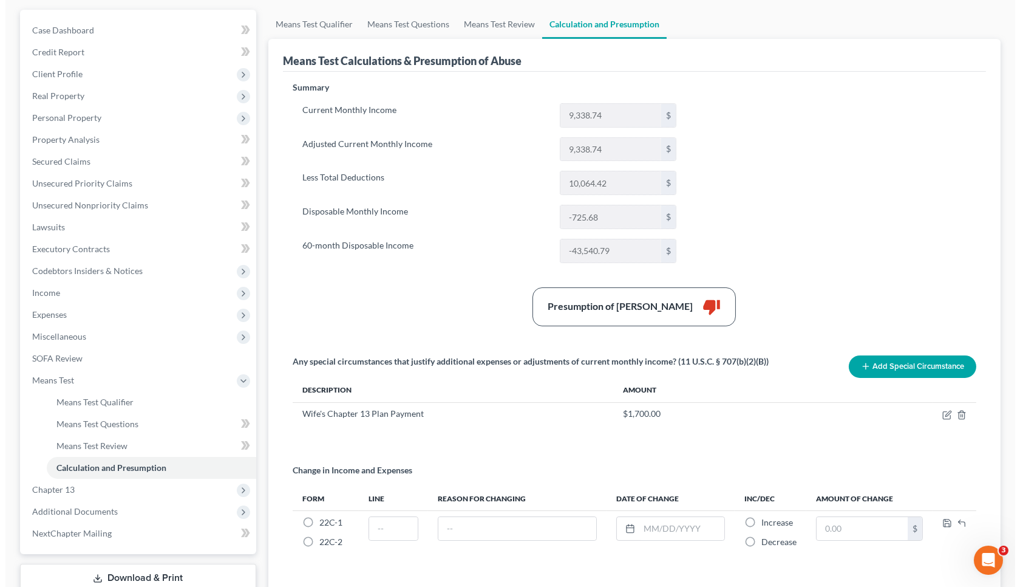
scroll to position [0, 0]
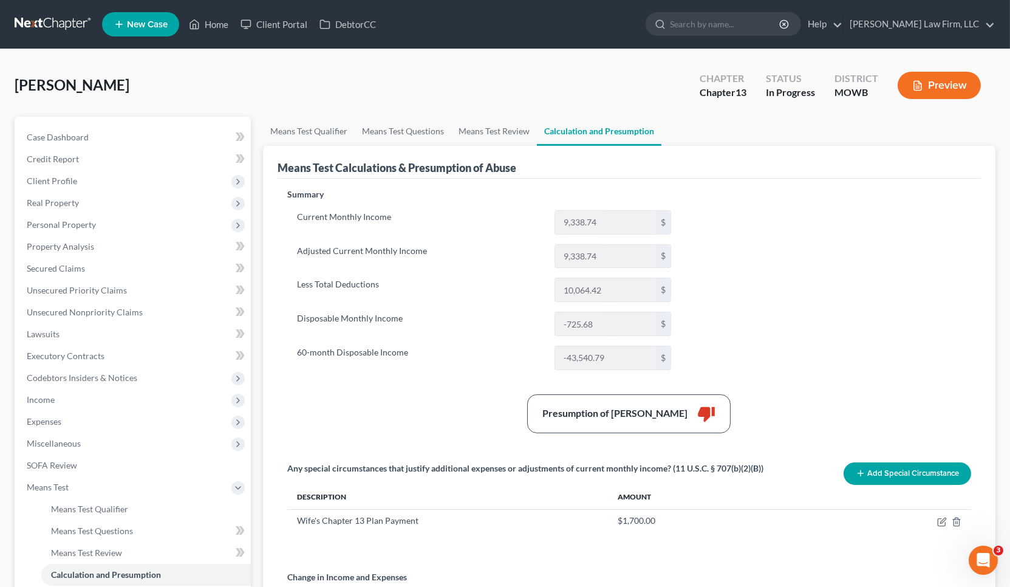
click at [924, 94] on button "Preview" at bounding box center [939, 85] width 83 height 27
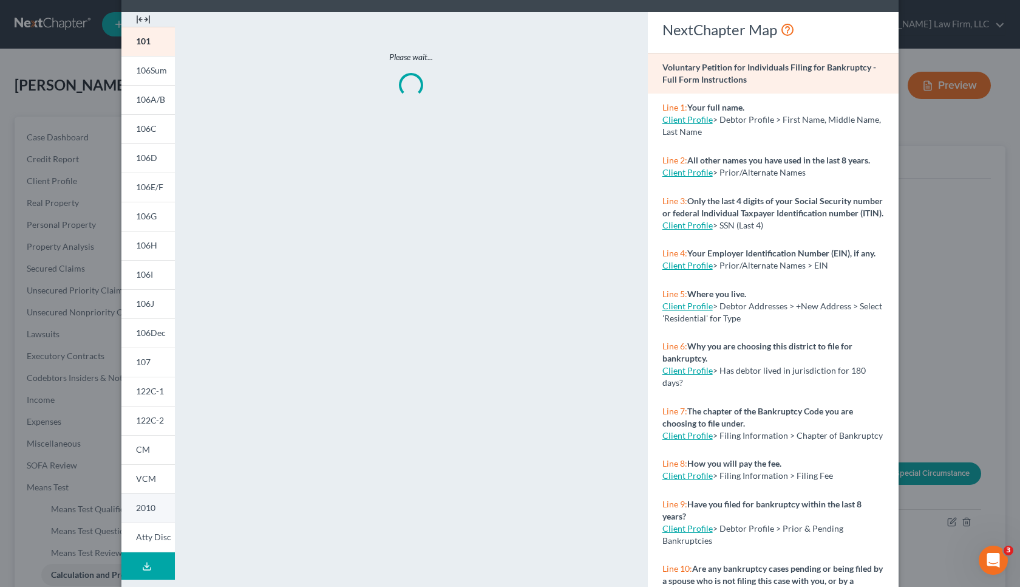
scroll to position [67, 0]
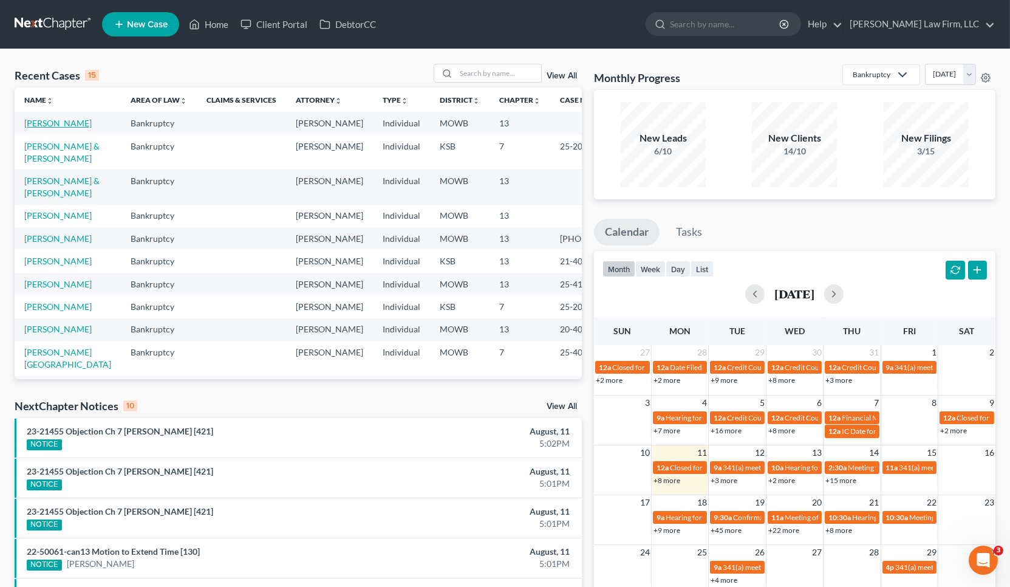
click at [37, 128] on link "[PERSON_NAME]" at bounding box center [57, 123] width 67 height 10
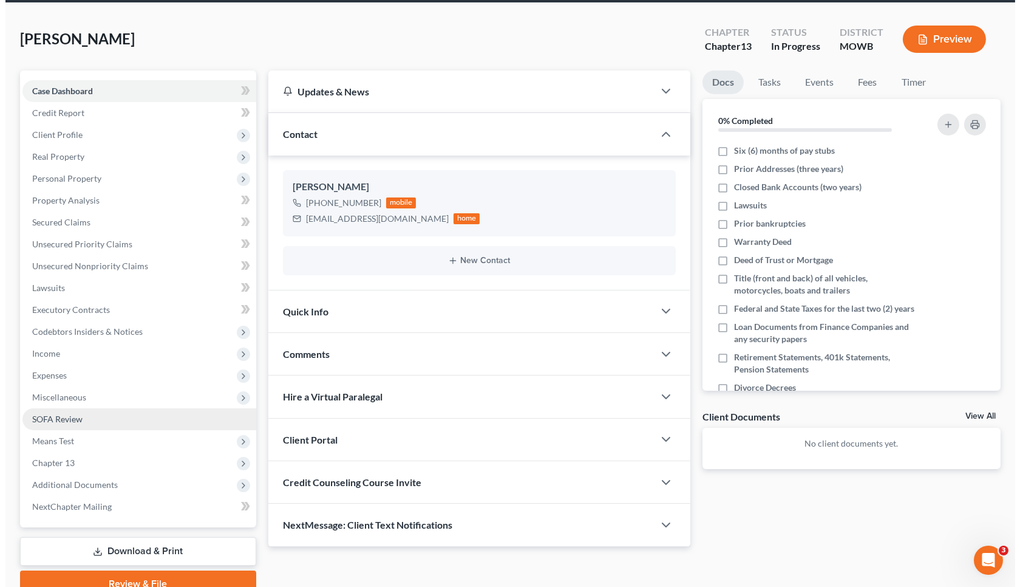
scroll to position [67, 0]
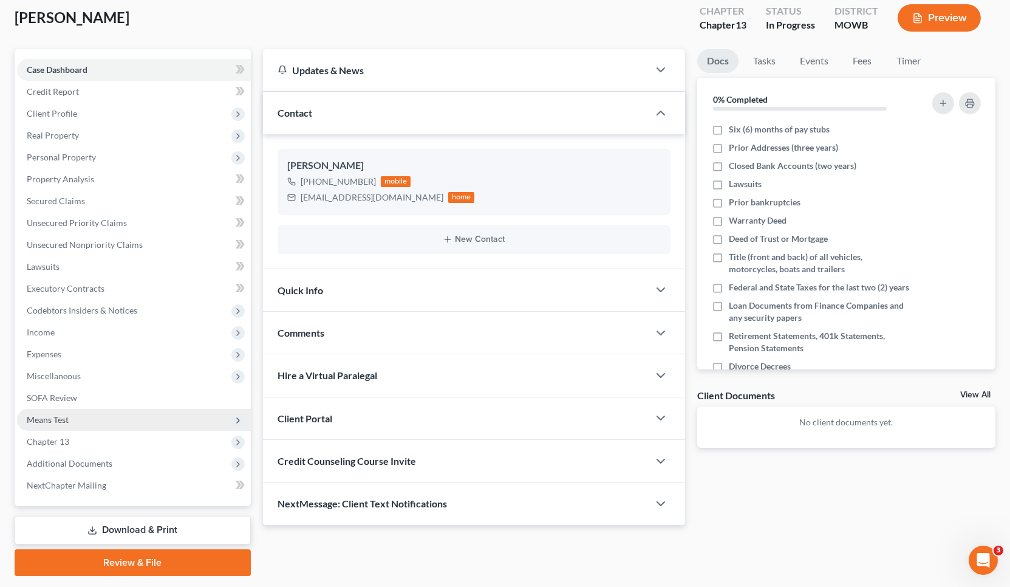
click at [117, 426] on span "Means Test" at bounding box center [134, 420] width 234 height 22
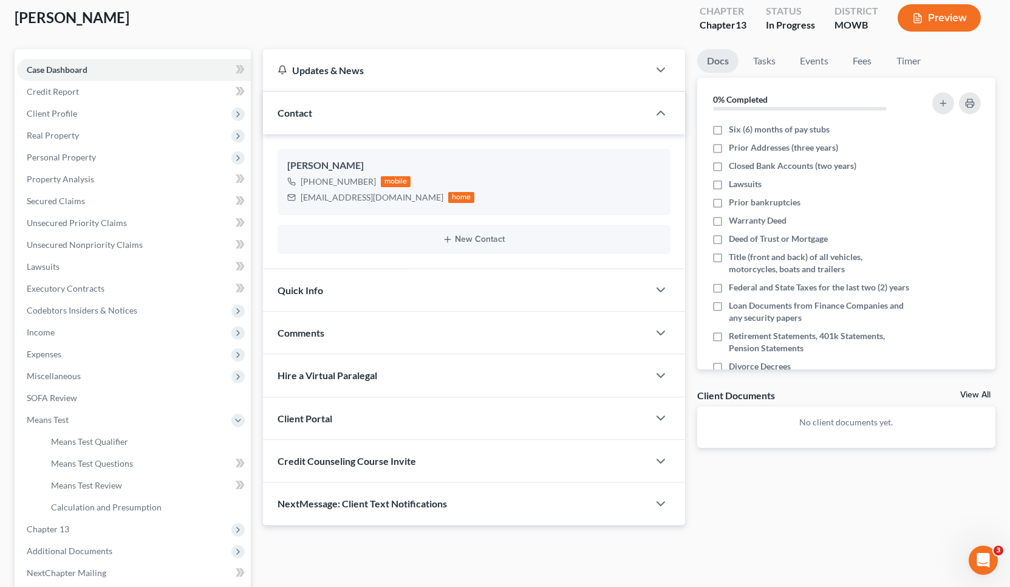
click at [944, 15] on button "Preview" at bounding box center [939, 17] width 83 height 27
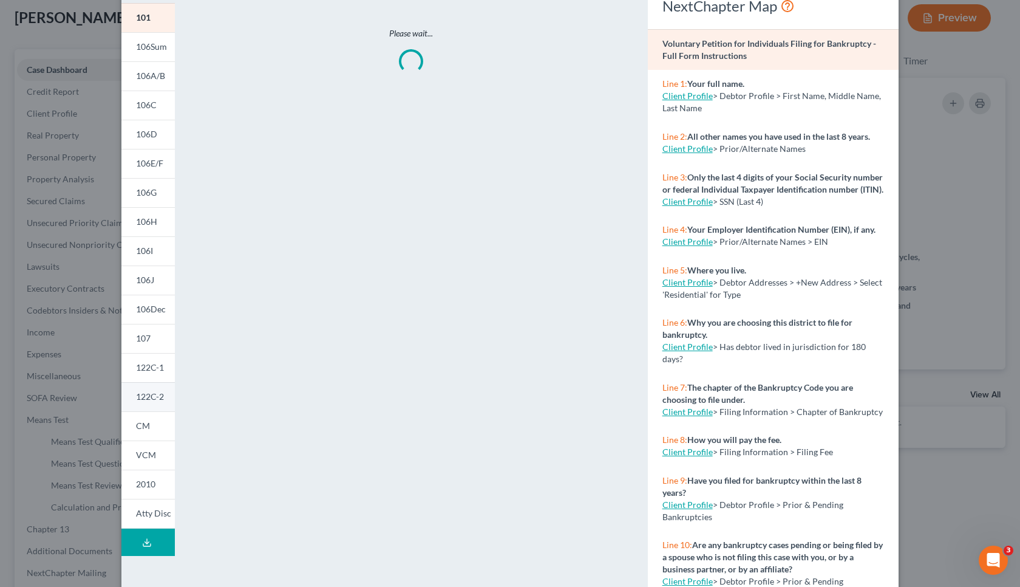
click at [155, 384] on link "122C-2" at bounding box center [147, 396] width 53 height 29
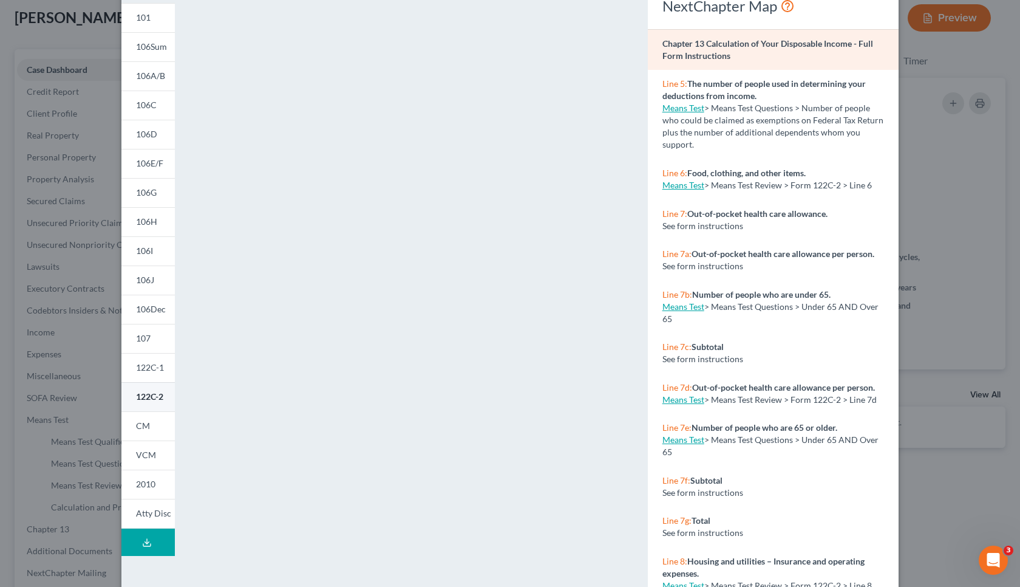
click at [138, 401] on span "122C-2" at bounding box center [149, 396] width 27 height 10
click at [948, 488] on div "Petition Preview Chapter 13 Calculation of Your Disposable Income × 101 106Sum …" at bounding box center [510, 293] width 1020 height 587
